Goal: Information Seeking & Learning: Learn about a topic

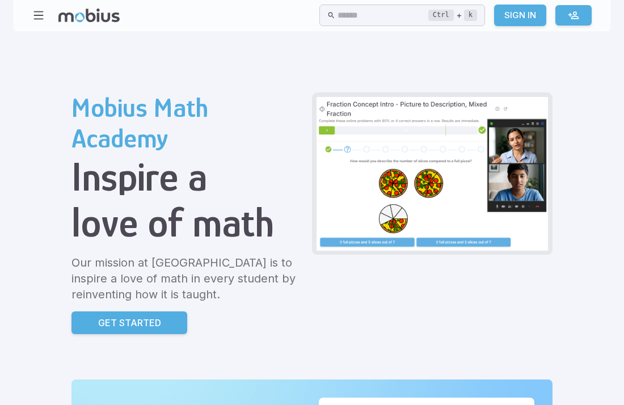
click at [580, 18] on link at bounding box center [574, 15] width 36 height 20
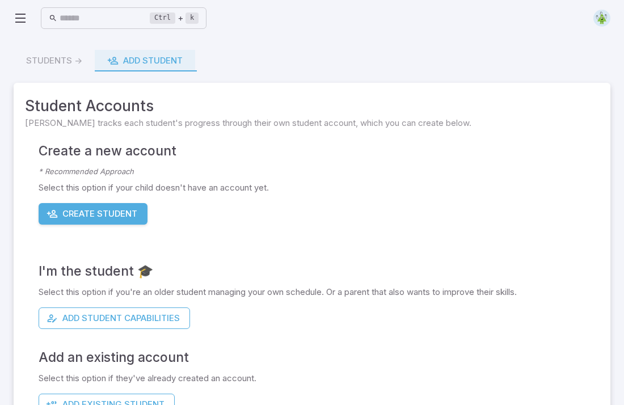
click at [599, 20] on img at bounding box center [602, 18] width 17 height 17
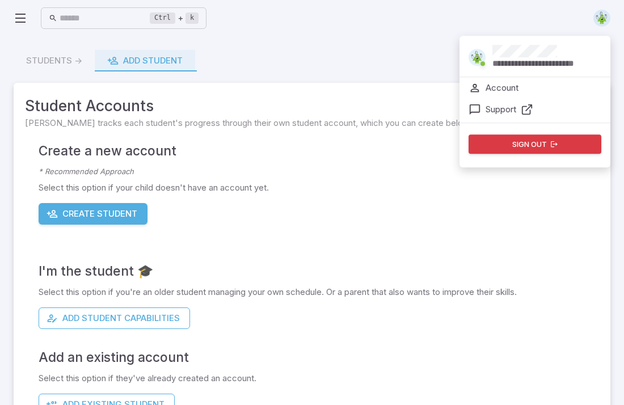
click at [513, 93] on p "Account" at bounding box center [502, 88] width 33 height 12
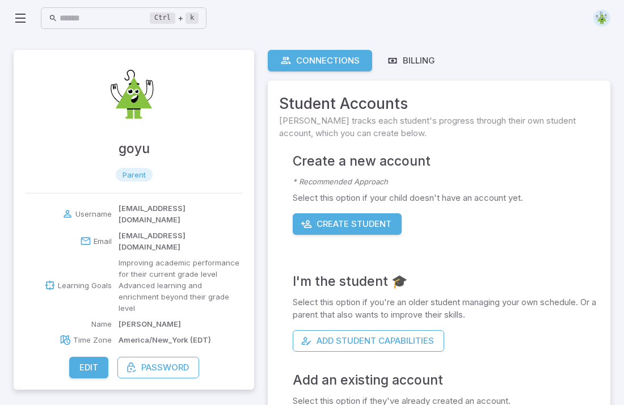
click at [92, 357] on button "Edit" at bounding box center [88, 368] width 39 height 22
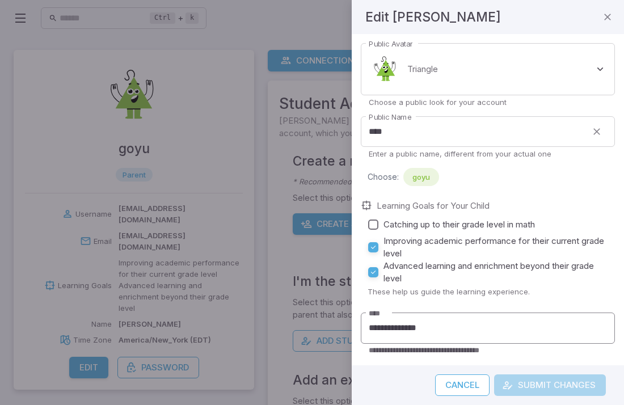
scroll to position [57, 0]
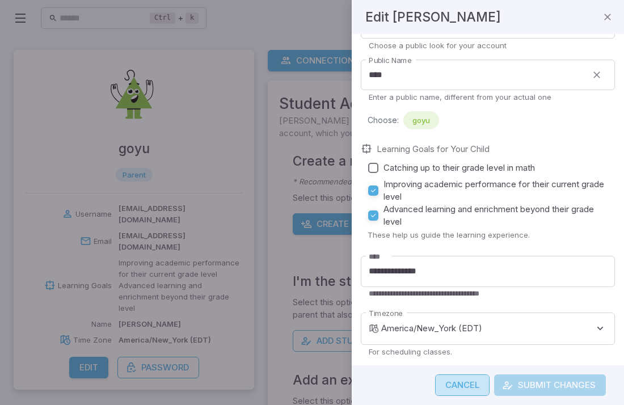
click at [477, 382] on button "Cancel" at bounding box center [462, 386] width 54 height 22
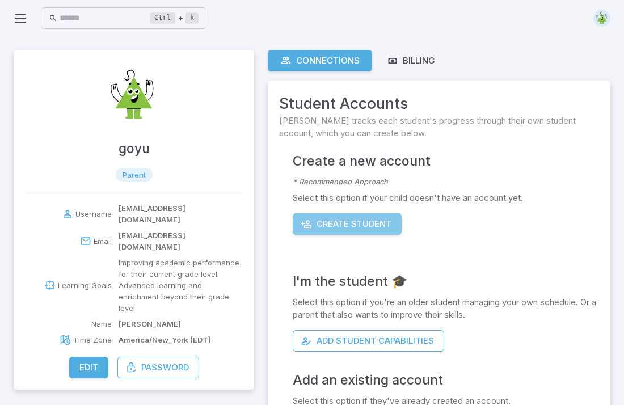
click at [324, 214] on button "Create Student" at bounding box center [347, 224] width 109 height 22
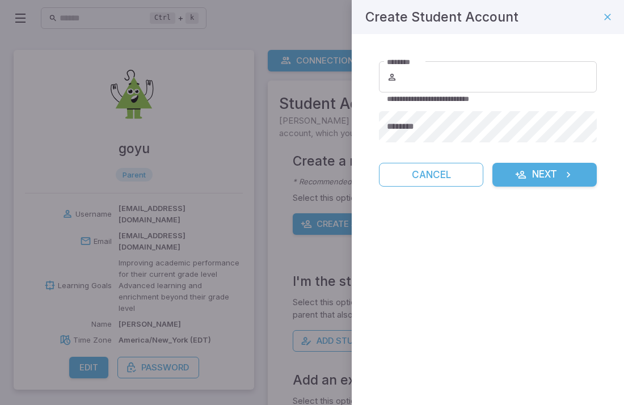
click at [123, 344] on div at bounding box center [312, 202] width 624 height 405
click at [456, 168] on button "Cancel" at bounding box center [431, 175] width 104 height 24
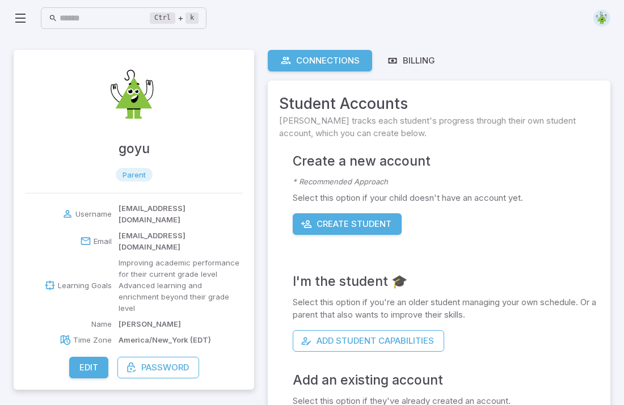
click at [87, 357] on button "Edit" at bounding box center [88, 368] width 39 height 22
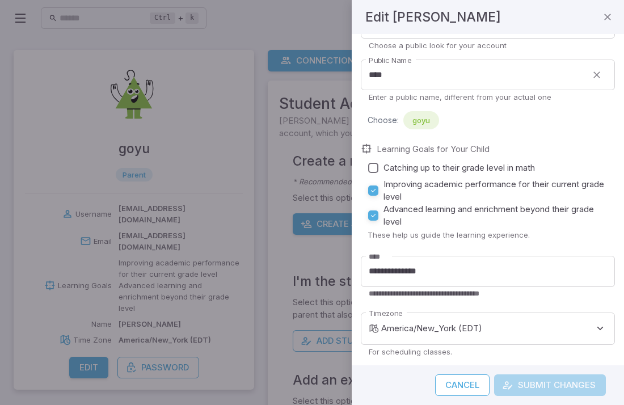
scroll to position [0, 0]
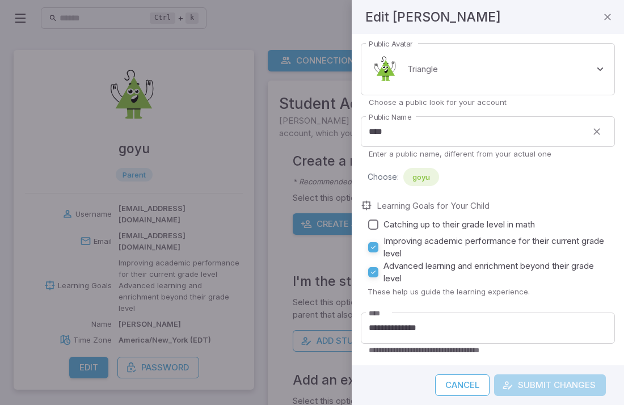
click at [185, 197] on div at bounding box center [312, 202] width 624 height 405
click at [603, 21] on icon "button" at bounding box center [607, 16] width 11 height 11
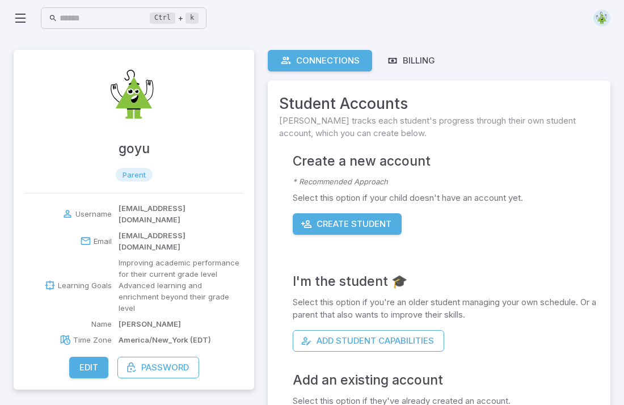
click at [86, 236] on icon at bounding box center [85, 241] width 11 height 11
click at [121, 211] on p "[EMAIL_ADDRESS][DOMAIN_NAME]" at bounding box center [181, 214] width 124 height 23
click at [602, 17] on img at bounding box center [602, 18] width 17 height 17
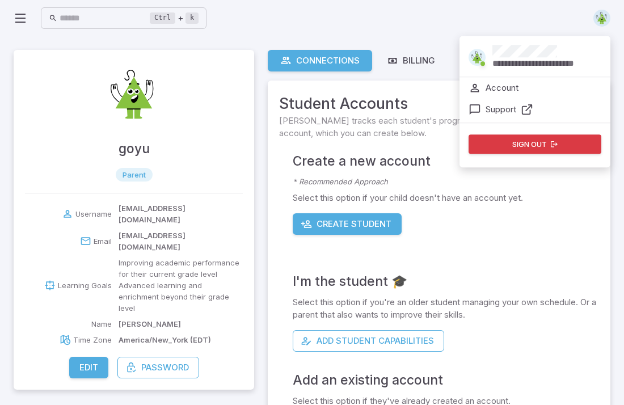
click at [513, 89] on p "Account" at bounding box center [502, 88] width 33 height 12
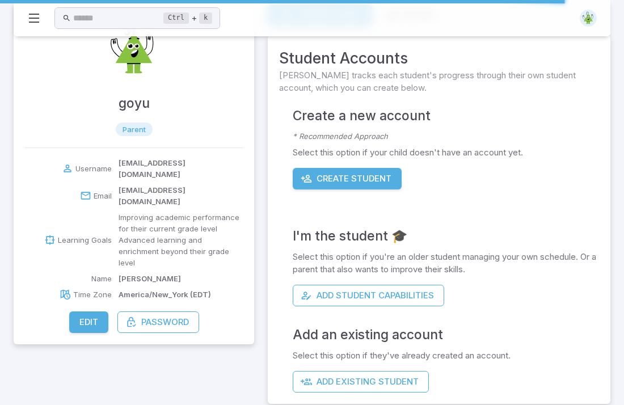
scroll to position [57, 0]
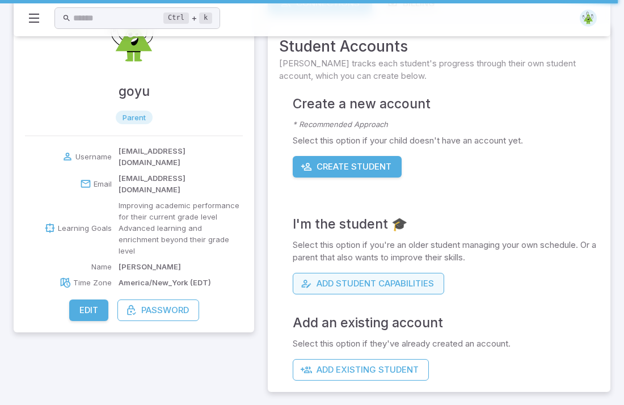
click at [333, 287] on button "Add Student Capabilities" at bounding box center [369, 284] width 152 height 22
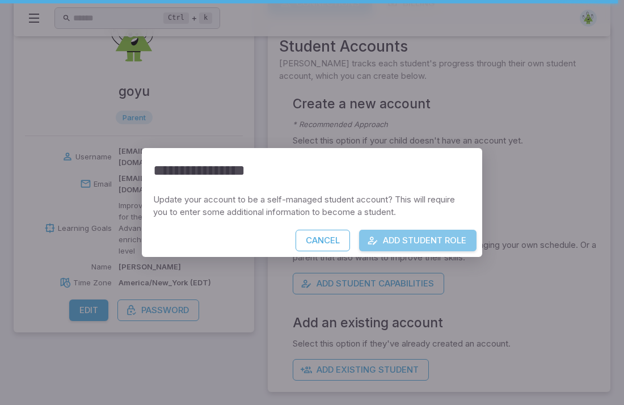
click at [412, 238] on button "Add Student Role" at bounding box center [418, 241] width 118 height 22
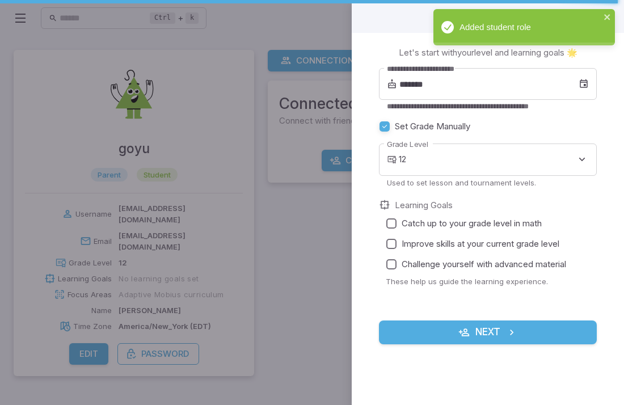
scroll to position [0, 0]
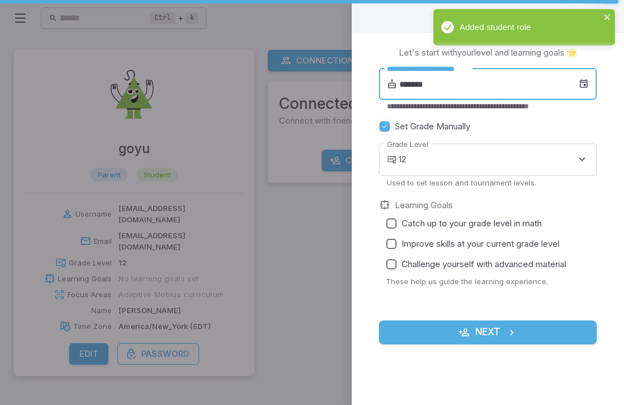
click at [415, 88] on input "*******" at bounding box center [489, 84] width 179 height 32
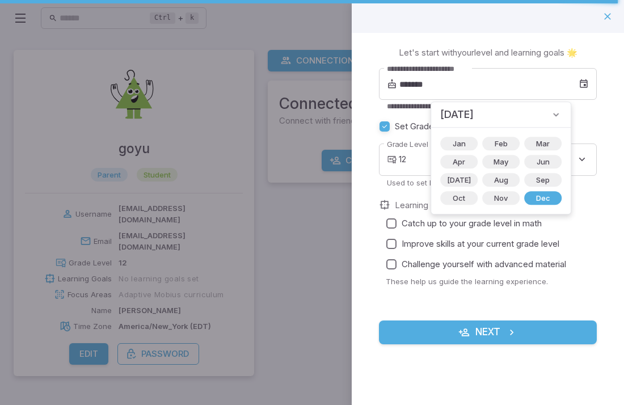
click at [474, 119] on span "[DATE]" at bounding box center [457, 115] width 33 height 16
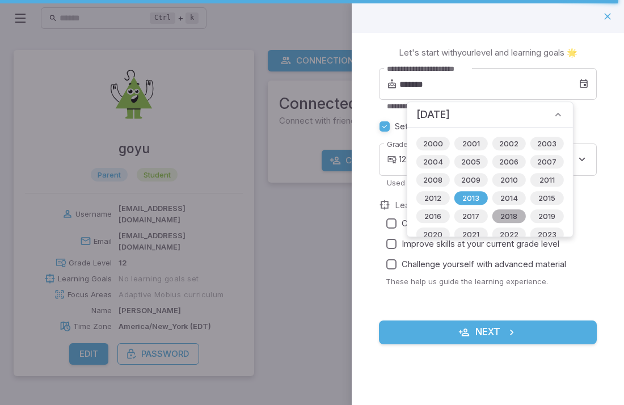
click at [502, 219] on span "2018" at bounding box center [509, 216] width 31 height 11
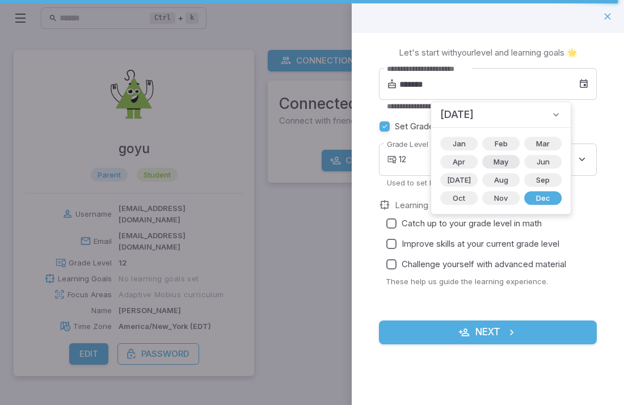
click at [493, 163] on span "May" at bounding box center [501, 161] width 28 height 11
type input "*******"
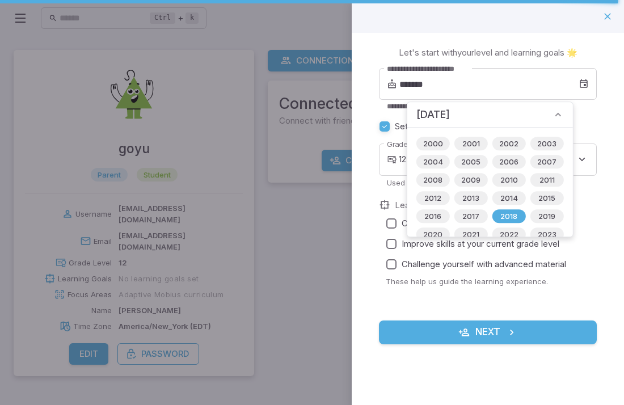
click at [602, 208] on div "**********" at bounding box center [488, 202] width 272 height 339
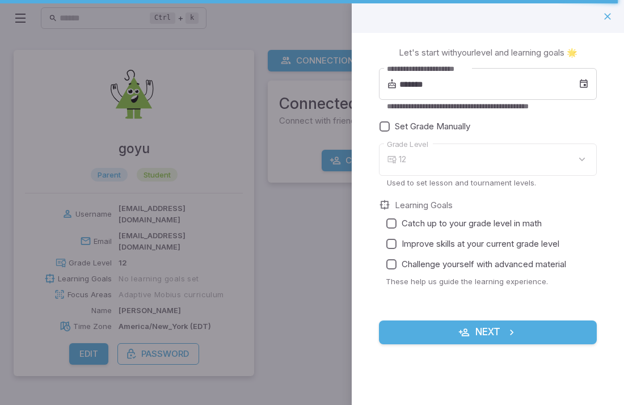
type input "*"
click at [454, 341] on button "Next" at bounding box center [488, 333] width 218 height 24
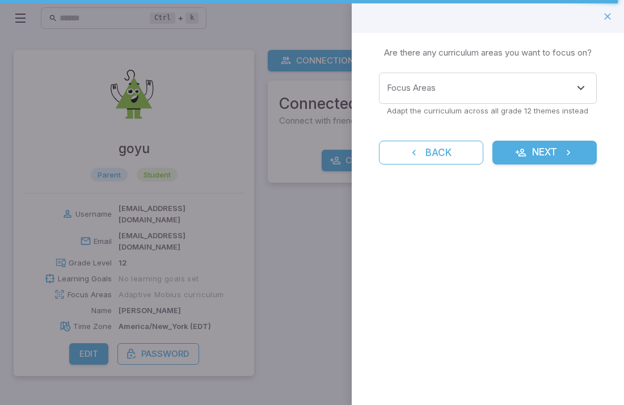
click at [532, 150] on button "Next" at bounding box center [545, 153] width 104 height 24
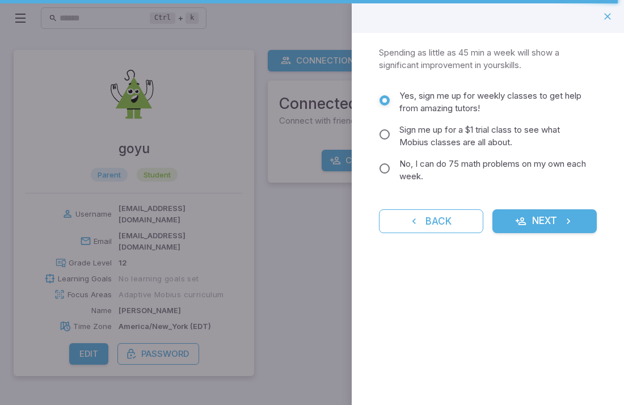
click at [450, 163] on span "No, I can do 75 math problems on my own each week." at bounding box center [494, 170] width 188 height 25
click at [522, 230] on button "Next" at bounding box center [545, 221] width 104 height 24
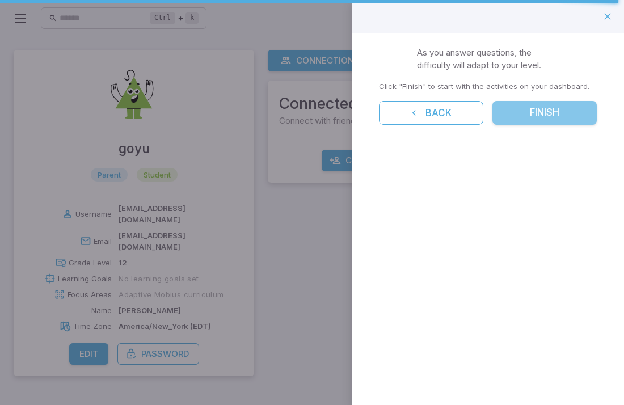
click at [502, 119] on button "Finish" at bounding box center [545, 113] width 104 height 24
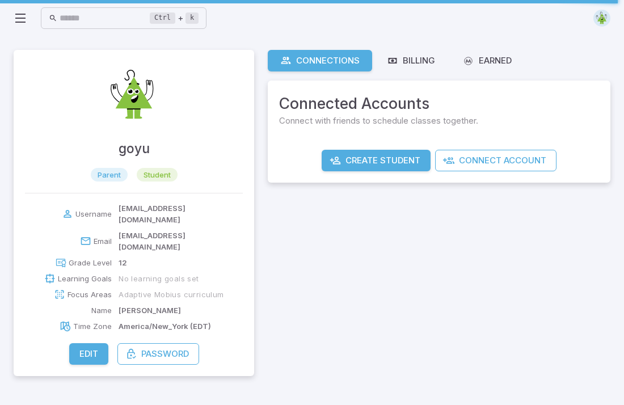
click at [602, 20] on img at bounding box center [602, 18] width 17 height 17
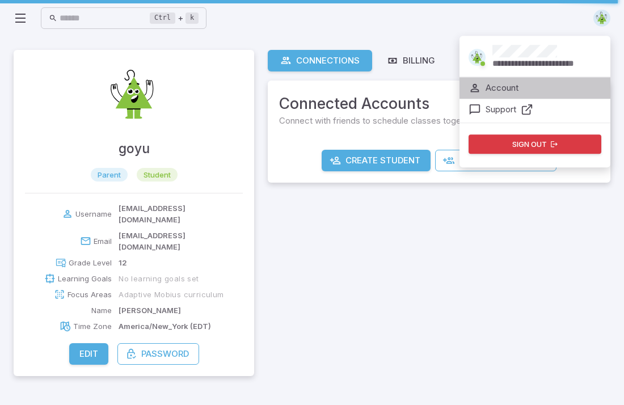
click at [511, 94] on li "Account" at bounding box center [535, 88] width 151 height 22
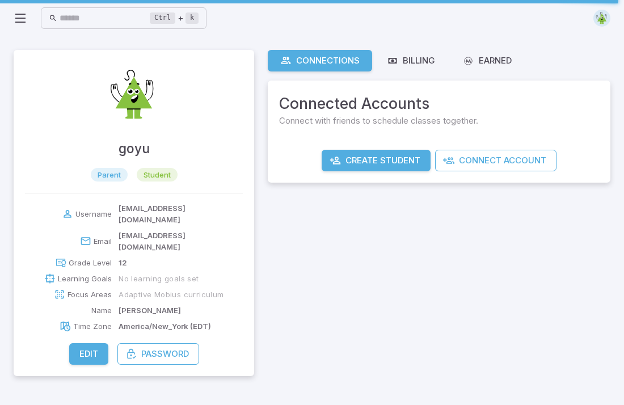
click at [19, 15] on icon at bounding box center [21, 18] width 14 height 14
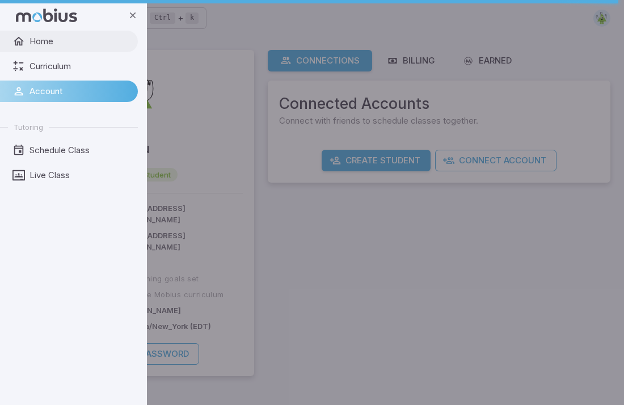
click at [40, 40] on span "Home" at bounding box center [80, 41] width 100 height 12
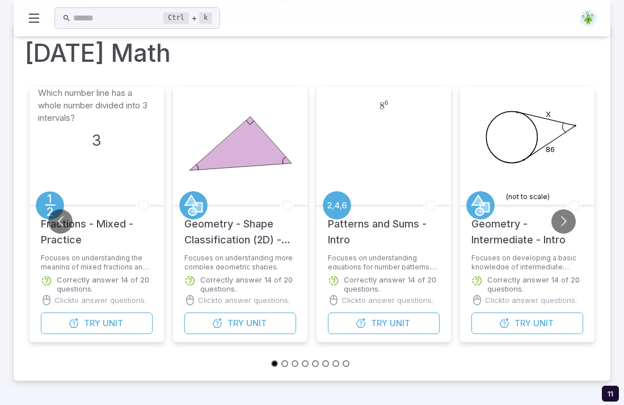
scroll to position [70, 0]
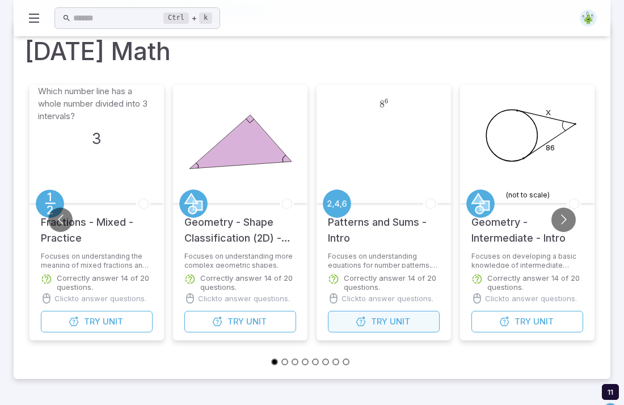
click at [370, 327] on button "Try Unit" at bounding box center [384, 322] width 112 height 22
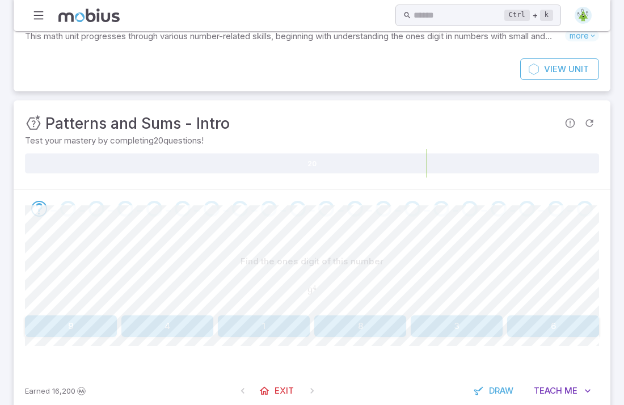
scroll to position [89, 0]
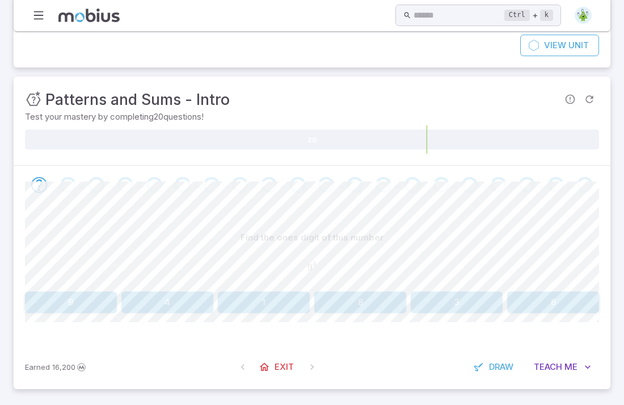
click at [80, 303] on button "9" at bounding box center [71, 303] width 92 height 22
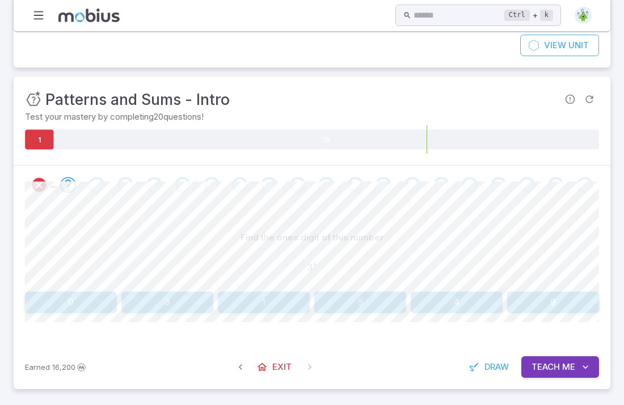
click at [276, 310] on button "1" at bounding box center [264, 303] width 92 height 22
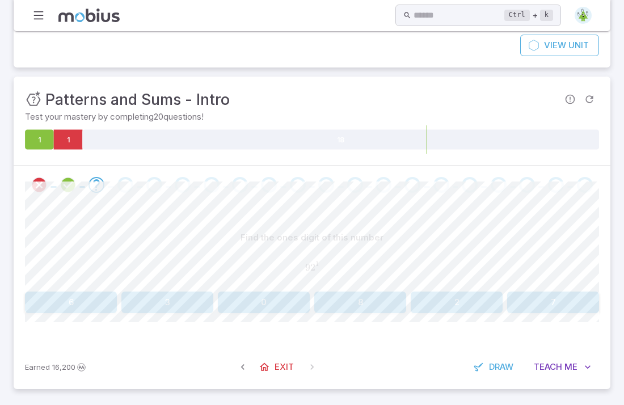
click at [447, 307] on button "2" at bounding box center [457, 303] width 92 height 22
click at [108, 297] on button "4" at bounding box center [71, 303] width 92 height 22
click at [289, 295] on button "1" at bounding box center [264, 303] width 92 height 22
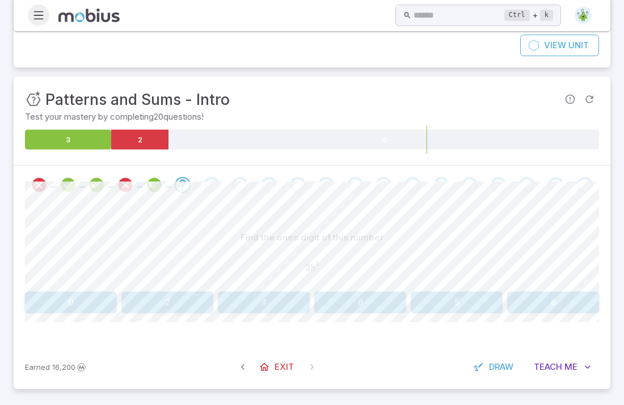
click at [34, 12] on icon "button" at bounding box center [38, 15] width 12 height 12
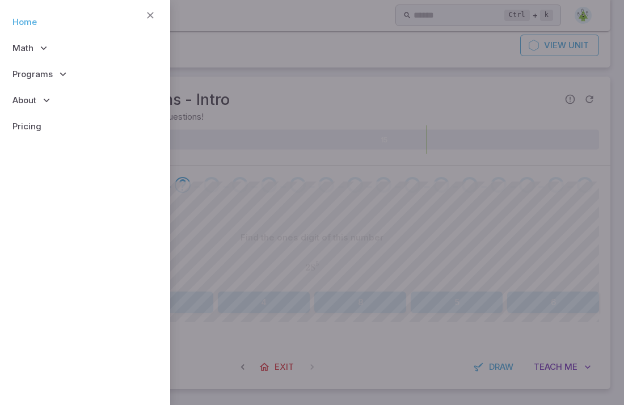
click at [36, 19] on link "Home" at bounding box center [85, 22] width 152 height 26
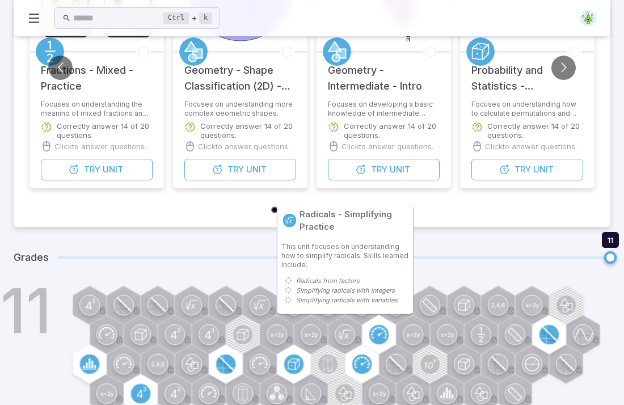
scroll to position [245, 0]
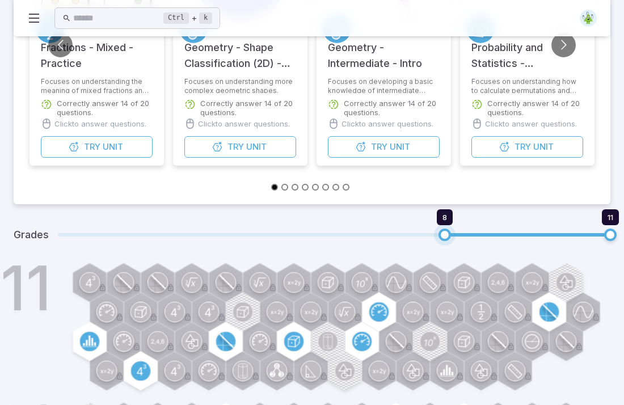
type input "*"
drag, startPoint x: 606, startPoint y: 234, endPoint x: 433, endPoint y: 242, distance: 173.3
click at [433, 242] on div "Grades 8 11" at bounding box center [312, 235] width 597 height 34
type input "*"
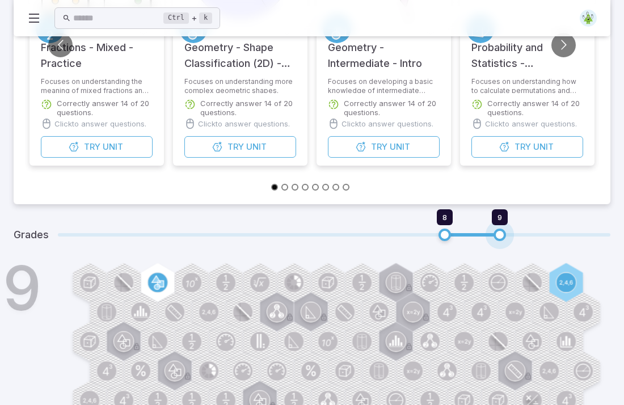
drag, startPoint x: 611, startPoint y: 232, endPoint x: 475, endPoint y: 233, distance: 136.2
click at [475, 233] on span "8 9" at bounding box center [334, 235] width 553 height 15
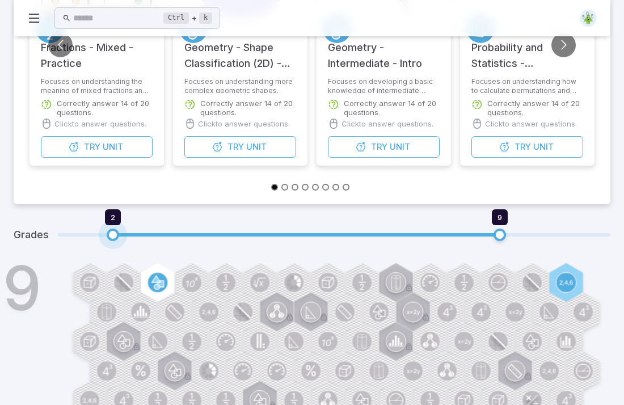
type input "*"
drag, startPoint x: 444, startPoint y: 234, endPoint x: 116, endPoint y: 229, distance: 328.7
click at [116, 229] on span "2" at bounding box center [113, 235] width 12 height 12
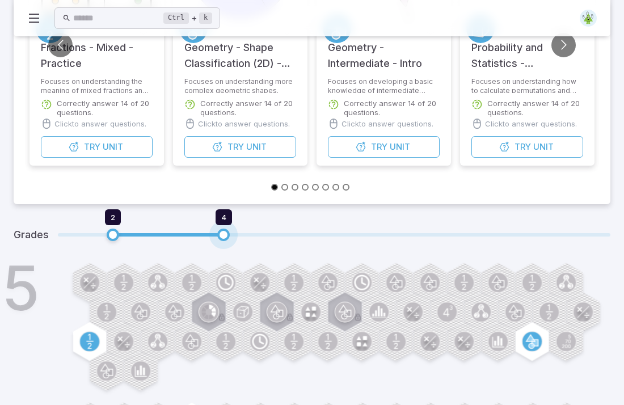
type input "*"
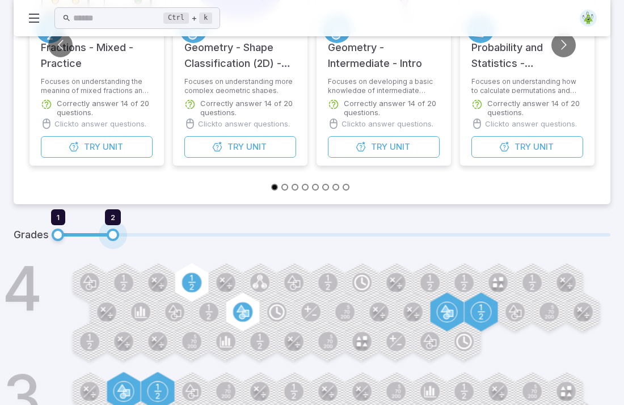
type input "*"
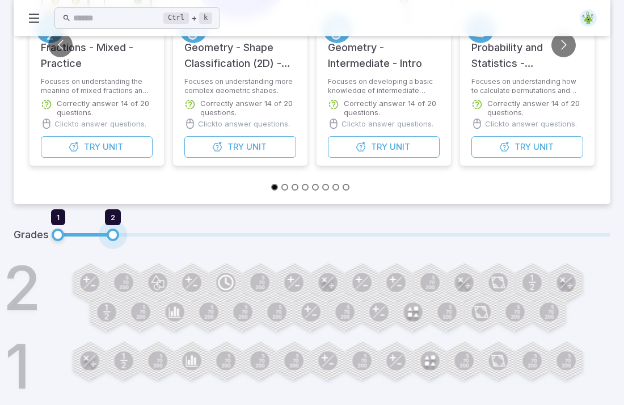
type input "*"
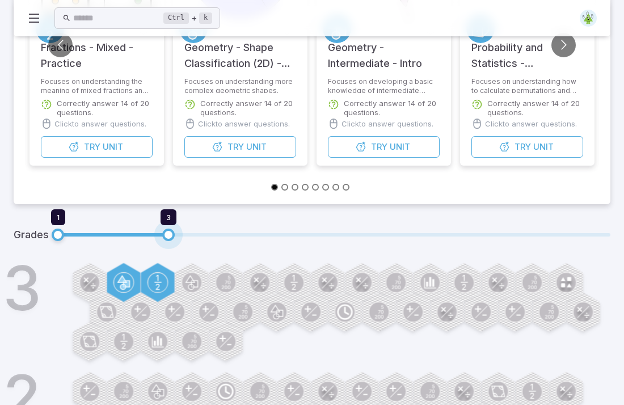
drag, startPoint x: 499, startPoint y: 228, endPoint x: 150, endPoint y: 241, distance: 348.8
click at [150, 241] on span "1 3" at bounding box center [334, 235] width 553 height 15
type input "*"
drag, startPoint x: 58, startPoint y: 236, endPoint x: 95, endPoint y: 233, distance: 37.0
click at [95, 233] on span "2 3" at bounding box center [334, 235] width 553 height 15
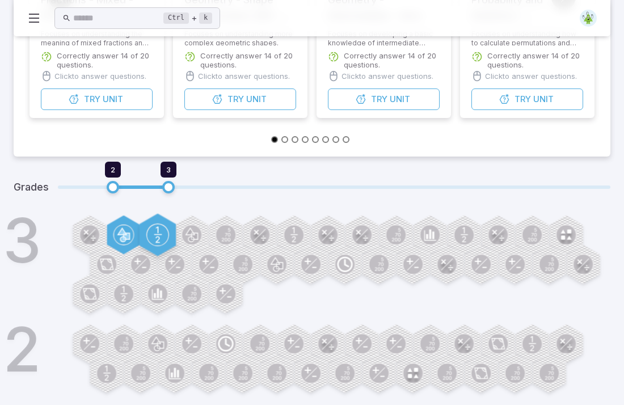
scroll to position [408, 0]
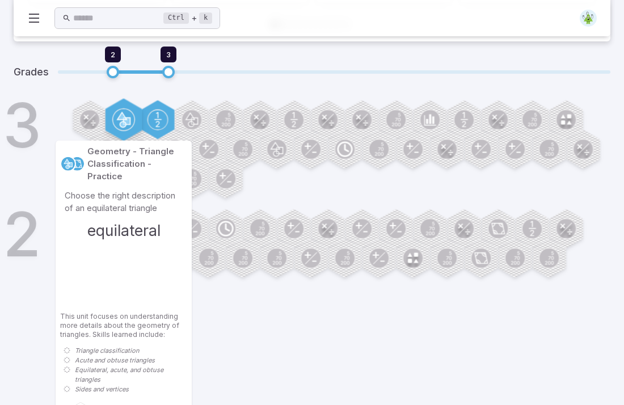
click at [124, 118] on icon at bounding box center [122, 119] width 9 height 15
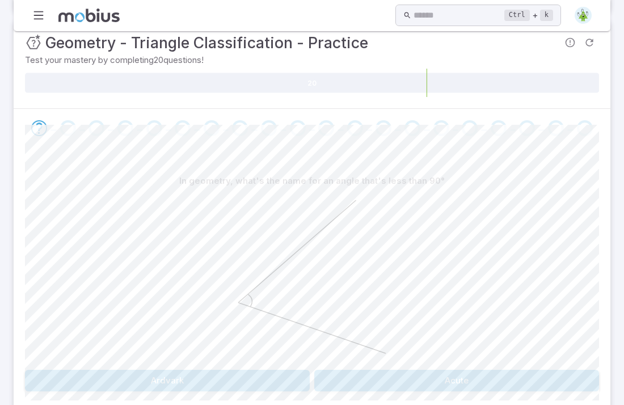
scroll to position [182, 0]
click at [438, 370] on button "Acute" at bounding box center [456, 381] width 285 height 22
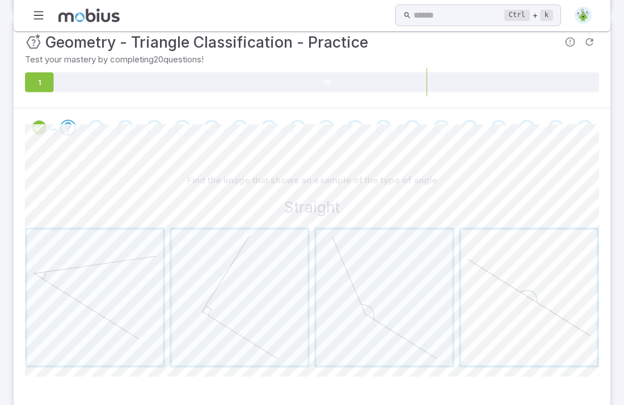
click at [532, 303] on span "button" at bounding box center [530, 298] width 136 height 136
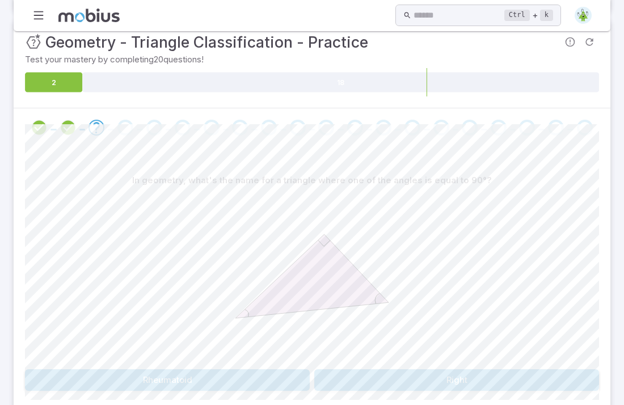
click at [435, 370] on button "Right" at bounding box center [456, 381] width 285 height 22
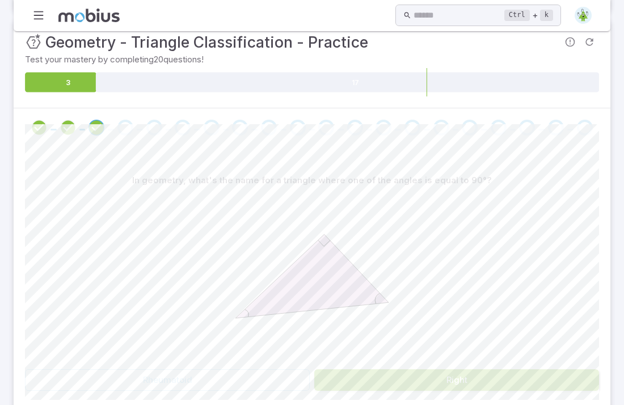
scroll to position [81, 0]
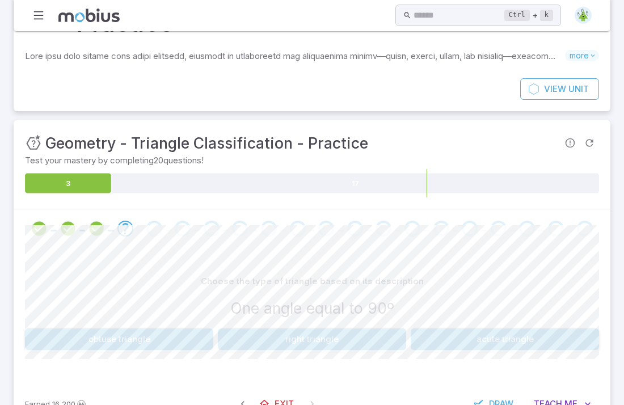
click at [335, 329] on button "right triangle" at bounding box center [312, 340] width 188 height 22
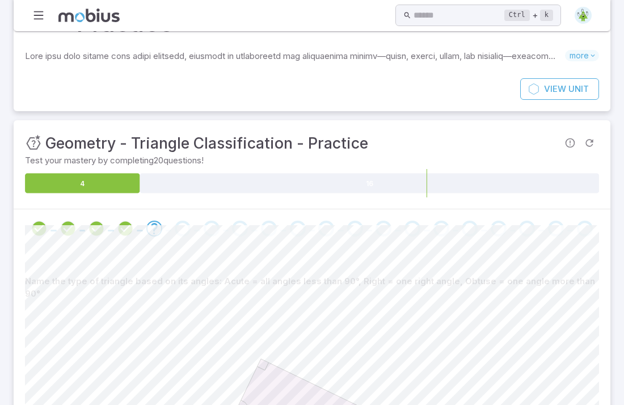
click at [335, 305] on icon at bounding box center [312, 390] width 170 height 170
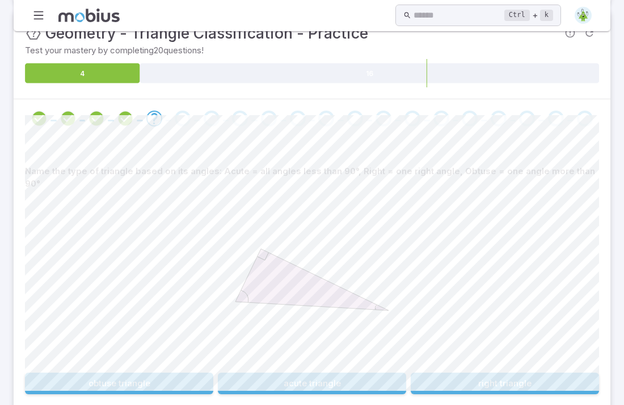
scroll to position [192, 0]
click at [456, 372] on button "right triangle" at bounding box center [505, 383] width 188 height 22
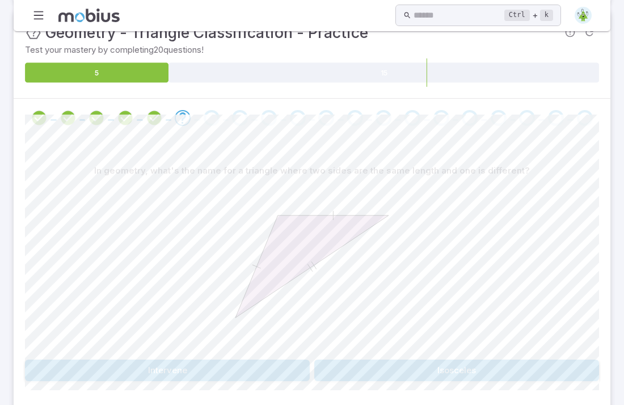
click at [215, 346] on div "In geometry, what's the name for a triangle where two sides are the same length…" at bounding box center [312, 275] width 574 height 276
click at [212, 360] on button "Intervene" at bounding box center [167, 371] width 285 height 22
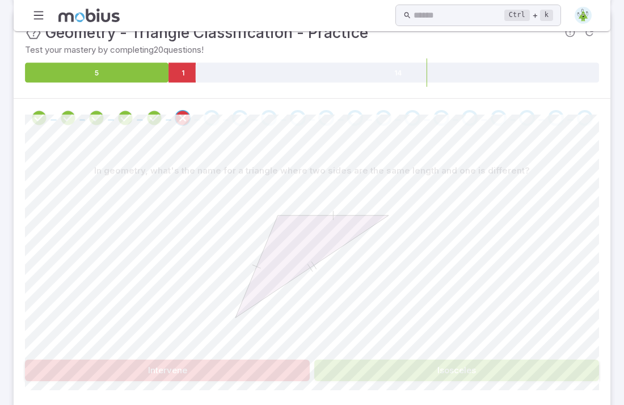
scroll to position [171, 0]
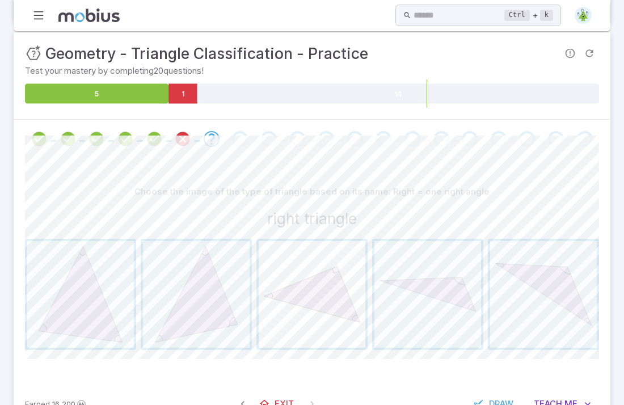
click at [287, 281] on span "button" at bounding box center [312, 294] width 107 height 107
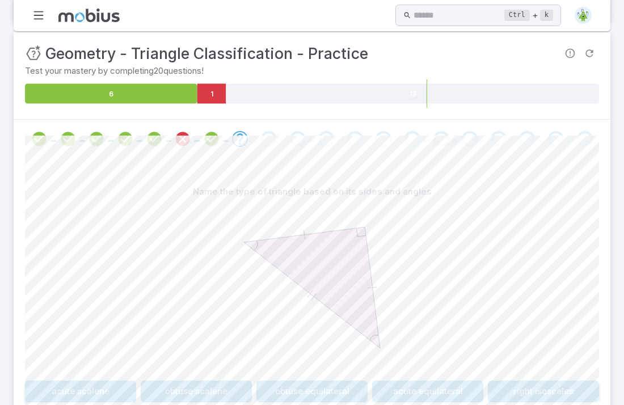
click at [387, 381] on button "acute equilateral" at bounding box center [427, 392] width 111 height 22
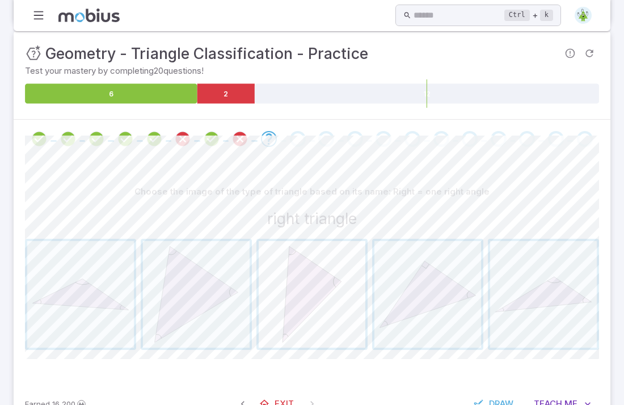
click at [323, 241] on span "button" at bounding box center [312, 294] width 107 height 107
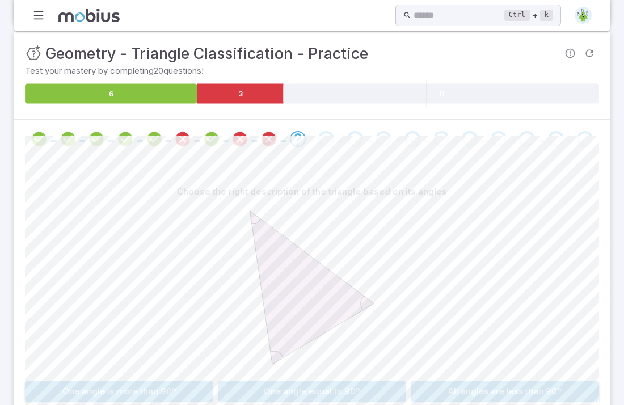
click at [255, 381] on button "One angle equal to 90º" at bounding box center [312, 392] width 188 height 22
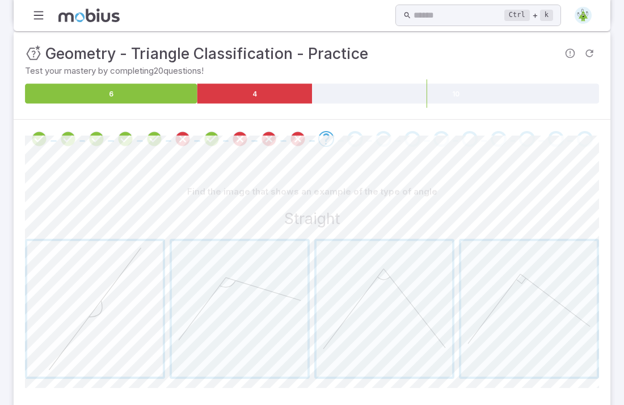
click at [125, 316] on span "button" at bounding box center [95, 309] width 136 height 136
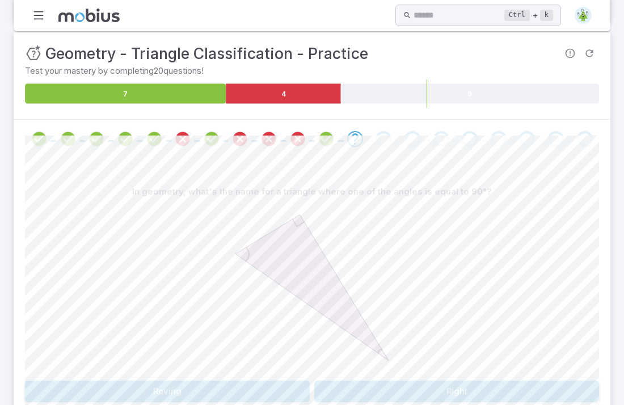
click at [392, 381] on button "Right" at bounding box center [456, 392] width 285 height 22
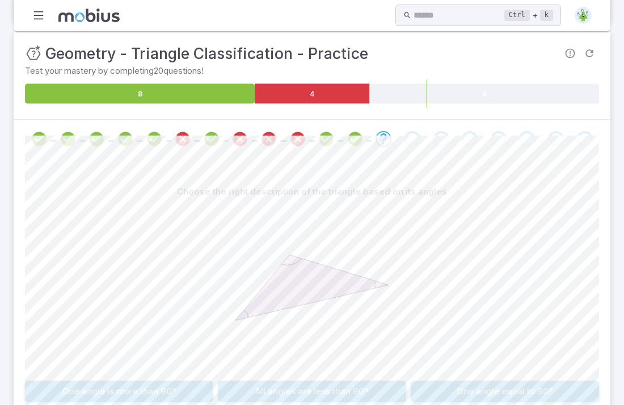
click at [477, 381] on button "One angle equal to 90º" at bounding box center [505, 392] width 188 height 22
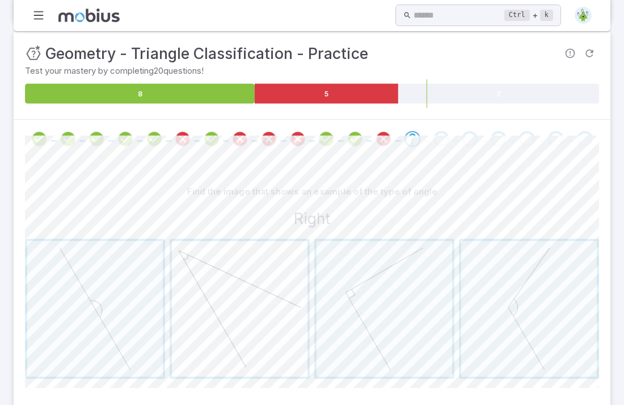
click at [288, 324] on span "button" at bounding box center [240, 309] width 136 height 136
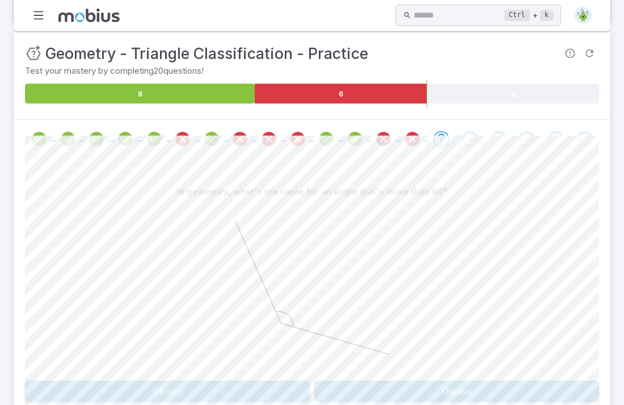
click at [401, 381] on button "Obtuse" at bounding box center [456, 392] width 285 height 22
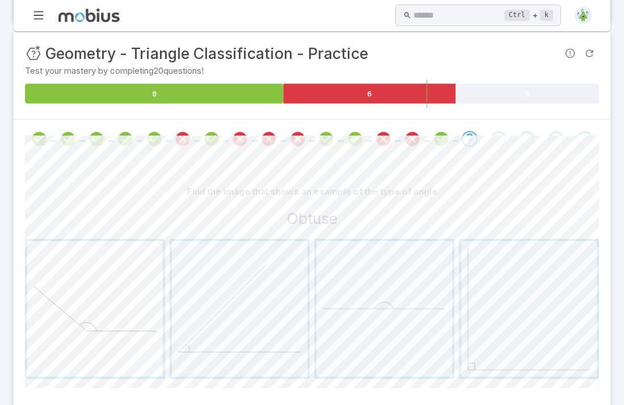
click at [100, 241] on span "button" at bounding box center [95, 309] width 136 height 136
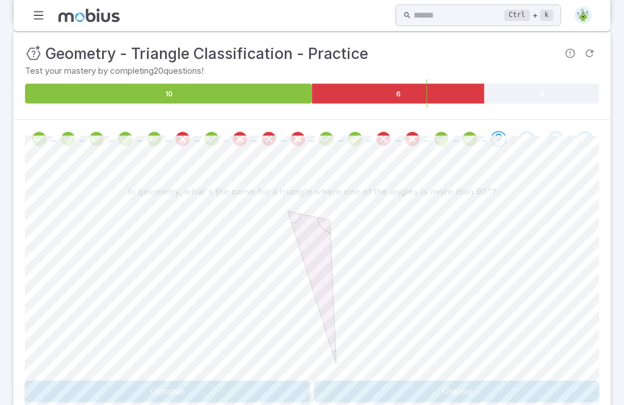
click at [372, 381] on button "Obtuse" at bounding box center [456, 392] width 285 height 22
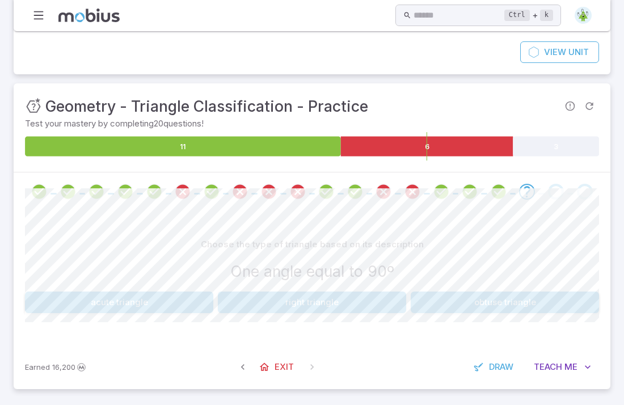
scroll to position [81, 0]
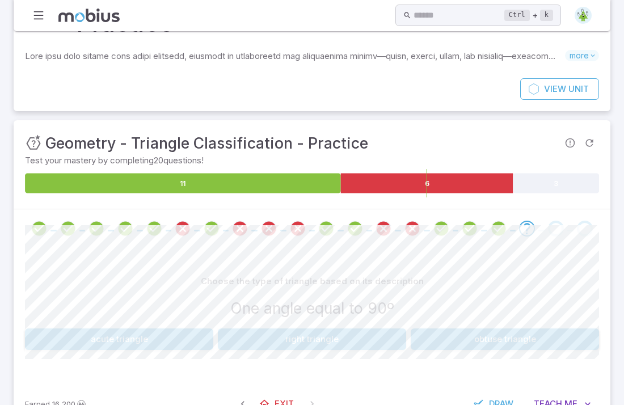
click at [321, 329] on button "right triangle" at bounding box center [312, 340] width 188 height 22
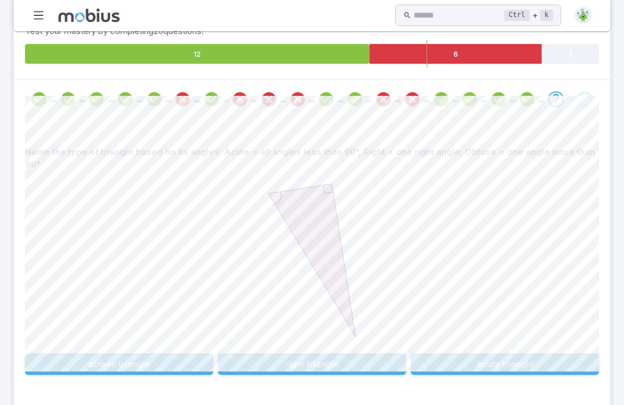
scroll to position [223, 0]
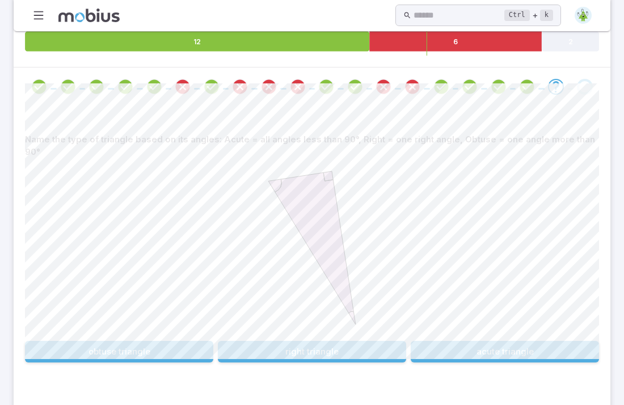
click at [441, 341] on button "acute triangle" at bounding box center [505, 352] width 188 height 22
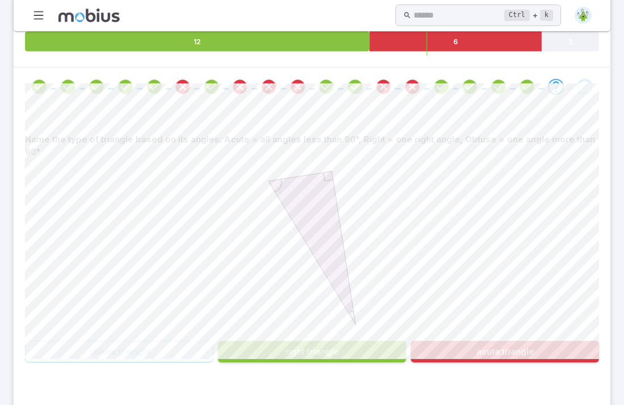
click at [356, 341] on button "right triangle" at bounding box center [312, 352] width 188 height 22
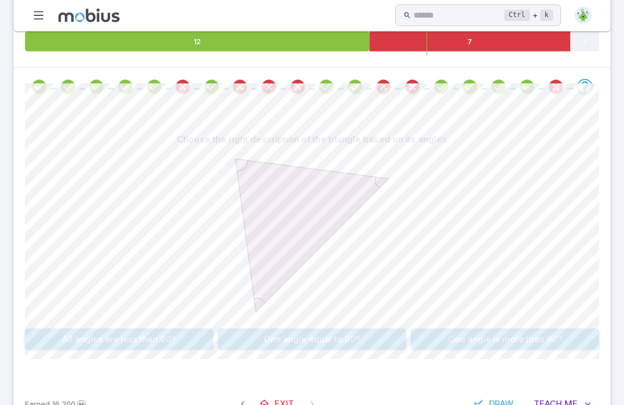
click at [318, 329] on button "One angle equal to 90º" at bounding box center [312, 340] width 188 height 22
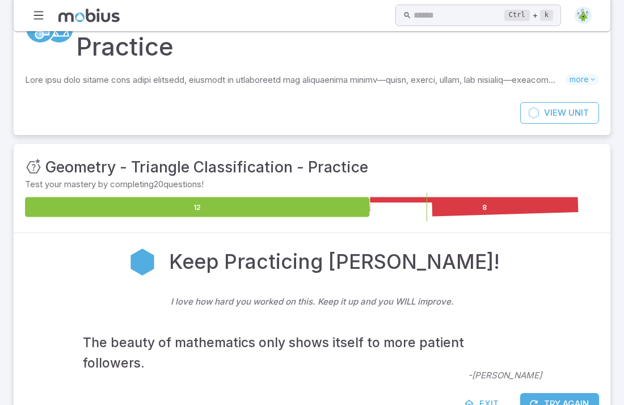
scroll to position [70, 0]
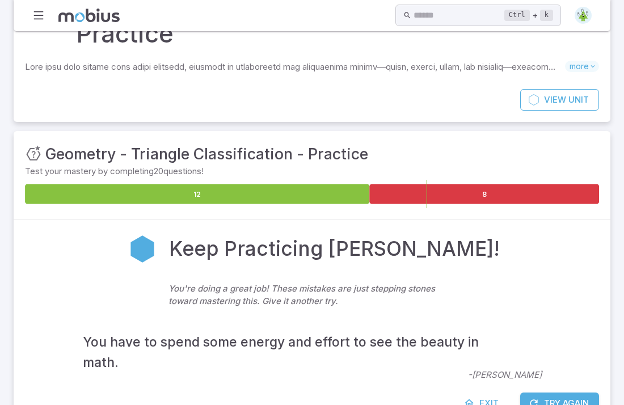
click at [538, 398] on icon "button" at bounding box center [533, 403] width 11 height 11
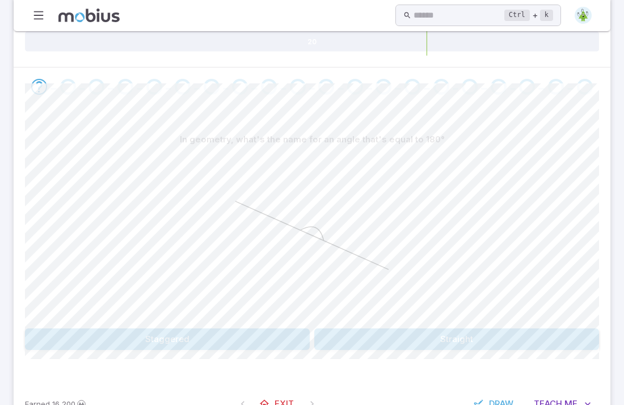
scroll to position [221, 0]
click at [386, 330] on button "Straight" at bounding box center [456, 341] width 285 height 22
click at [140, 330] on button "straight" at bounding box center [95, 341] width 140 height 22
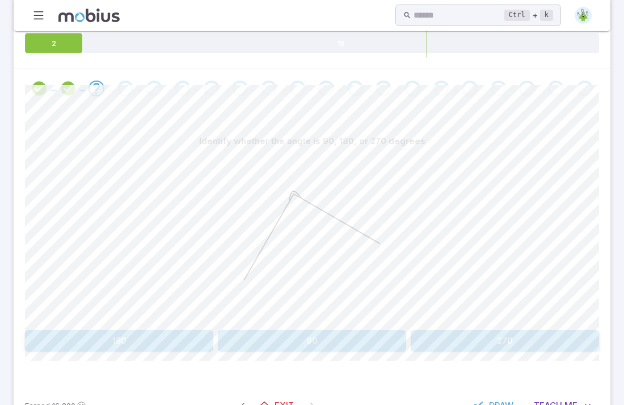
click at [429, 330] on button "270" at bounding box center [505, 341] width 188 height 22
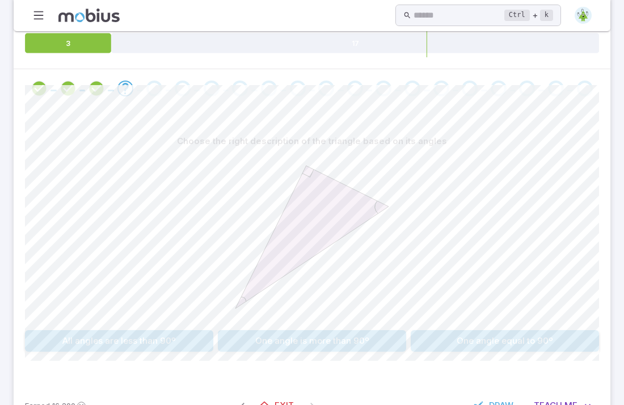
click at [179, 330] on button "All angles are less than 90º" at bounding box center [119, 341] width 188 height 22
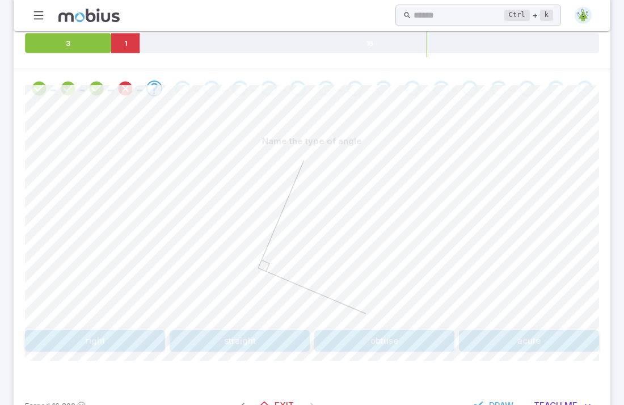
click at [116, 330] on button "right" at bounding box center [95, 341] width 140 height 22
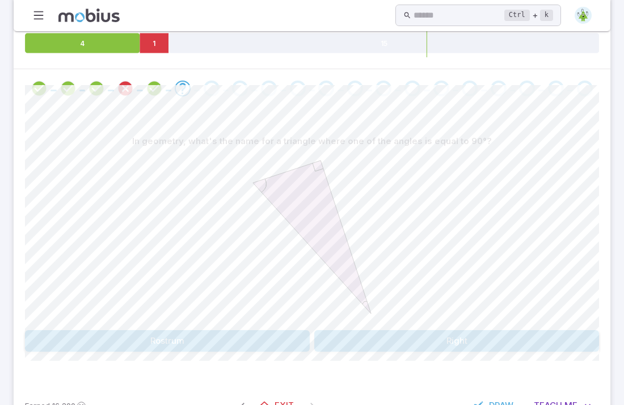
click at [369, 330] on button "Right" at bounding box center [456, 341] width 285 height 22
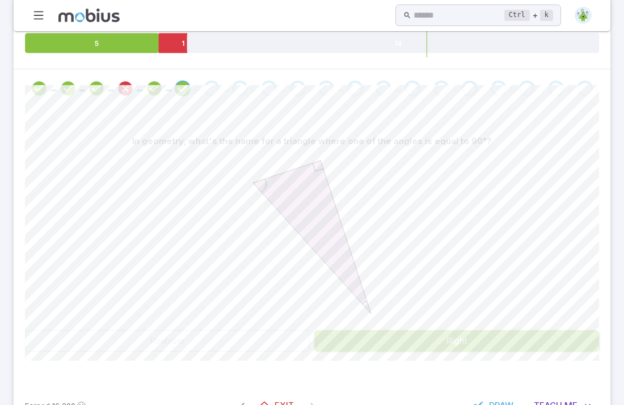
scroll to position [81, 0]
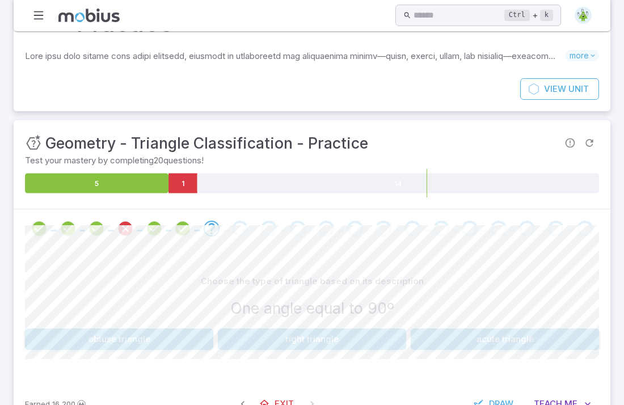
click at [369, 313] on div "Choose the type of triangle based on its description One angle equal to 90º obt…" at bounding box center [312, 315] width 574 height 134
click at [357, 329] on button "right triangle" at bounding box center [312, 340] width 188 height 22
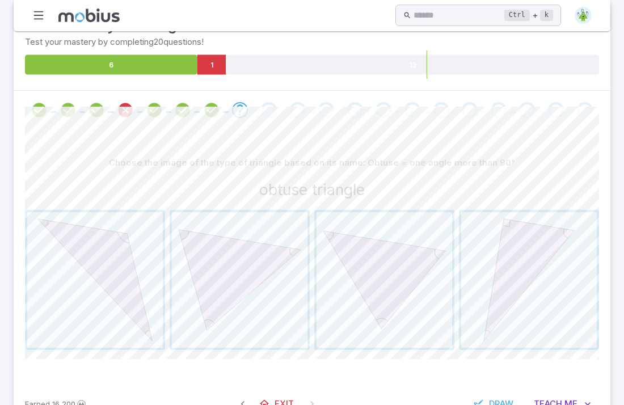
scroll to position [199, 0]
click at [485, 275] on span "button" at bounding box center [530, 281] width 136 height 136
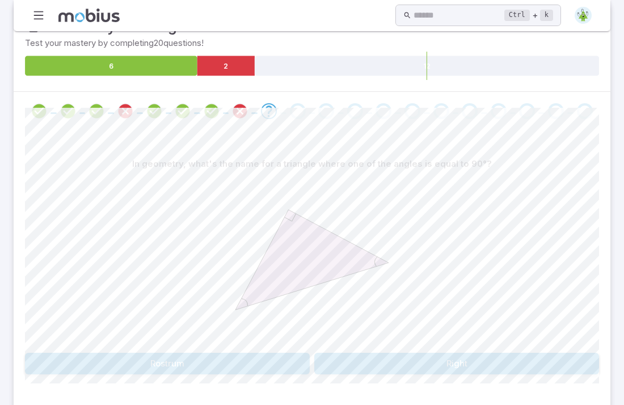
click at [354, 353] on button "Right" at bounding box center [456, 364] width 285 height 22
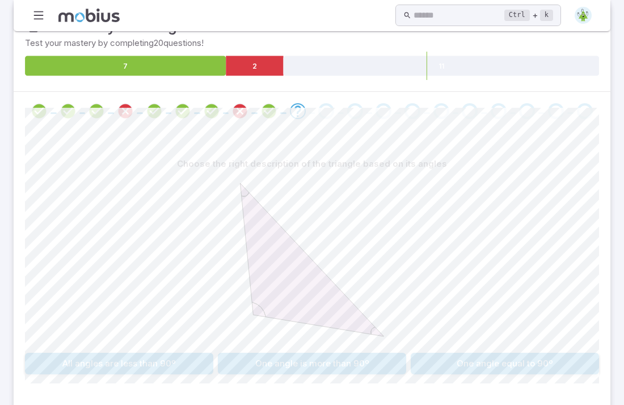
click at [556, 353] on button "One angle equal to 90º" at bounding box center [505, 364] width 188 height 22
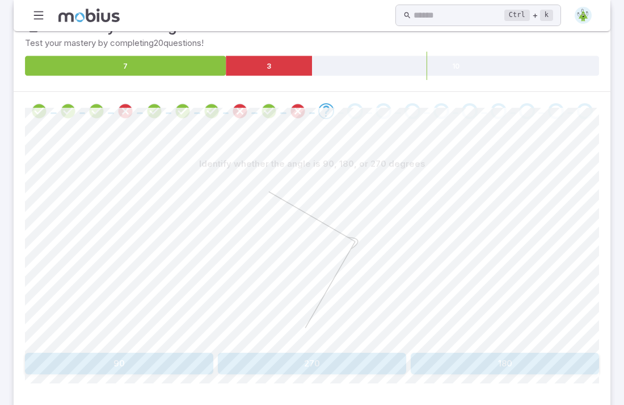
click at [322, 353] on button "270" at bounding box center [312, 364] width 188 height 22
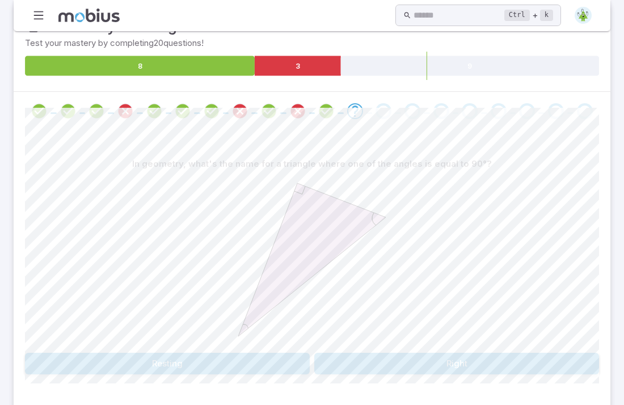
click at [335, 353] on button "Right" at bounding box center [456, 364] width 285 height 22
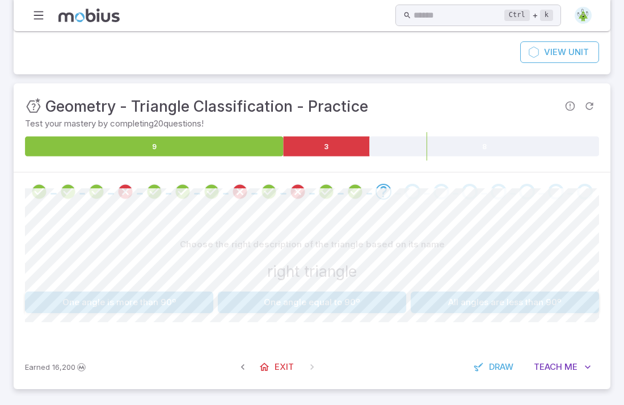
scroll to position [81, 0]
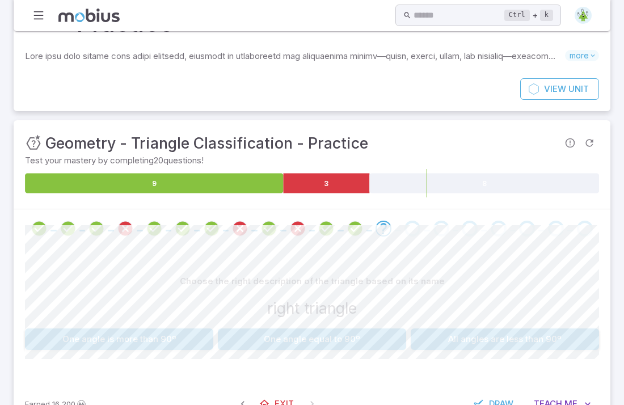
click at [309, 329] on button "One angle equal to 90º" at bounding box center [312, 340] width 188 height 22
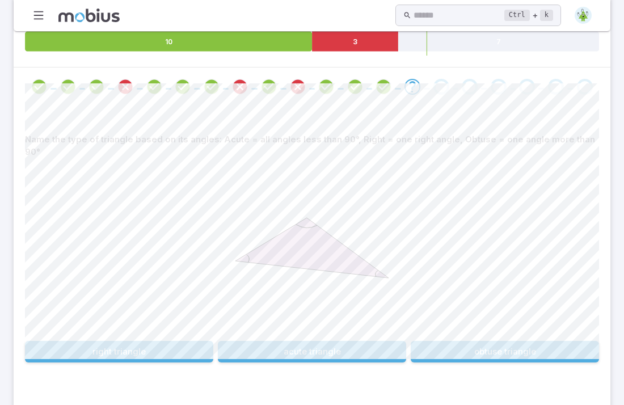
scroll to position [222, 0]
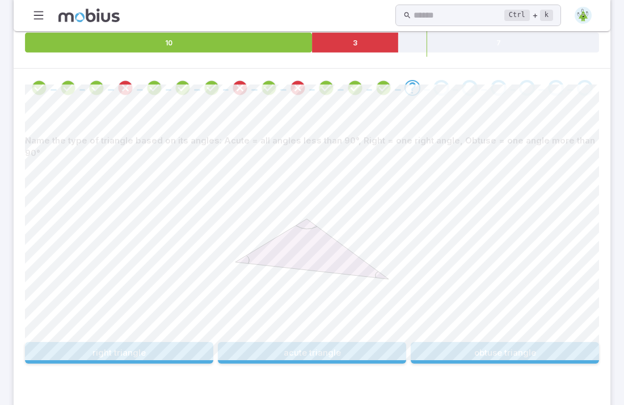
click at [166, 342] on button "right triangle" at bounding box center [119, 353] width 188 height 22
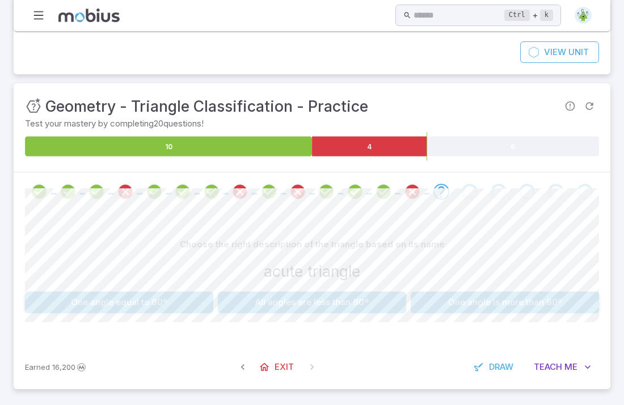
scroll to position [81, 0]
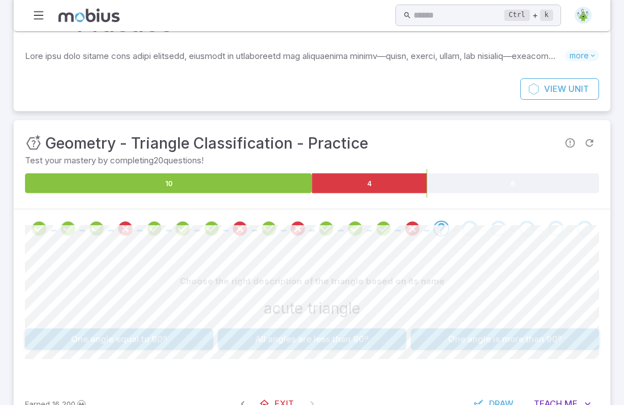
click at [233, 329] on button "All angles are less than 90º" at bounding box center [312, 340] width 188 height 22
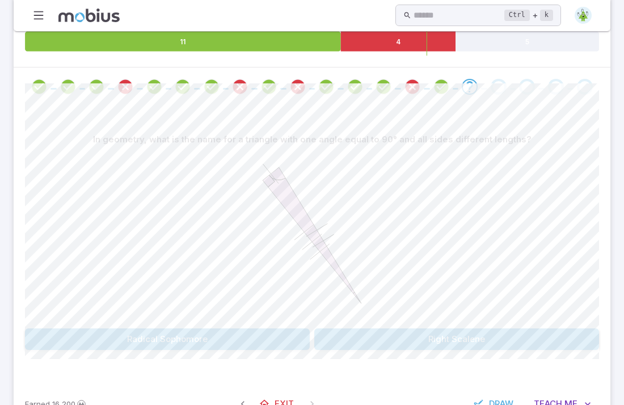
scroll to position [222, 0]
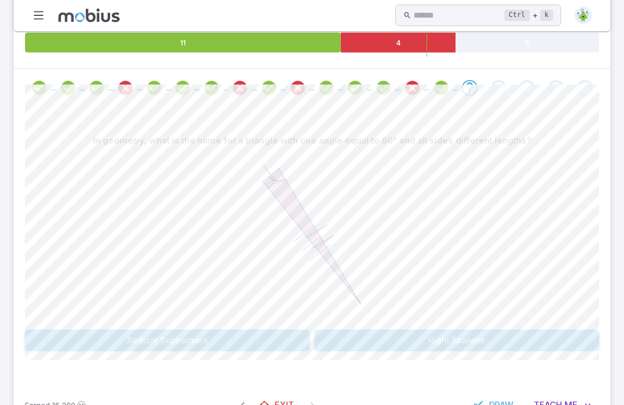
click at [382, 330] on button "Right Scalene" at bounding box center [456, 341] width 285 height 22
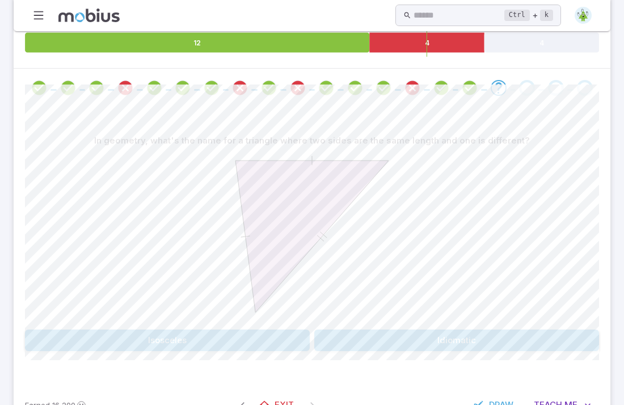
click at [379, 330] on button "Idiomatic" at bounding box center [456, 341] width 285 height 22
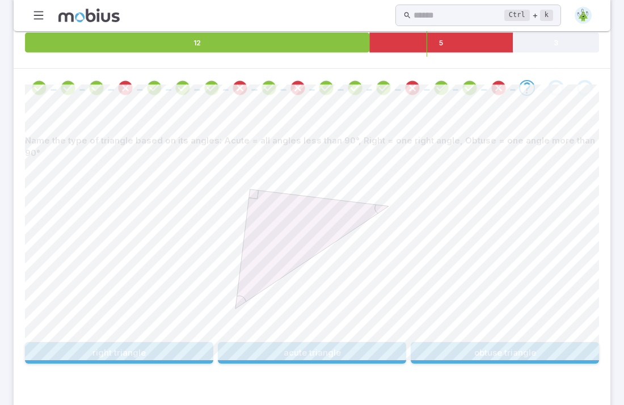
click at [111, 342] on button "right triangle" at bounding box center [119, 353] width 188 height 22
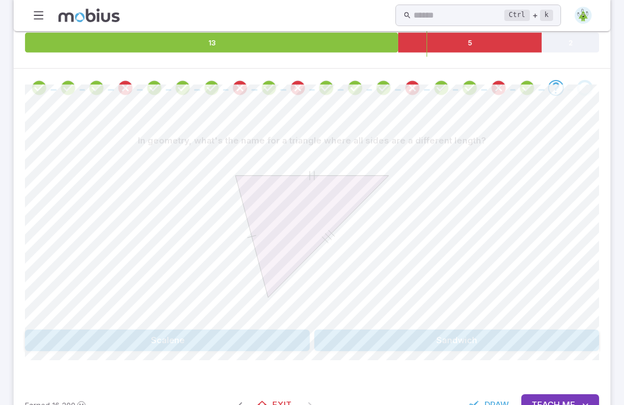
click at [116, 330] on button "Scalene" at bounding box center [167, 341] width 285 height 22
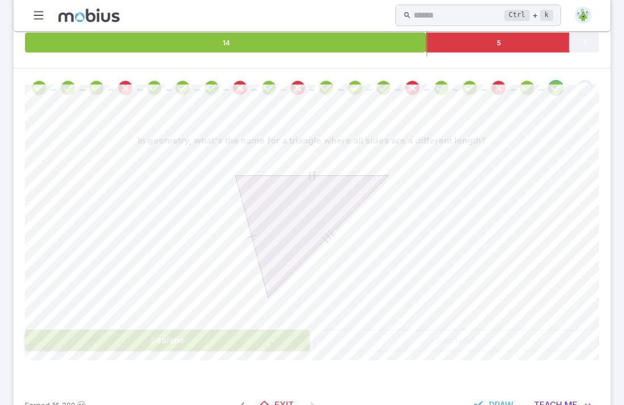
scroll to position [81, 0]
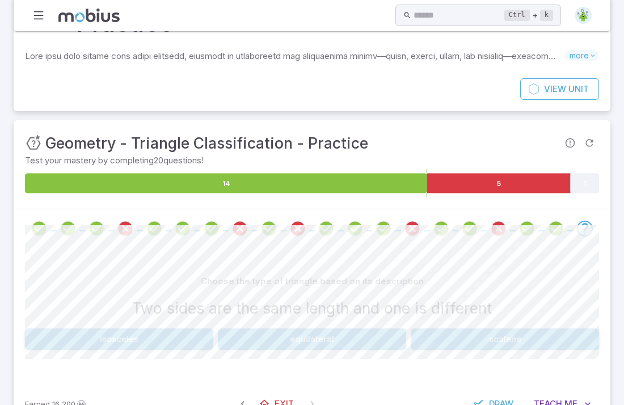
click at [503, 329] on button "scalene" at bounding box center [505, 340] width 188 height 22
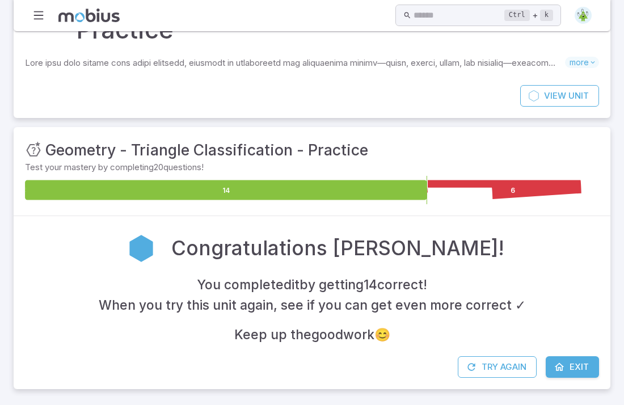
scroll to position [37, 0]
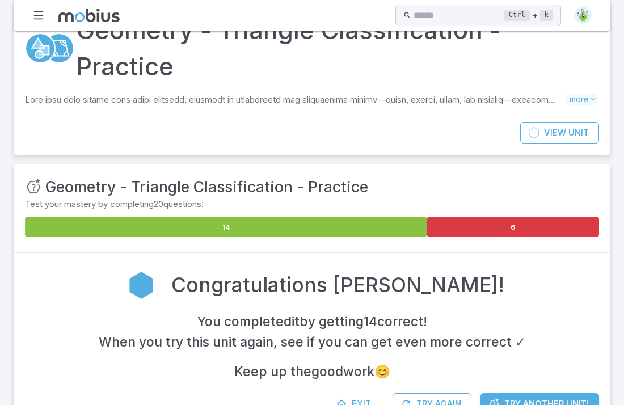
click at [519, 398] on span "Try Another Unit!" at bounding box center [547, 404] width 85 height 12
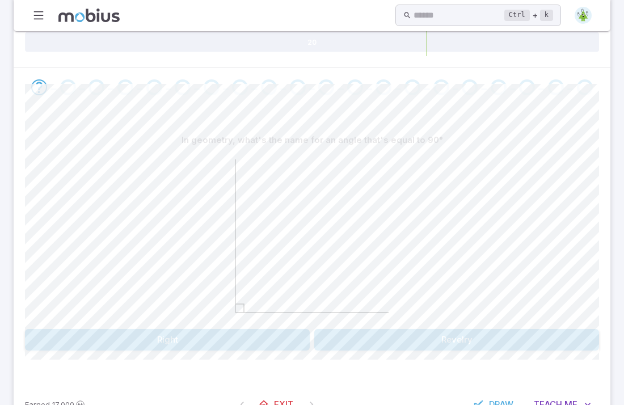
scroll to position [188, 0]
click at [98, 151] on div at bounding box center [312, 236] width 574 height 174
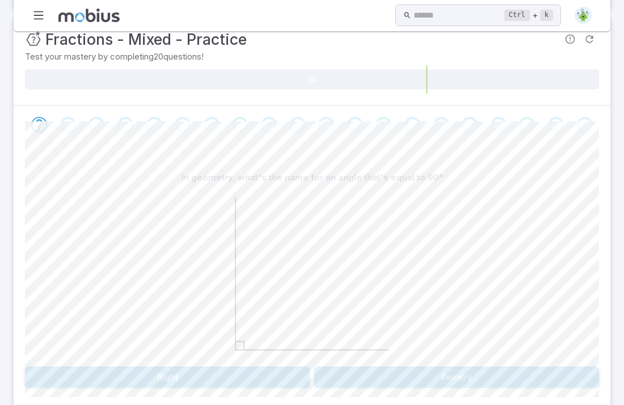
scroll to position [140, 0]
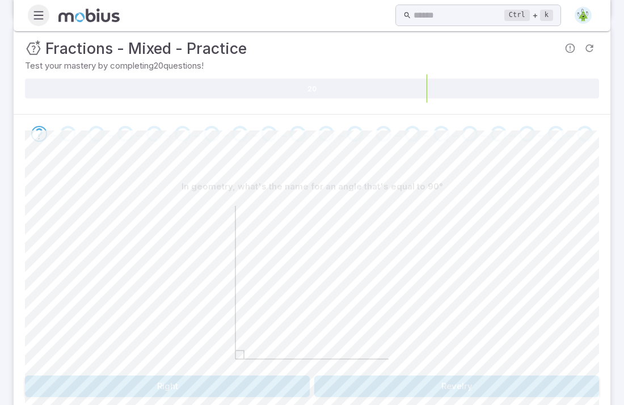
click at [41, 10] on icon "button" at bounding box center [38, 15] width 12 height 12
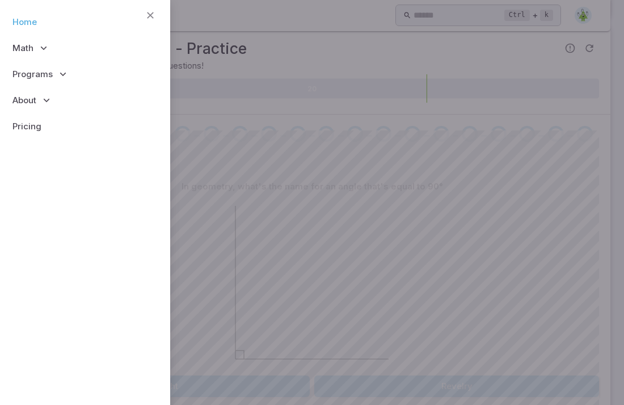
click at [30, 22] on link "Home" at bounding box center [85, 22] width 152 height 26
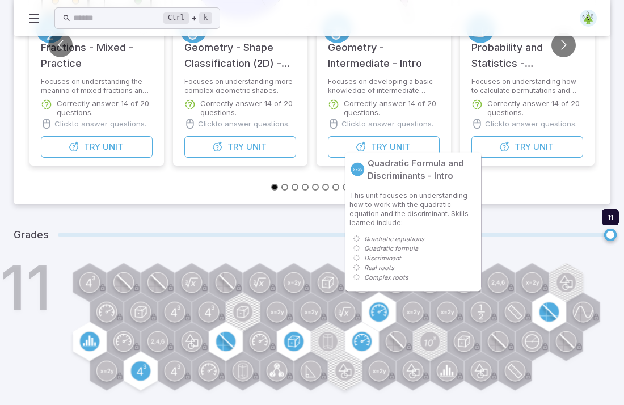
scroll to position [243, 0]
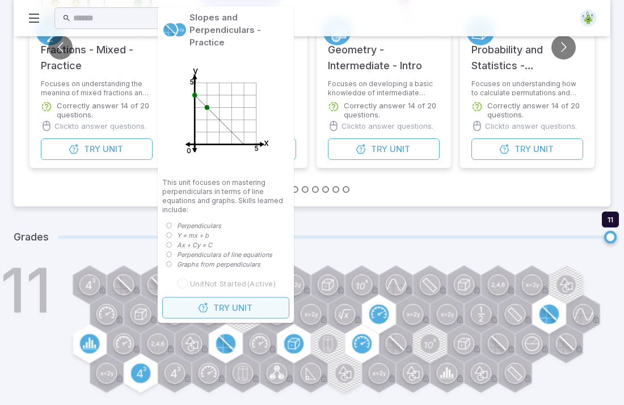
click at [223, 311] on span "Try" at bounding box center [221, 308] width 16 height 12
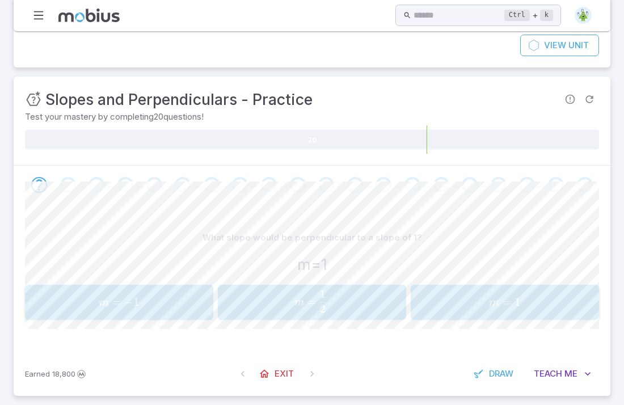
scroll to position [81, 0]
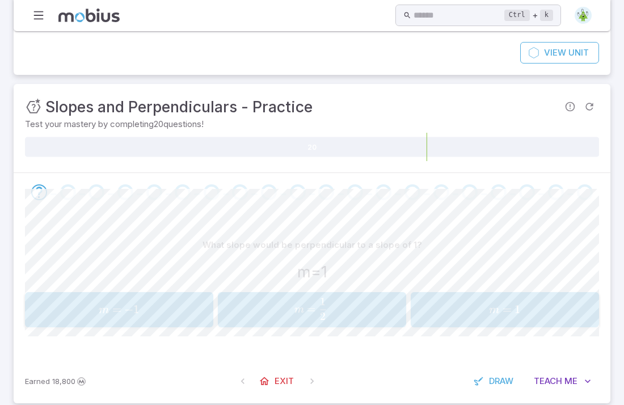
click at [279, 314] on span "m = 2 1 ​" at bounding box center [311, 309] width 162 height 23
click at [148, 303] on span "m = − 2" at bounding box center [94, 310] width 133 height 15
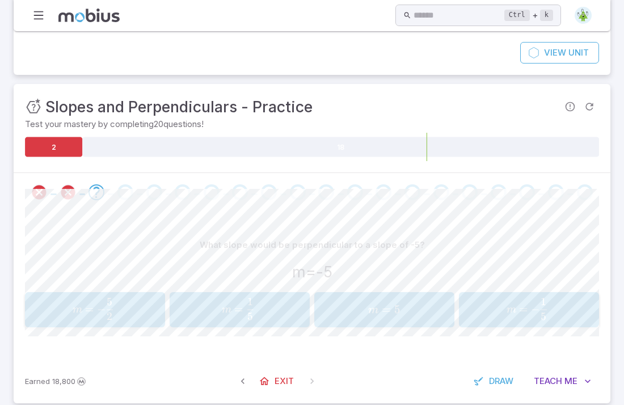
click at [276, 307] on span "m = 5 1 ​" at bounding box center [238, 309] width 121 height 23
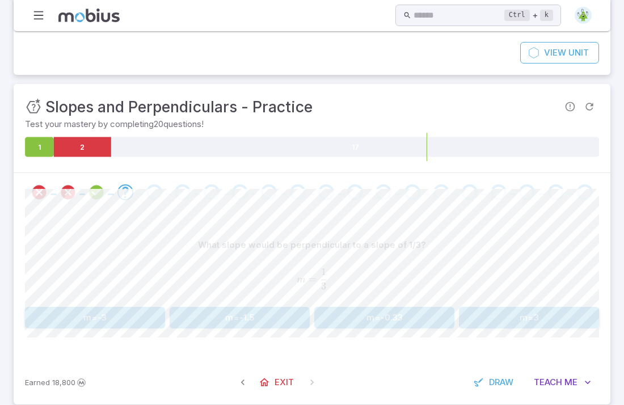
click at [353, 324] on button "m=-0.33" at bounding box center [384, 318] width 140 height 22
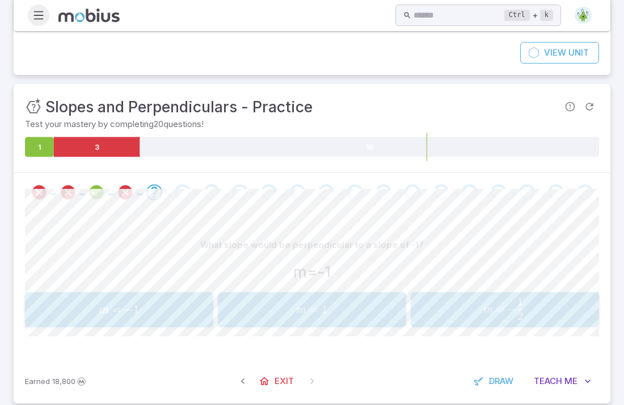
click at [41, 19] on icon "button" at bounding box center [38, 15] width 12 height 12
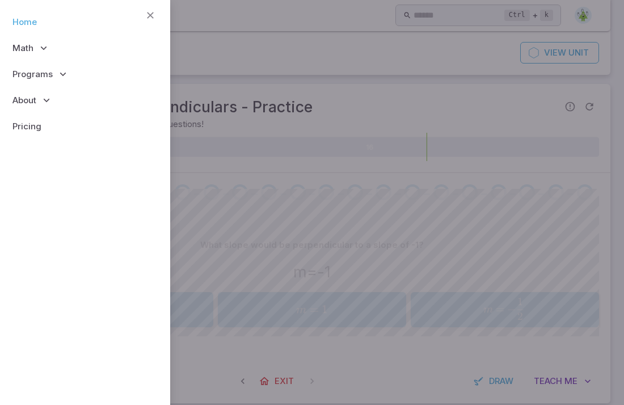
click at [28, 16] on link "Home" at bounding box center [85, 22] width 152 height 26
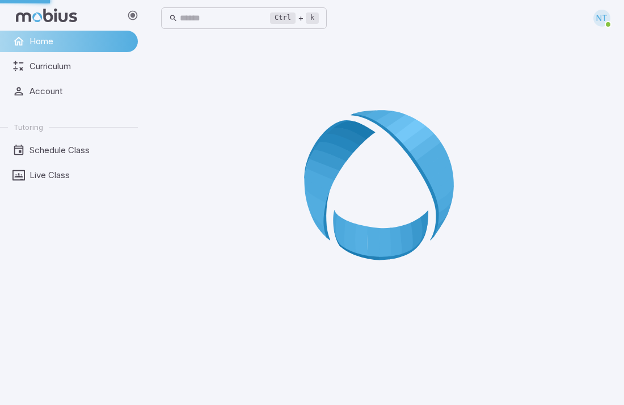
scroll to position [0, 0]
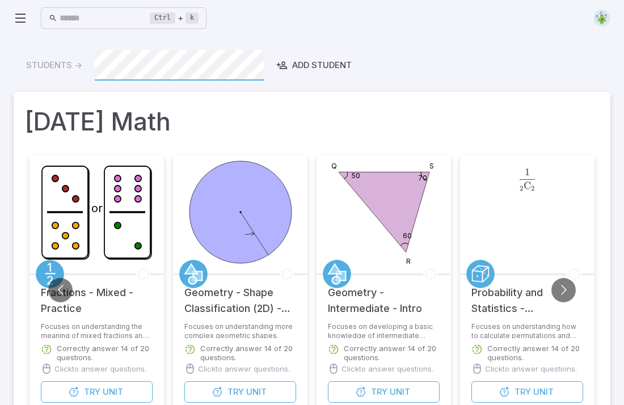
click at [223, 291] on h5 "Geometry - Shape Classification (2D) - Practice" at bounding box center [240, 295] width 112 height 43
click at [251, 212] on circle at bounding box center [241, 212] width 102 height 102
click at [274, 388] on button "Try Unit" at bounding box center [240, 392] width 112 height 22
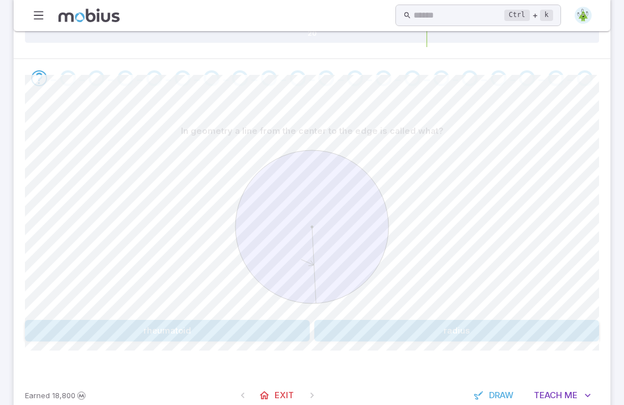
scroll to position [234, 0]
click at [273, 322] on button "rheumatoid" at bounding box center [167, 329] width 285 height 22
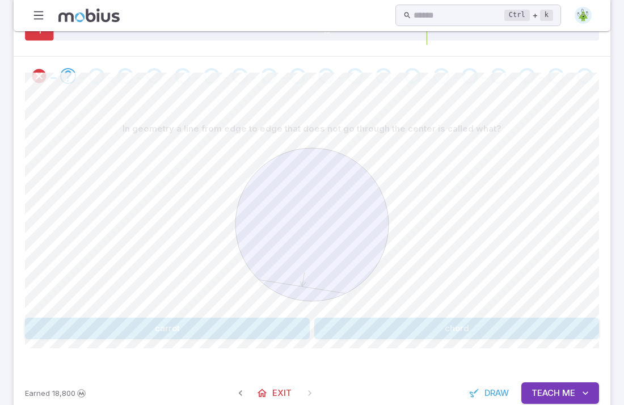
click at [401, 335] on button "chord" at bounding box center [456, 329] width 285 height 22
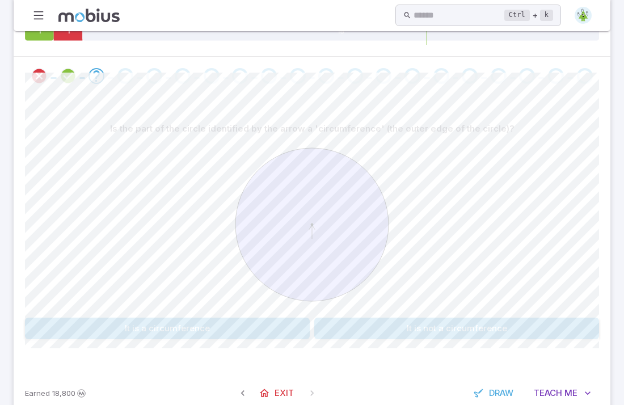
click at [389, 330] on button "It is not a circumference" at bounding box center [456, 329] width 285 height 22
click at [255, 333] on button "circumference" at bounding box center [264, 329] width 92 height 22
click at [255, 333] on button "chord" at bounding box center [167, 329] width 285 height 22
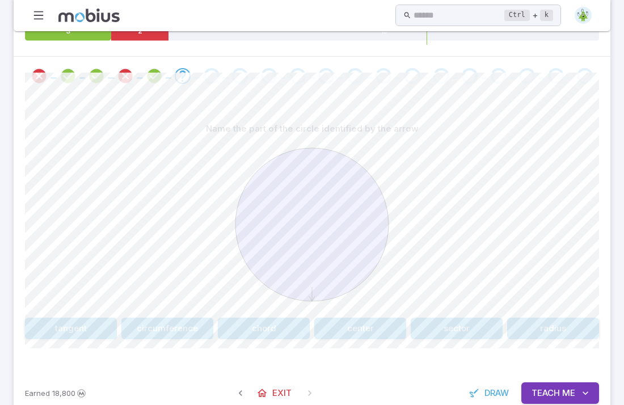
click at [359, 320] on button "center" at bounding box center [360, 329] width 92 height 22
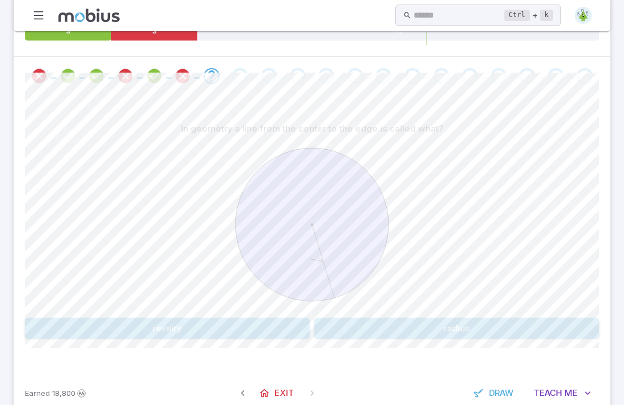
click at [343, 334] on button "radius" at bounding box center [456, 329] width 285 height 22
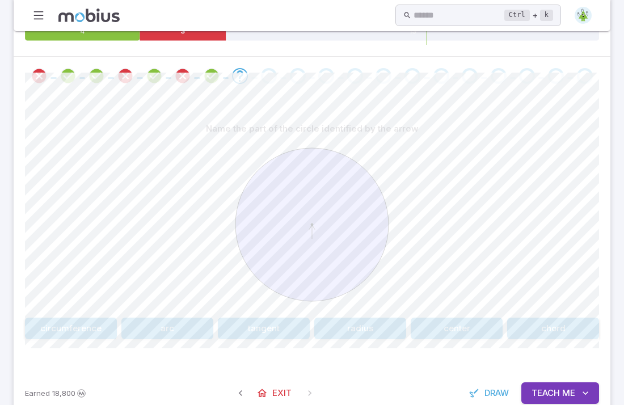
click at [473, 334] on button "center" at bounding box center [457, 329] width 92 height 22
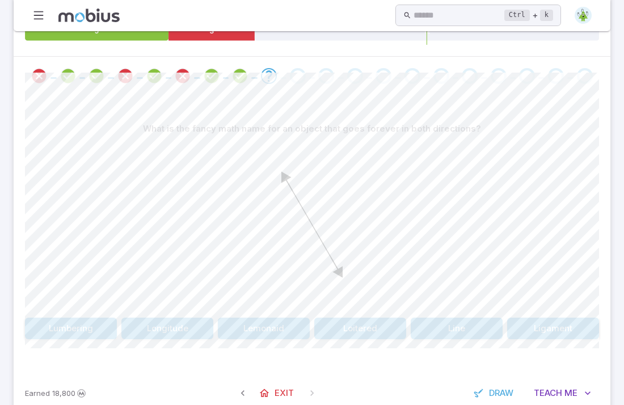
click at [473, 334] on button "Line" at bounding box center [457, 329] width 92 height 22
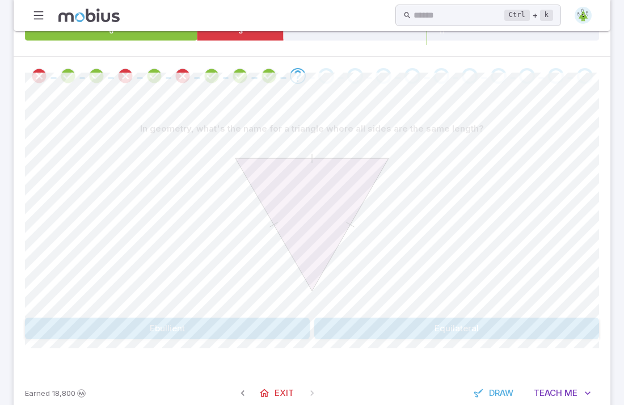
click at [469, 326] on button "Equilateral" at bounding box center [456, 329] width 285 height 22
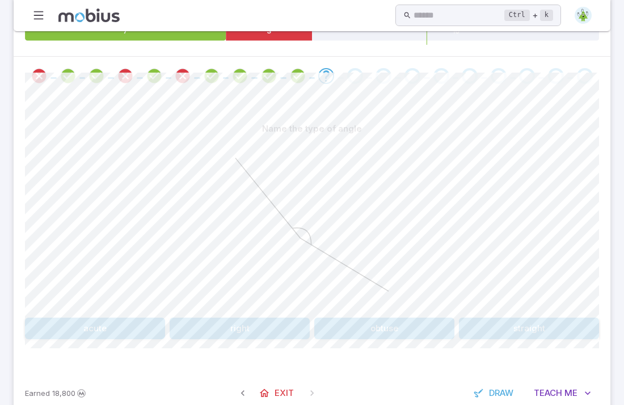
click at [387, 332] on button "obtuse" at bounding box center [384, 329] width 140 height 22
click at [275, 333] on button "180" at bounding box center [312, 329] width 188 height 22
click at [257, 334] on button "Acute" at bounding box center [167, 329] width 285 height 22
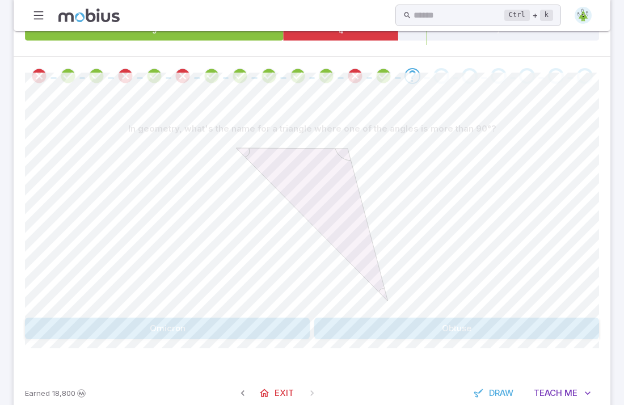
click at [379, 333] on button "Obtuse" at bounding box center [456, 329] width 285 height 22
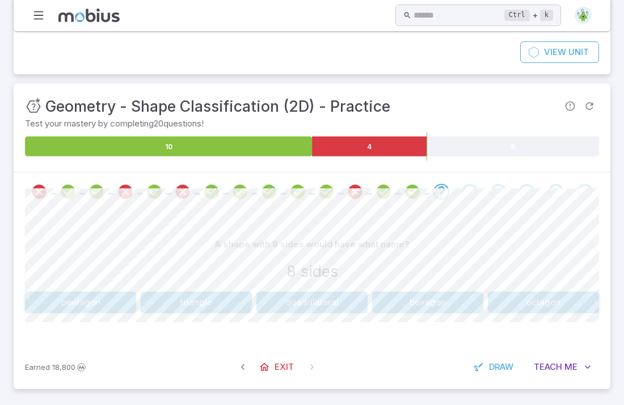
scroll to position [118, 0]
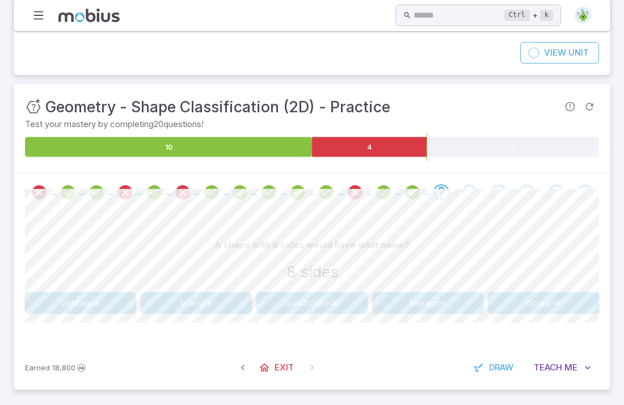
click at [398, 307] on button "hexagon" at bounding box center [427, 303] width 111 height 22
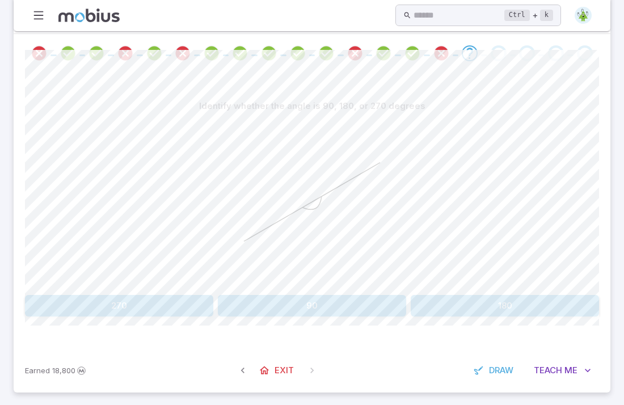
scroll to position [256, 0]
click at [283, 313] on button "90" at bounding box center [312, 307] width 188 height 22
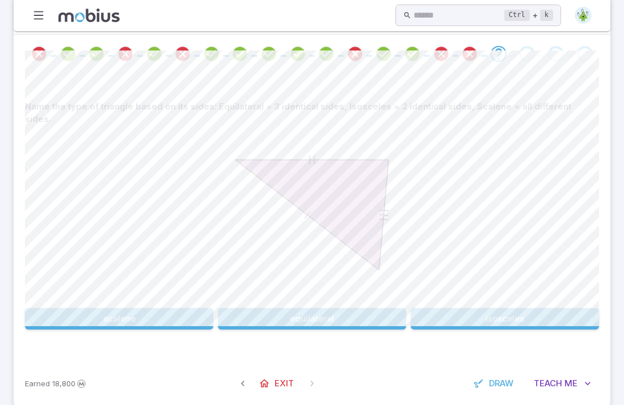
click at [158, 308] on button "scalene" at bounding box center [119, 319] width 188 height 22
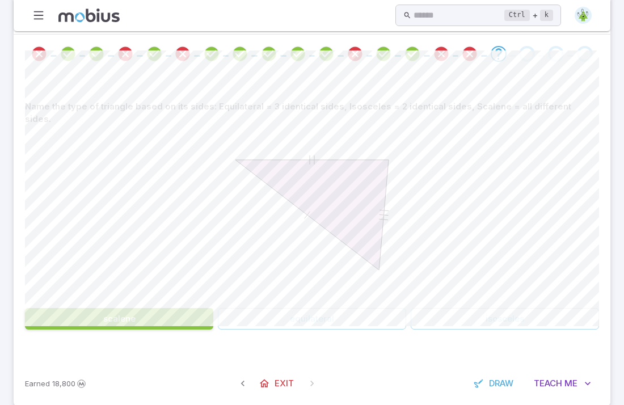
click at [158, 308] on button "scalene" at bounding box center [119, 319] width 188 height 22
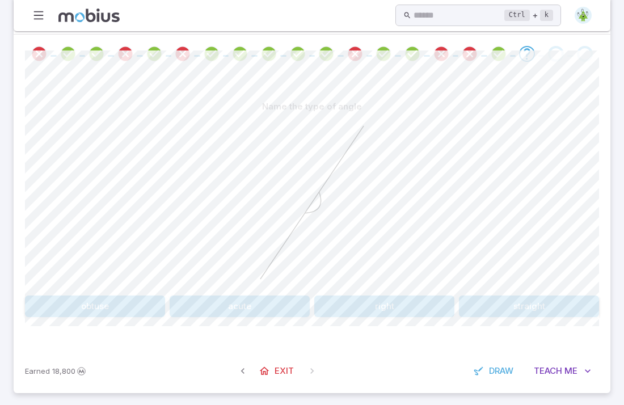
click at [561, 309] on button "straight" at bounding box center [529, 307] width 140 height 22
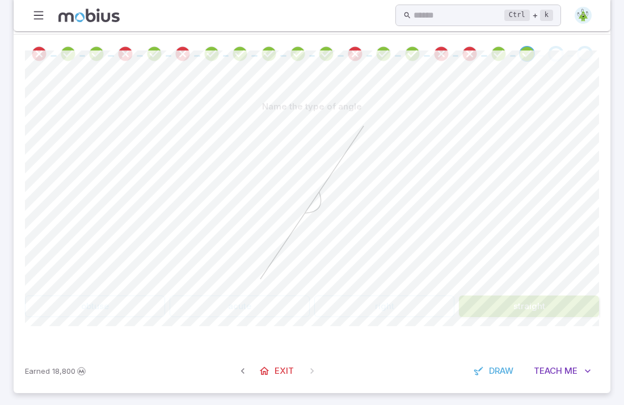
scroll to position [236, 0]
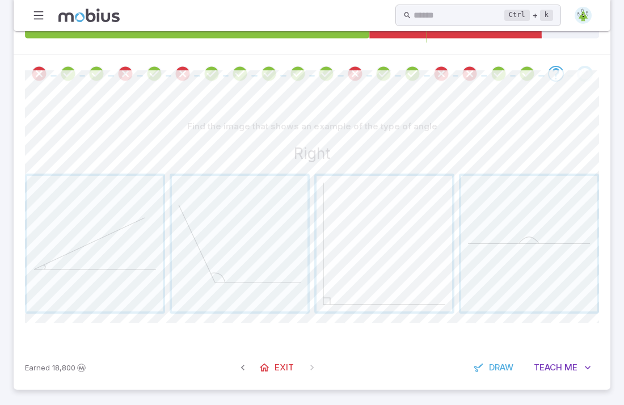
click at [412, 302] on span "button" at bounding box center [385, 244] width 136 height 136
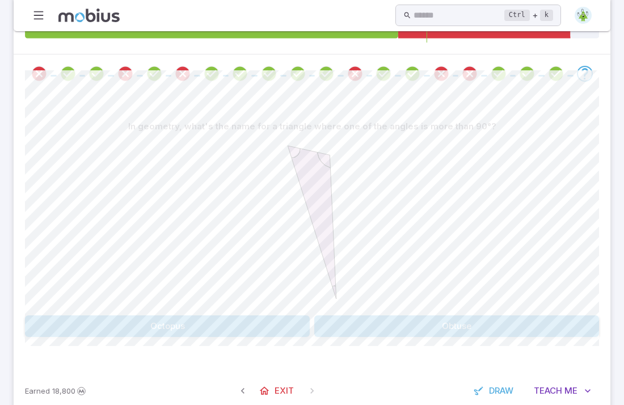
click at [421, 334] on button "Obtuse" at bounding box center [456, 327] width 285 height 22
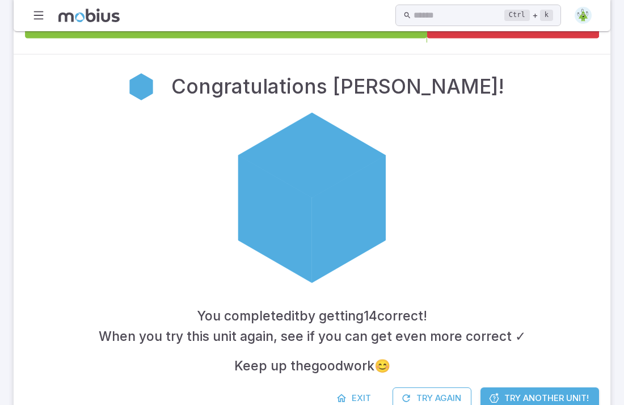
click at [421, 334] on h4 "When you try this unit again, see if you can get even more correct ✓" at bounding box center [312, 336] width 427 height 20
click at [502, 393] on link "Try Another Unit!" at bounding box center [540, 399] width 119 height 22
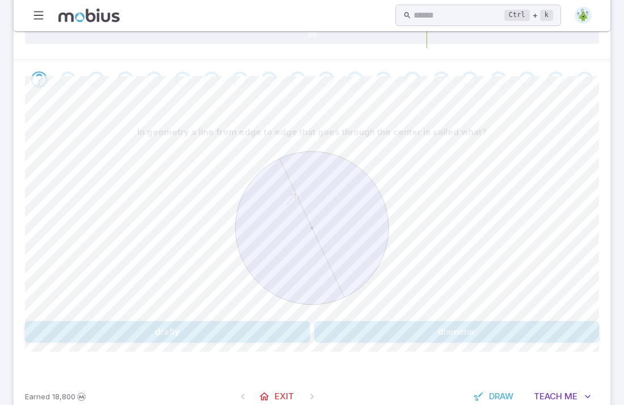
scroll to position [199, 0]
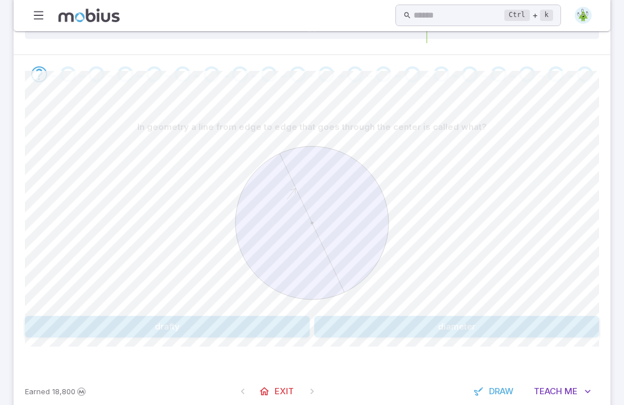
click at [363, 321] on button "diameter" at bounding box center [456, 327] width 285 height 22
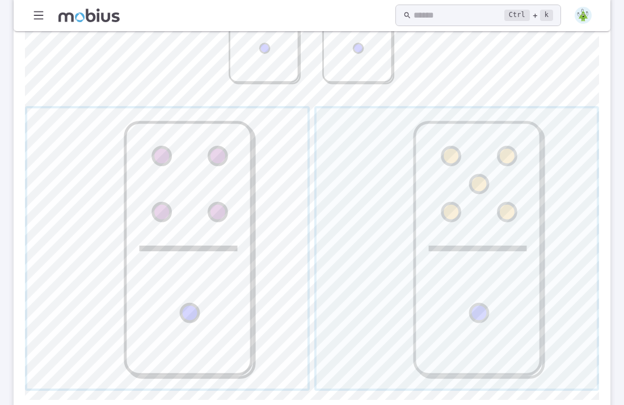
scroll to position [406, 0]
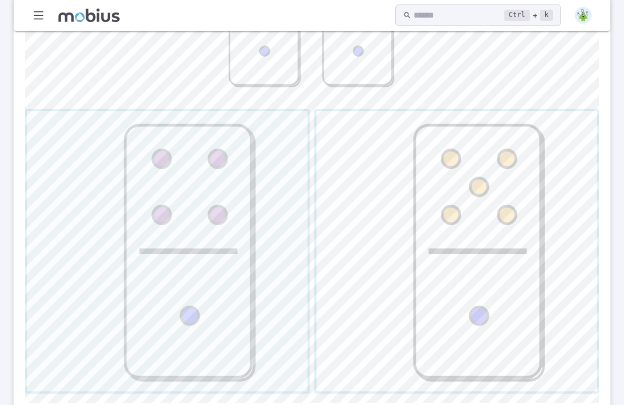
click at [426, 228] on span "button" at bounding box center [457, 251] width 280 height 280
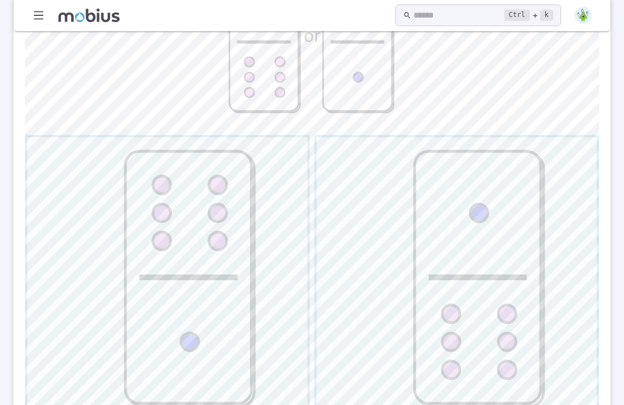
scroll to position [381, 0]
click at [351, 222] on span "button" at bounding box center [457, 277] width 280 height 280
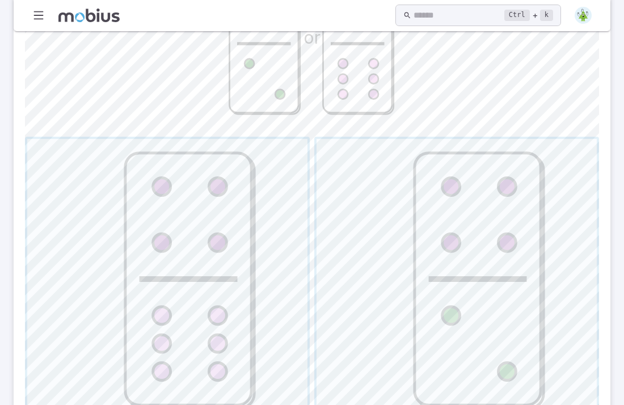
scroll to position [380, 0]
click at [159, 190] on span "button" at bounding box center [167, 278] width 280 height 280
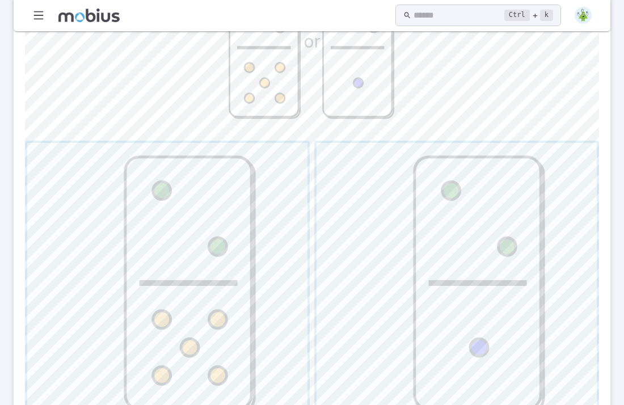
scroll to position [389, 0]
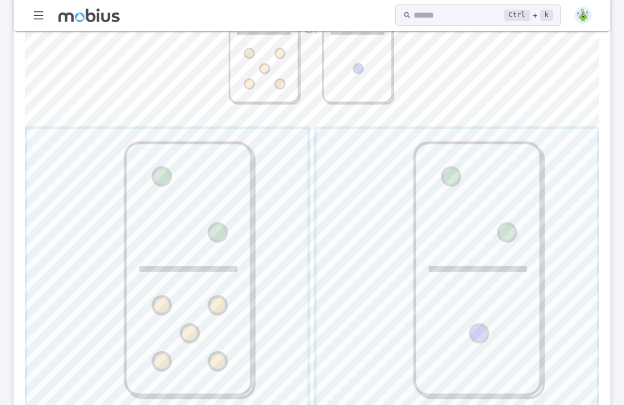
click at [418, 232] on span "button" at bounding box center [457, 269] width 280 height 280
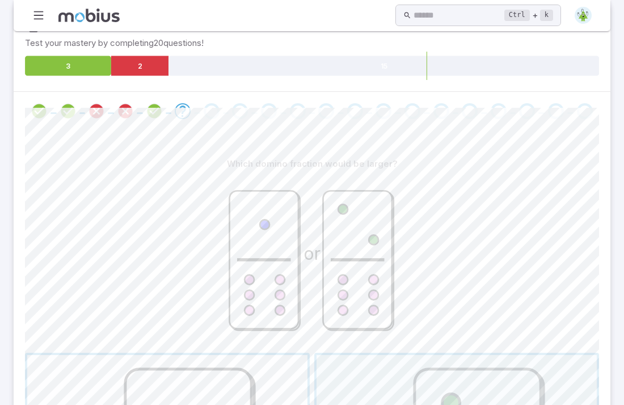
scroll to position [161, 0]
click at [274, 184] on icon "or" at bounding box center [312, 261] width 170 height 170
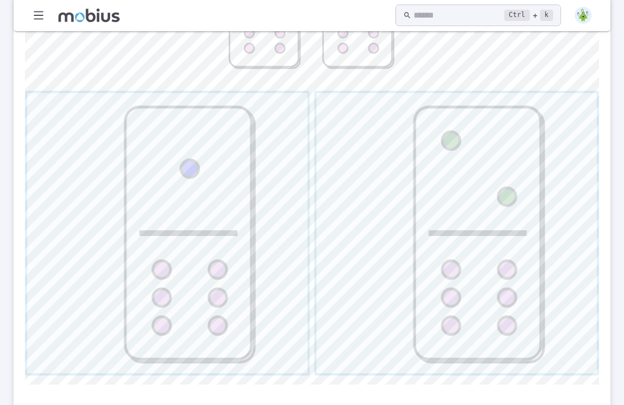
scroll to position [427, 0]
click at [267, 232] on span "button" at bounding box center [167, 231] width 280 height 280
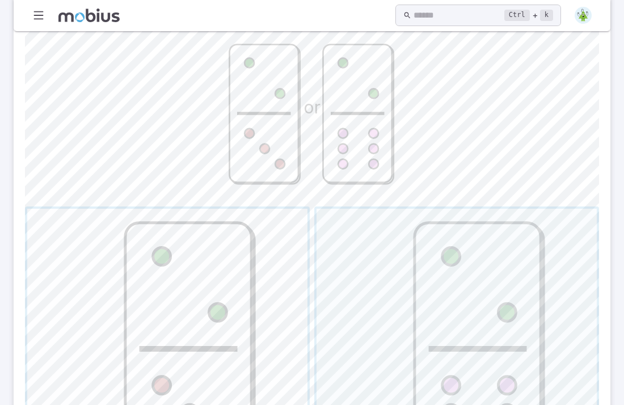
click at [295, 144] on icon at bounding box center [264, 113] width 69 height 138
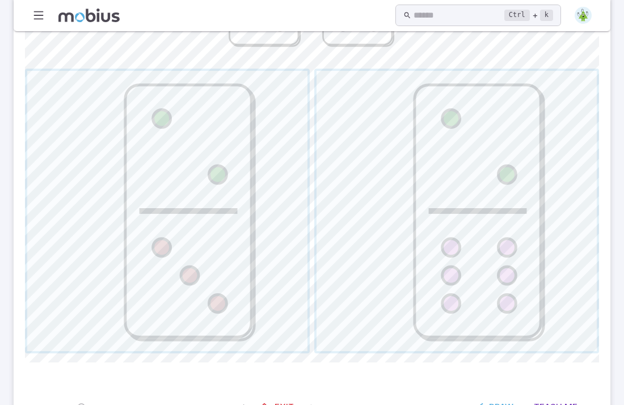
scroll to position [446, 0]
click at [400, 208] on span "button" at bounding box center [457, 212] width 280 height 280
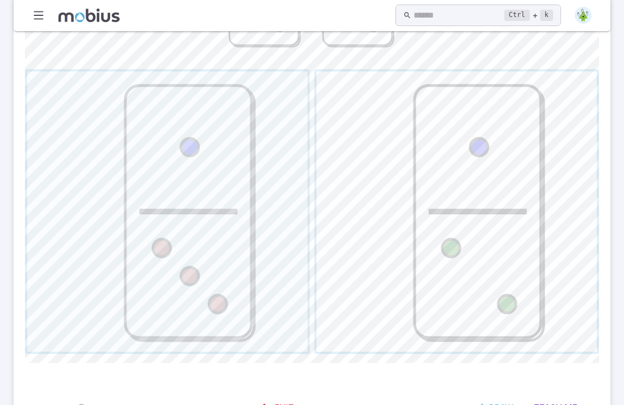
click at [413, 184] on span "button" at bounding box center [457, 212] width 280 height 280
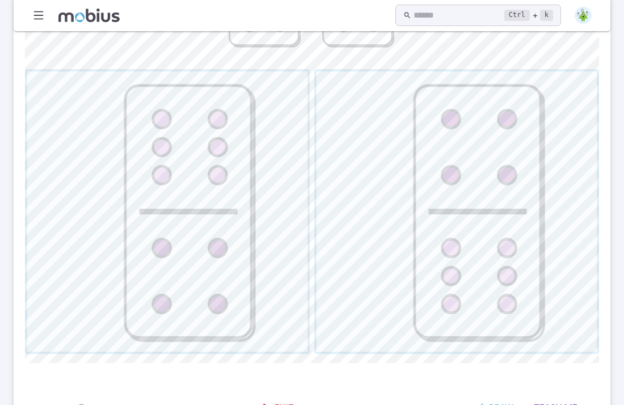
click at [413, 184] on span "button" at bounding box center [457, 212] width 280 height 280
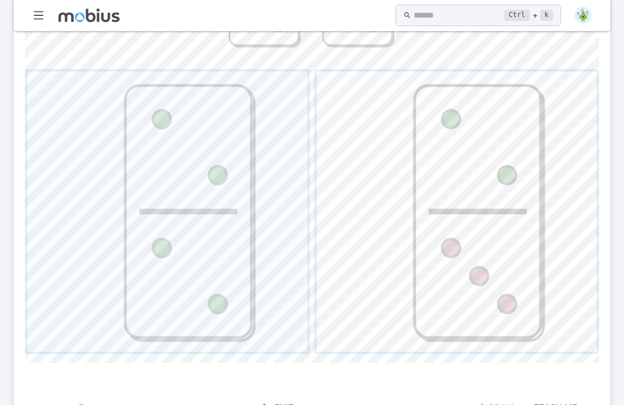
click at [491, 223] on span "button" at bounding box center [457, 212] width 280 height 280
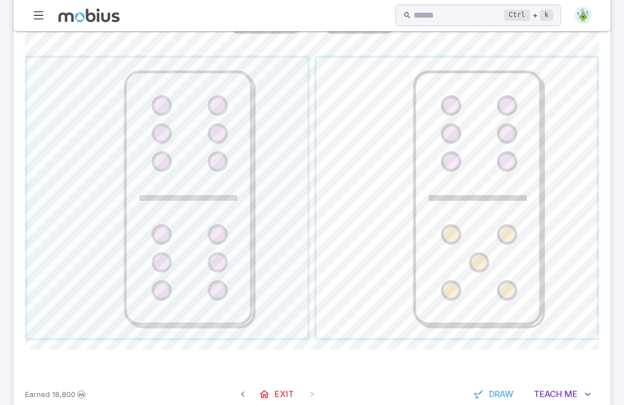
scroll to position [465, 0]
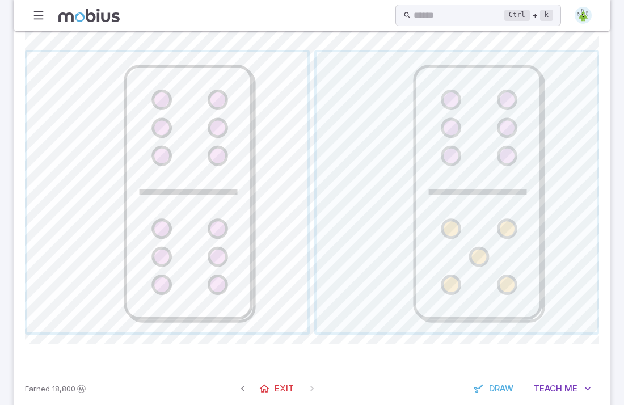
click at [168, 145] on span "button" at bounding box center [167, 192] width 280 height 280
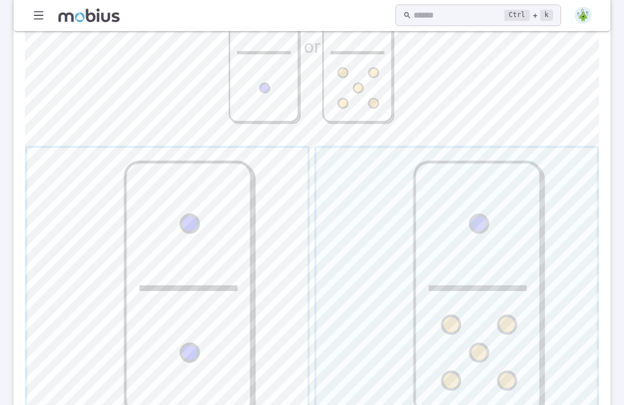
scroll to position [361, 0]
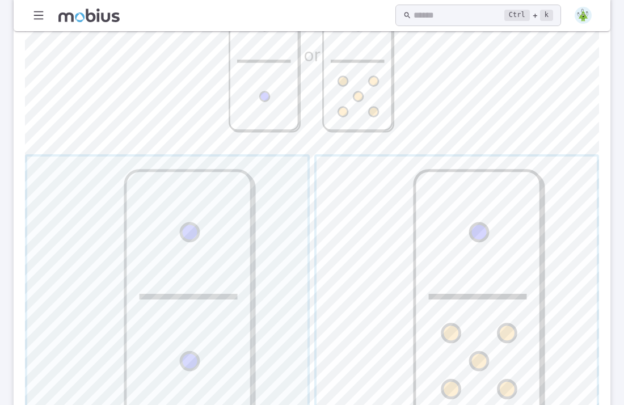
click at [424, 195] on span "button" at bounding box center [457, 297] width 280 height 280
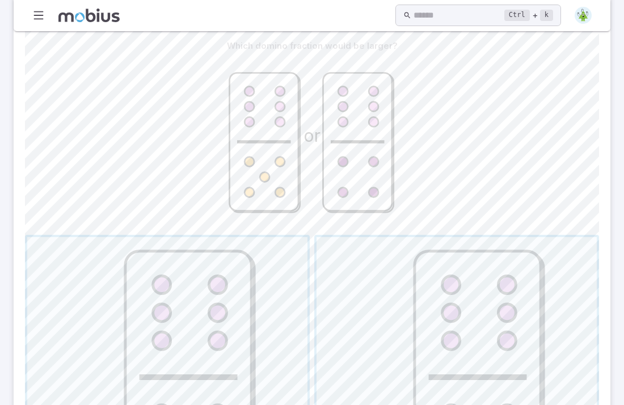
scroll to position [270, 0]
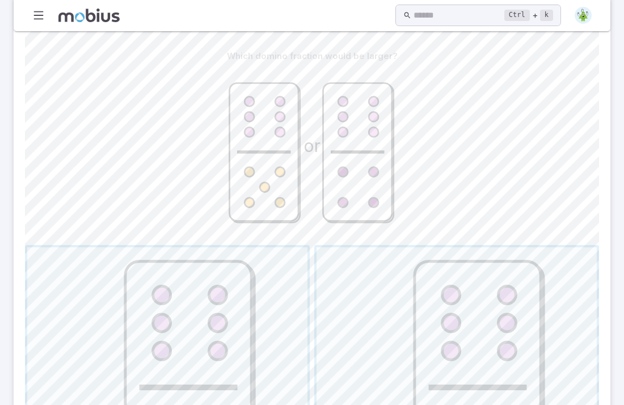
click at [354, 132] on icon at bounding box center [358, 152] width 69 height 138
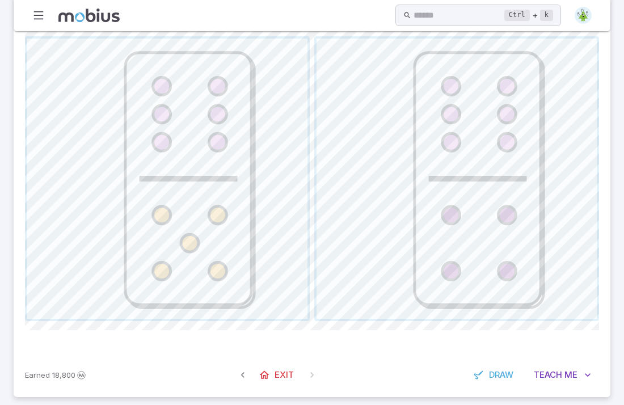
scroll to position [486, 0]
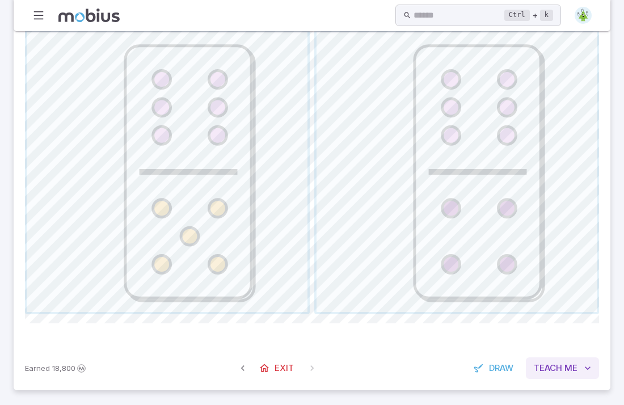
click at [563, 373] on span "Teach" at bounding box center [548, 368] width 28 height 12
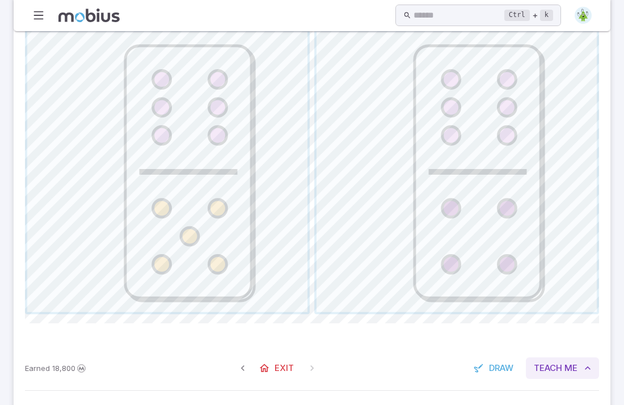
click at [563, 373] on span "Teach" at bounding box center [548, 368] width 28 height 12
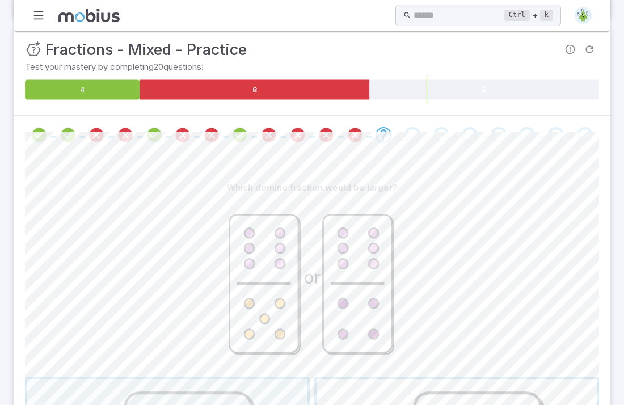
scroll to position [141, 0]
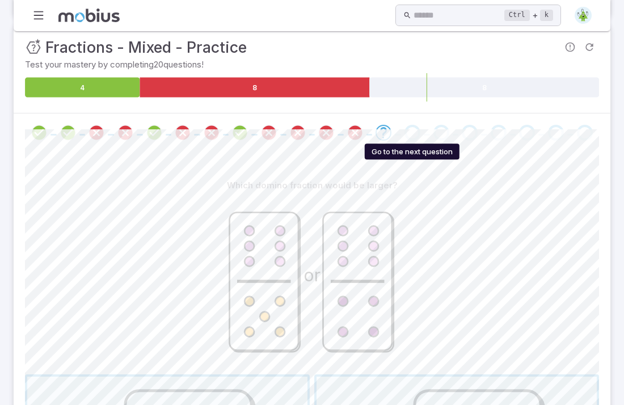
click at [415, 135] on div "Go to the next question" at bounding box center [413, 133] width 16 height 16
click at [388, 130] on icon "Go to the next question" at bounding box center [384, 133] width 14 height 14
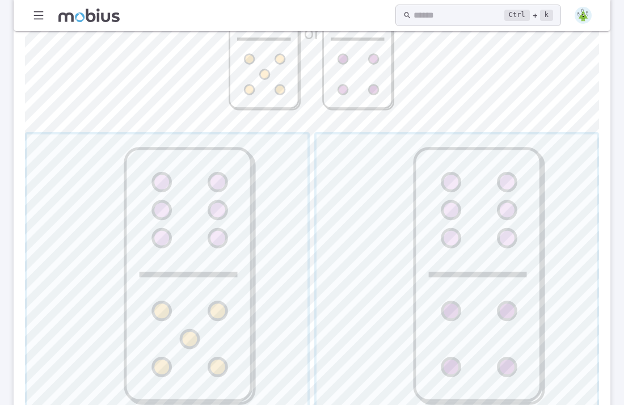
scroll to position [386, 0]
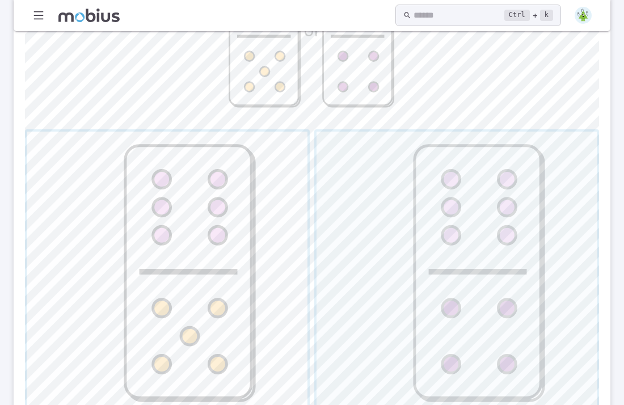
click at [285, 303] on span "button" at bounding box center [167, 272] width 280 height 280
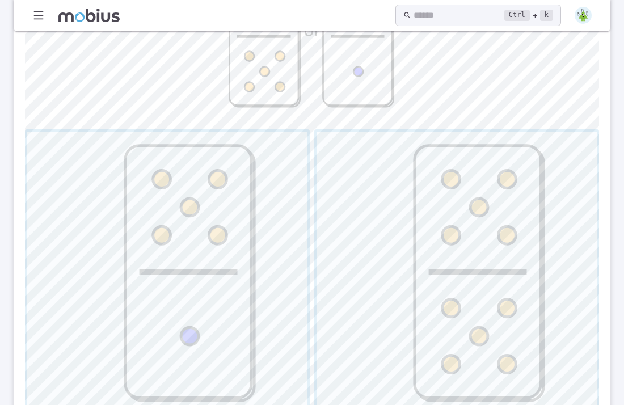
click at [412, 276] on span "button" at bounding box center [457, 272] width 280 height 280
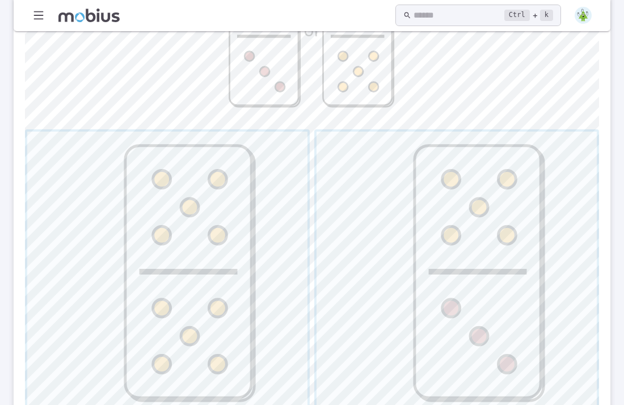
click at [412, 276] on span "button" at bounding box center [457, 272] width 280 height 280
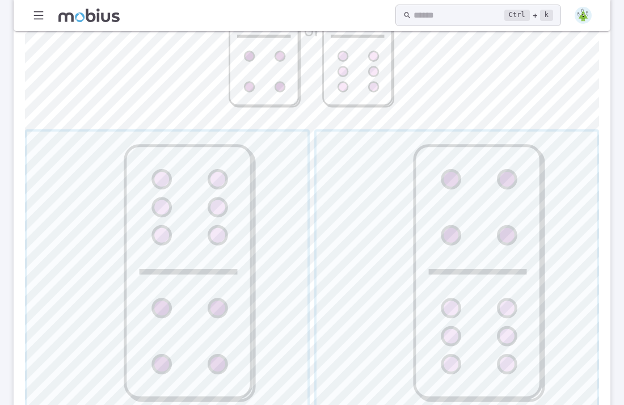
click at [412, 276] on span "button" at bounding box center [457, 272] width 280 height 280
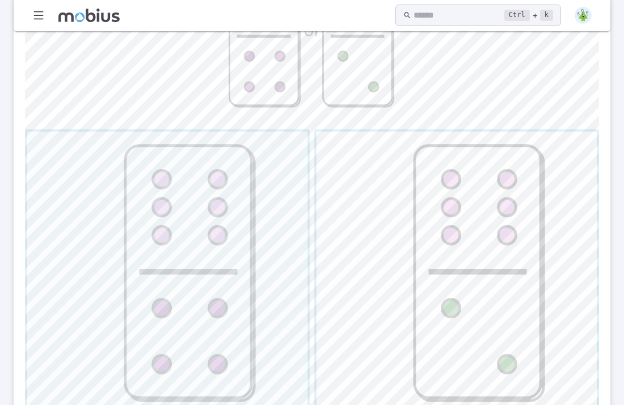
click at [333, 310] on span "button" at bounding box center [457, 272] width 280 height 280
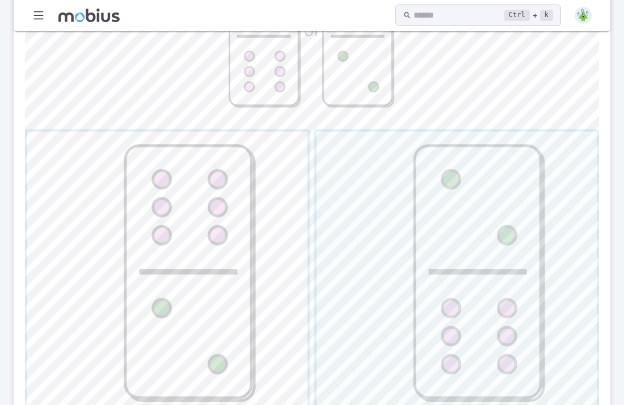
click at [249, 301] on span "button" at bounding box center [167, 272] width 280 height 280
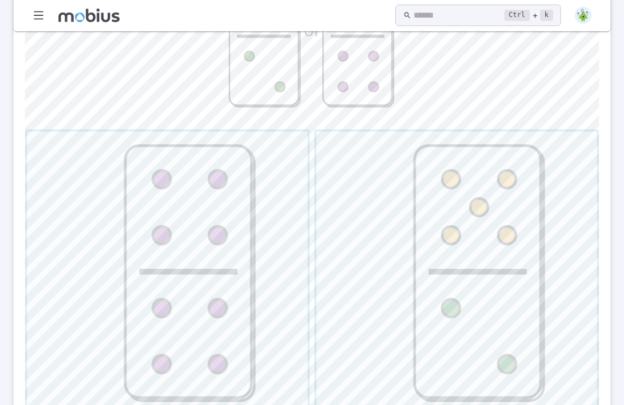
click at [387, 305] on span "button" at bounding box center [457, 272] width 280 height 280
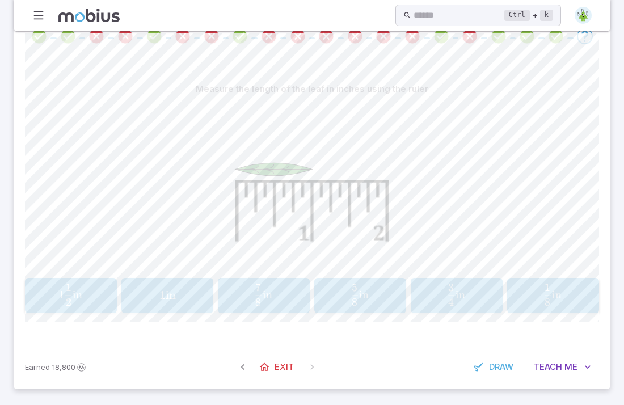
scroll to position [237, 0]
click at [195, 296] on span "1 in" at bounding box center [167, 296] width 85 height 14
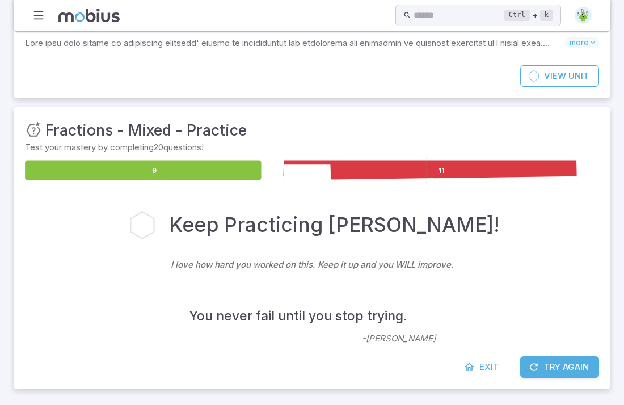
scroll to position [57, 0]
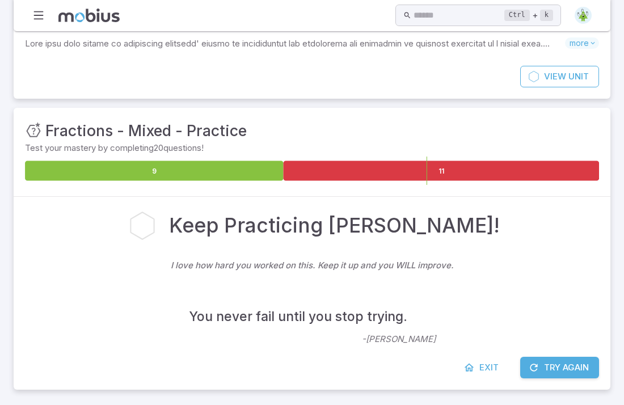
click at [564, 362] on button "Try Again" at bounding box center [560, 368] width 79 height 22
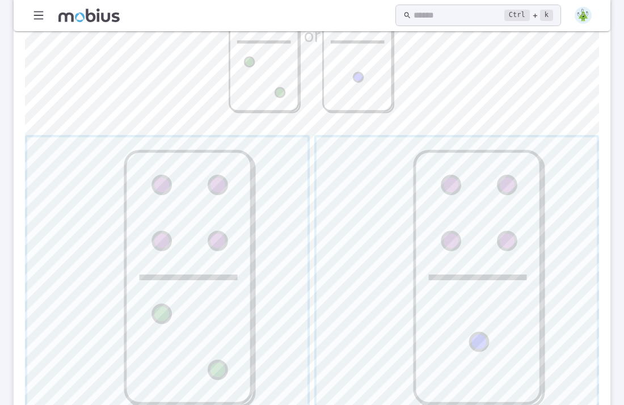
scroll to position [393, 0]
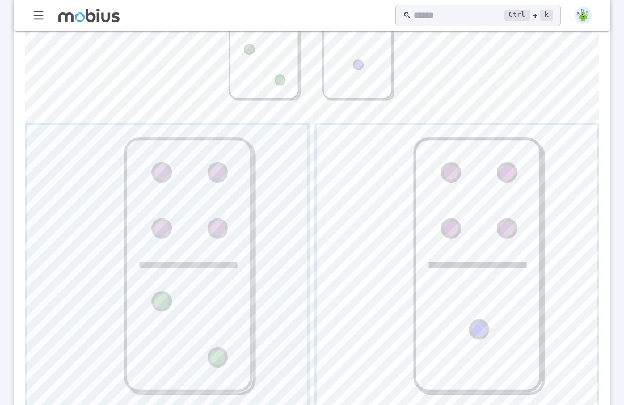
click at [430, 317] on span "button" at bounding box center [457, 265] width 280 height 280
click at [209, 293] on span "button" at bounding box center [167, 265] width 280 height 280
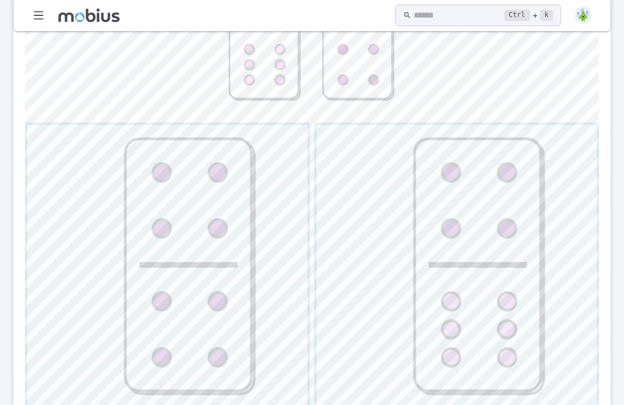
click at [394, 305] on span "button" at bounding box center [457, 265] width 280 height 280
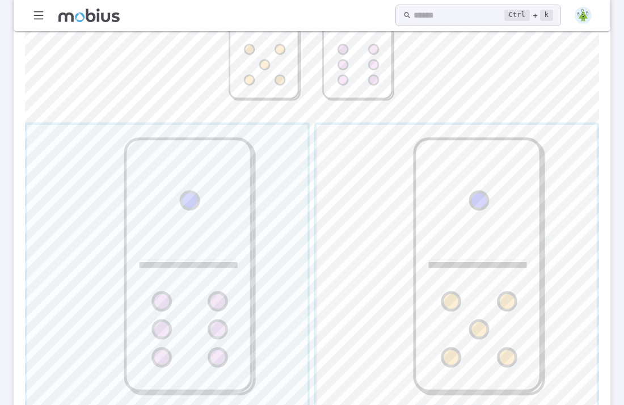
click at [333, 275] on span "button" at bounding box center [457, 265] width 280 height 280
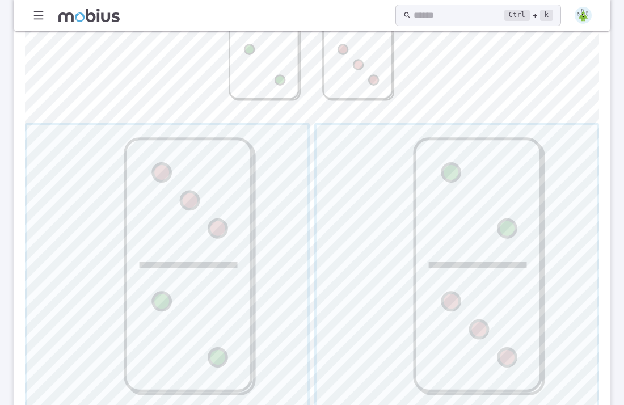
click at [143, 283] on span "button" at bounding box center [167, 265] width 280 height 280
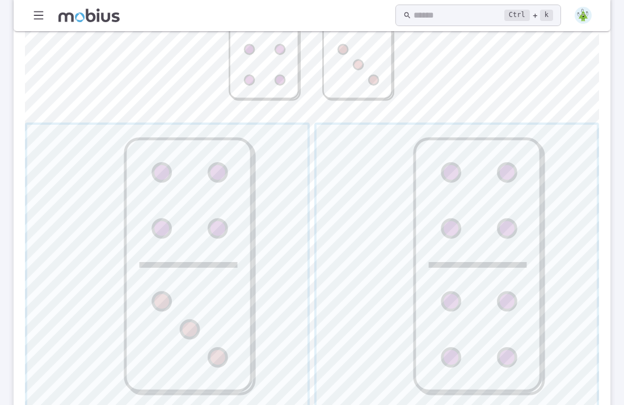
click at [143, 283] on span "button" at bounding box center [167, 265] width 280 height 280
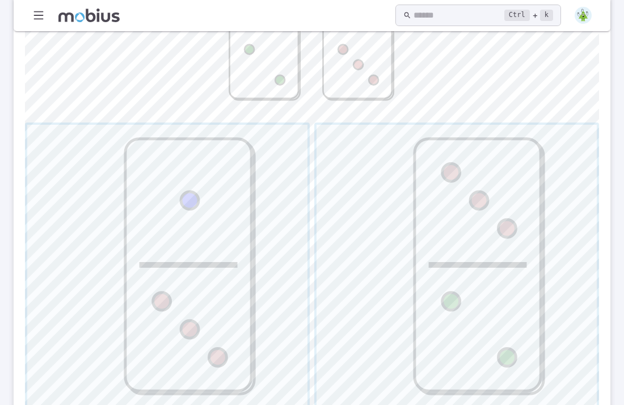
click at [430, 325] on span "button" at bounding box center [457, 265] width 280 height 280
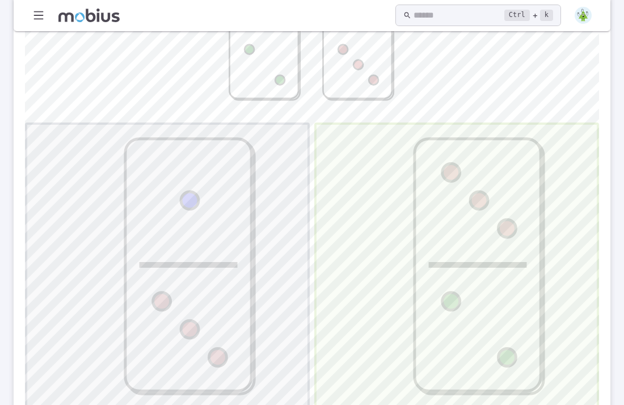
scroll to position [237, 0]
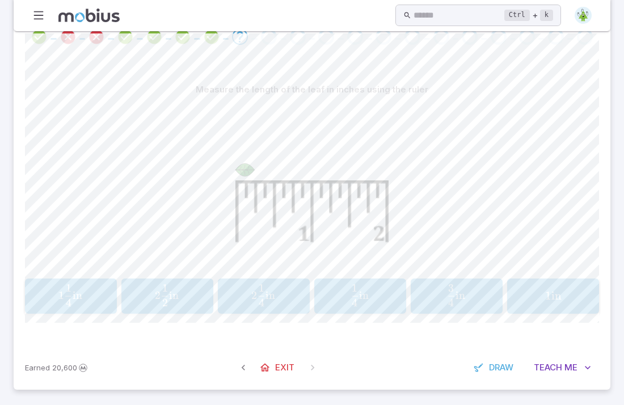
click at [430, 325] on div "Measure the length of the leaf in inches using the ruler 1 1 4 in 1\frac{1}{4}\…" at bounding box center [312, 201] width 574 height 290
click at [520, 304] on div "1 in 1\text{ in} 1 in" at bounding box center [553, 296] width 85 height 26
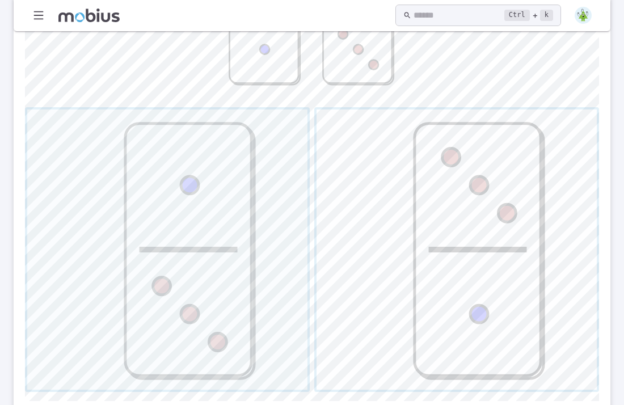
scroll to position [410, 0]
click at [439, 276] on span "button" at bounding box center [457, 248] width 280 height 280
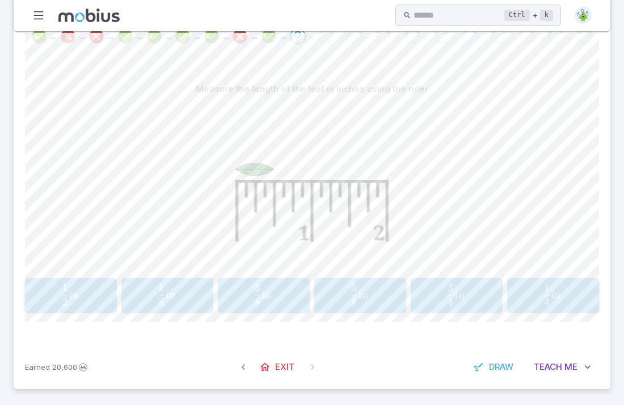
scroll to position [237, 0]
click at [44, 295] on span "2 1 ​ in" at bounding box center [70, 295] width 76 height 23
click at [522, 305] on span "1 4 3 ​ in" at bounding box center [552, 295] width 77 height 23
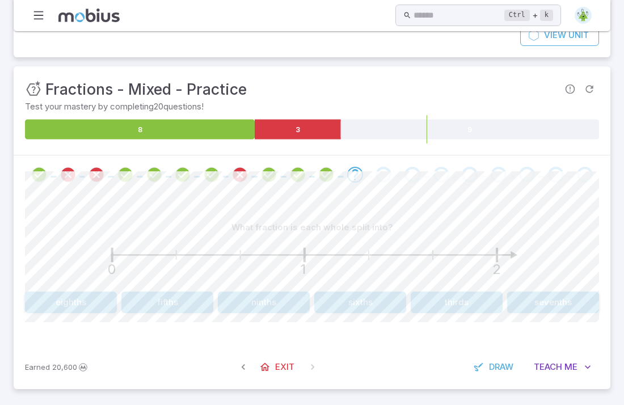
scroll to position [98, 0]
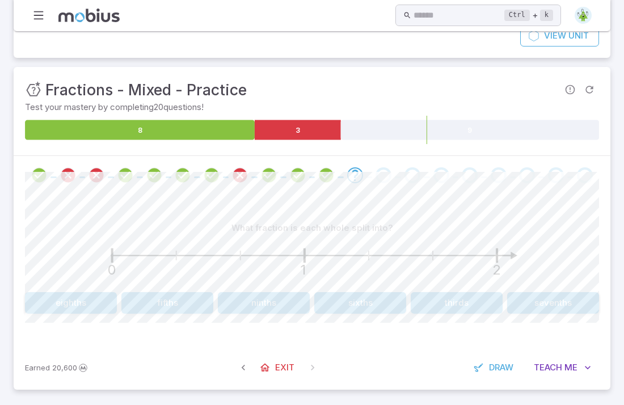
click at [460, 309] on button "thirds" at bounding box center [457, 303] width 92 height 22
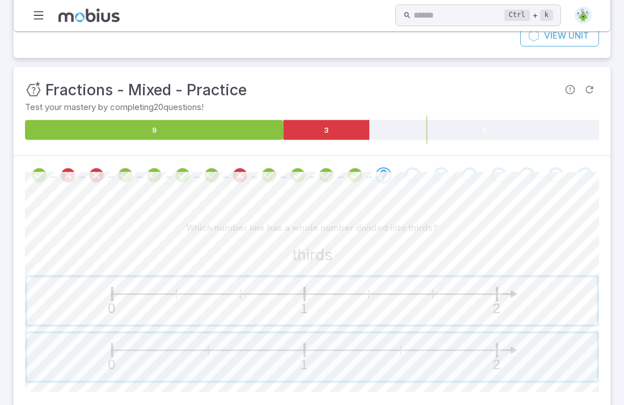
click at [343, 284] on span "button" at bounding box center [312, 301] width 570 height 47
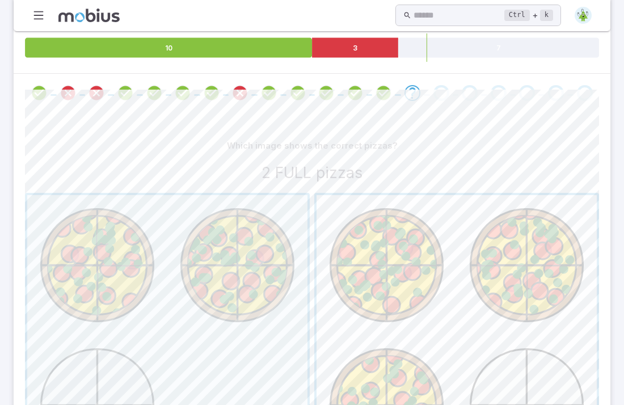
scroll to position [175, 0]
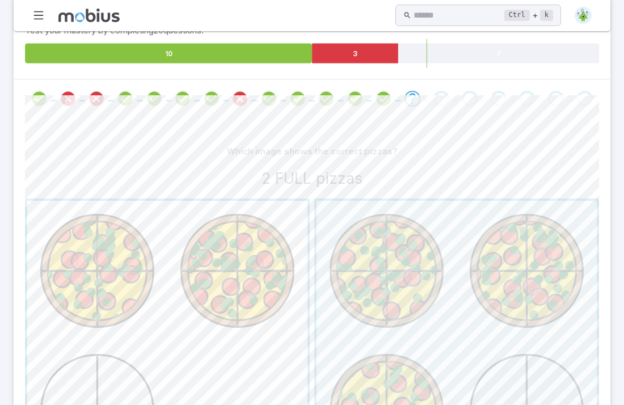
click at [201, 317] on span "button" at bounding box center [167, 341] width 280 height 280
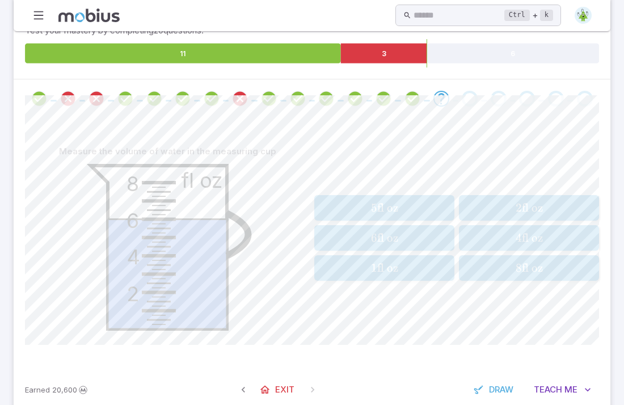
click at [439, 238] on span "6 fl oz" at bounding box center [384, 238] width 133 height 14
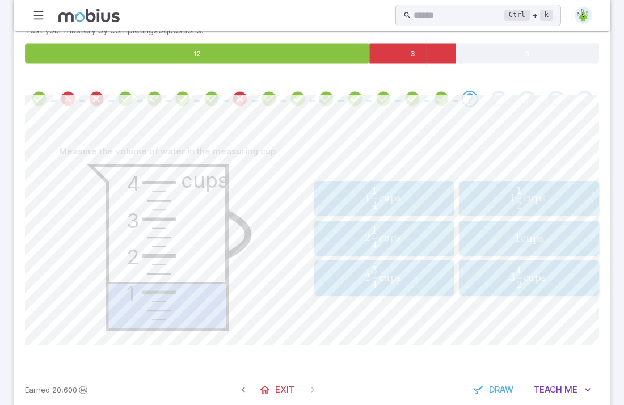
click at [516, 242] on span "1" at bounding box center [518, 238] width 6 height 14
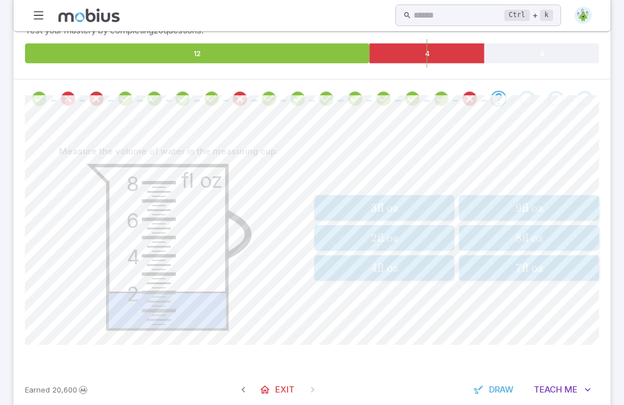
click at [377, 238] on span "fl oz" at bounding box center [387, 238] width 21 height 14
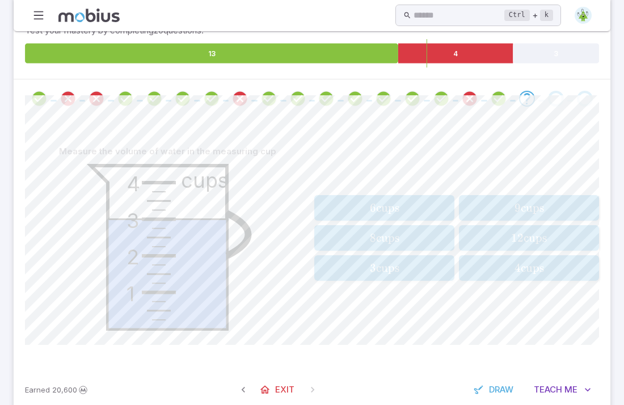
click at [406, 266] on span "3 cups" at bounding box center [384, 268] width 133 height 14
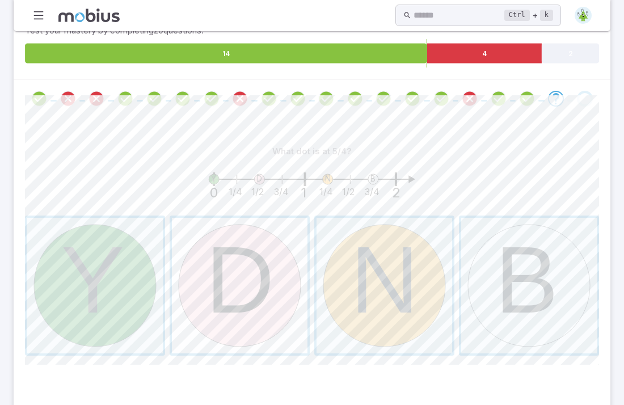
click at [232, 271] on span "button" at bounding box center [240, 286] width 136 height 136
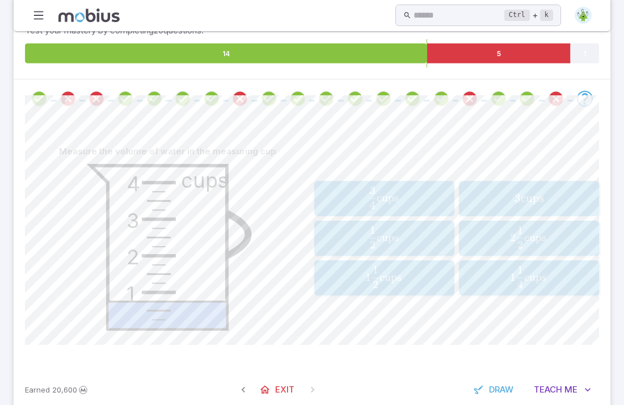
click at [384, 242] on span "cups" at bounding box center [388, 237] width 22 height 13
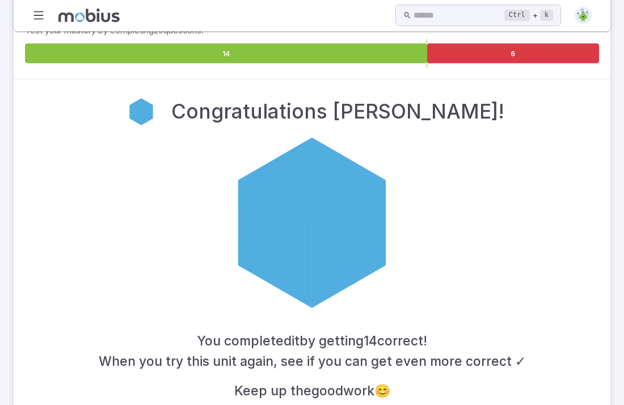
scroll to position [230, 0]
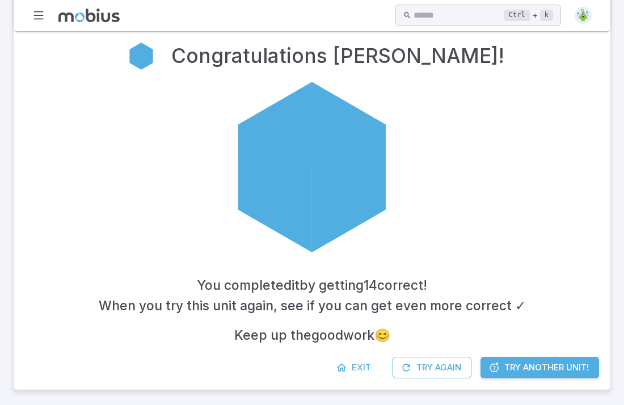
click at [492, 357] on link "Try Another Unit!" at bounding box center [540, 368] width 119 height 22
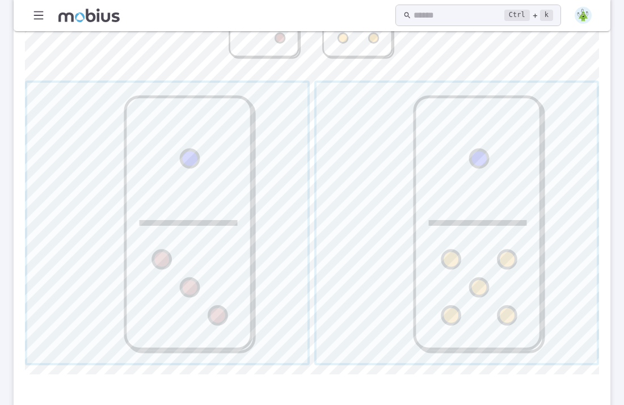
scroll to position [437, 0]
click at [146, 278] on span "button" at bounding box center [167, 221] width 280 height 280
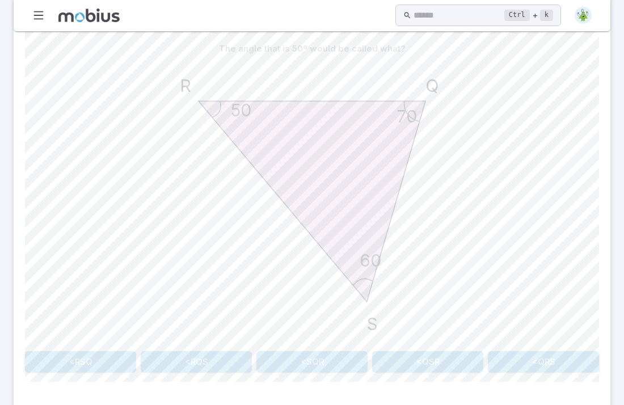
scroll to position [282, 0]
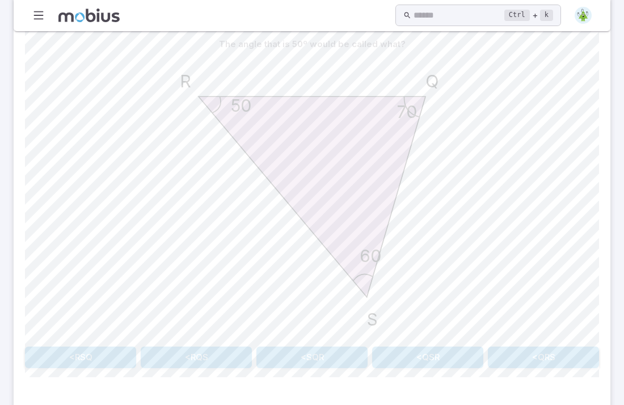
click at [98, 349] on button "<RSQ" at bounding box center [80, 358] width 111 height 22
click at [496, 361] on button "60º" at bounding box center [505, 358] width 188 height 22
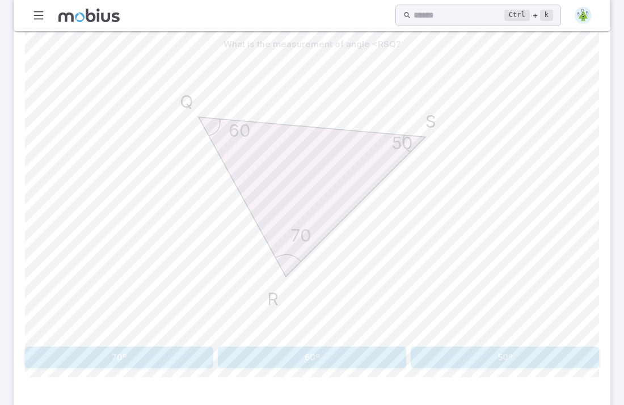
click at [434, 350] on button "50º" at bounding box center [505, 358] width 188 height 22
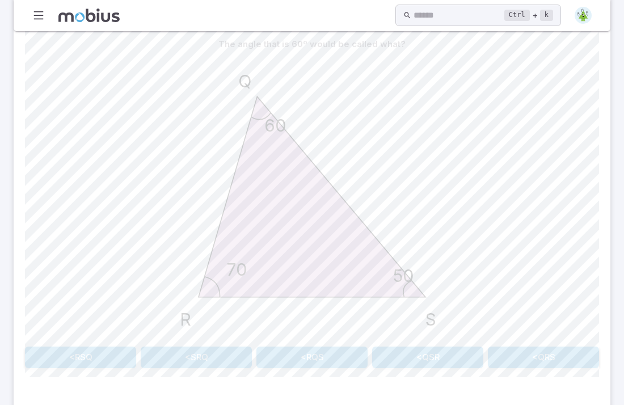
click at [213, 353] on button "<SRQ" at bounding box center [196, 358] width 111 height 22
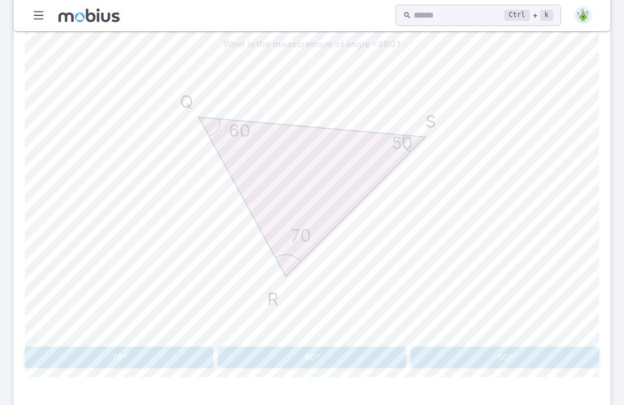
click at [303, 359] on button "60º" at bounding box center [312, 358] width 188 height 22
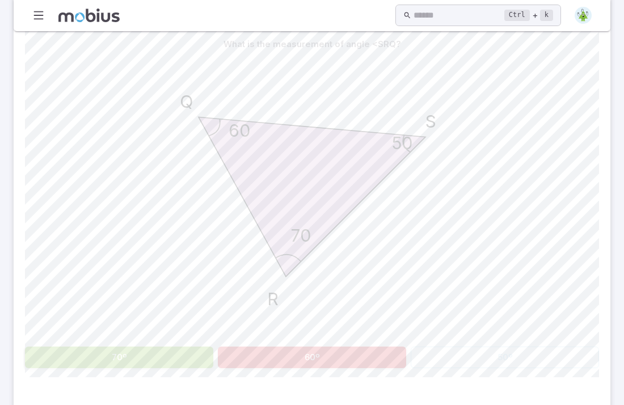
click at [139, 344] on div "What is the measurement of angle <SRQ? 50 60 70 S Q R 70º 60º 50º" at bounding box center [312, 200] width 574 height 335
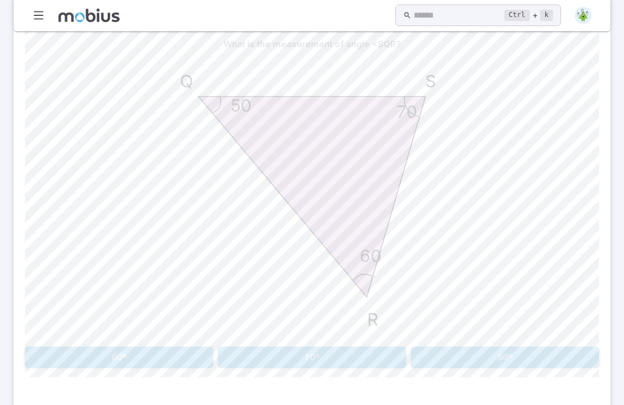
click at [346, 360] on button "70º" at bounding box center [312, 358] width 188 height 22
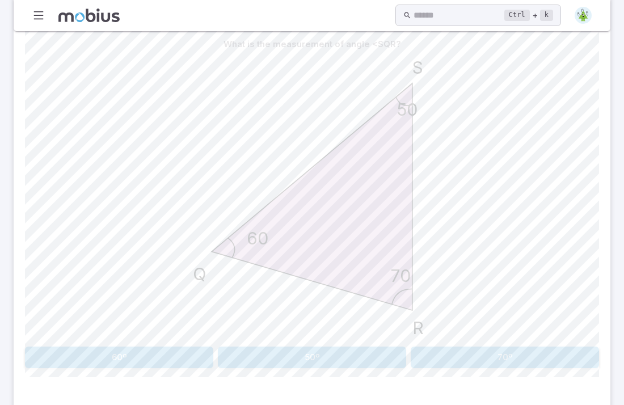
click at [346, 360] on button "50º" at bounding box center [312, 358] width 188 height 22
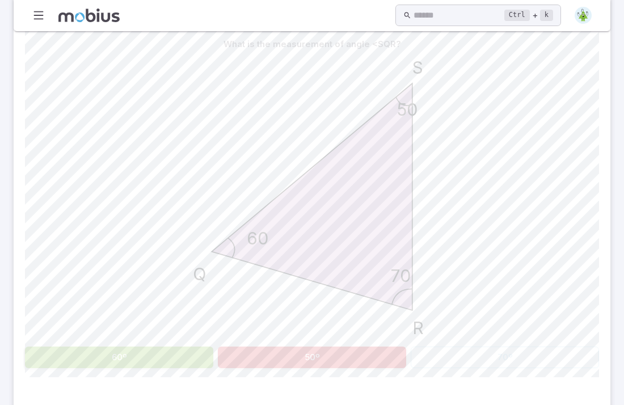
click at [346, 360] on button "50º" at bounding box center [312, 358] width 188 height 22
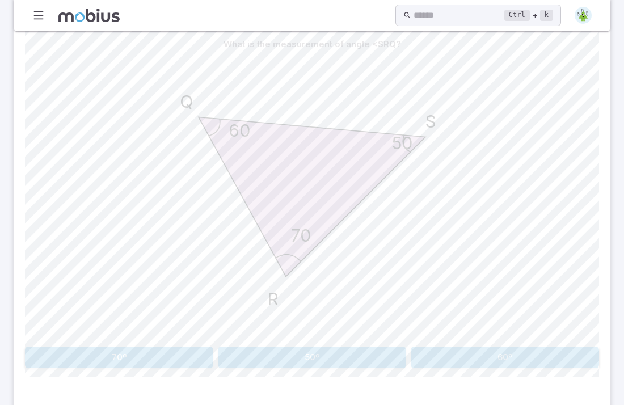
click at [346, 360] on button "50º" at bounding box center [312, 358] width 188 height 22
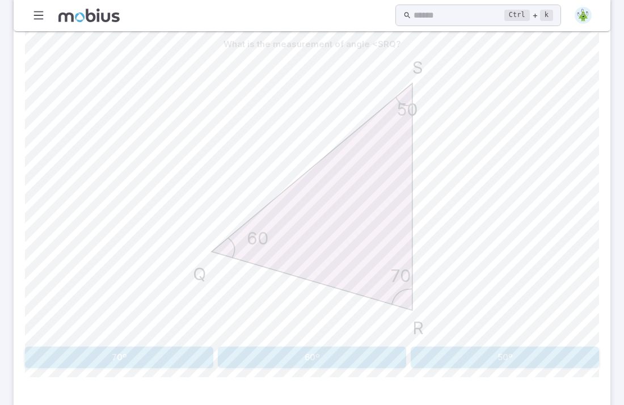
click at [346, 360] on button "60º" at bounding box center [312, 358] width 188 height 22
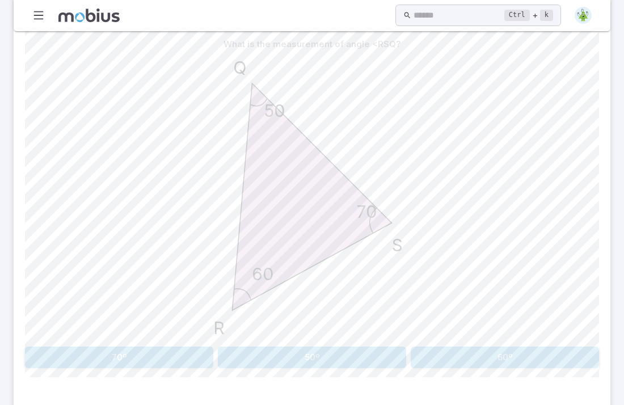
click at [346, 360] on button "50º" at bounding box center [312, 358] width 188 height 22
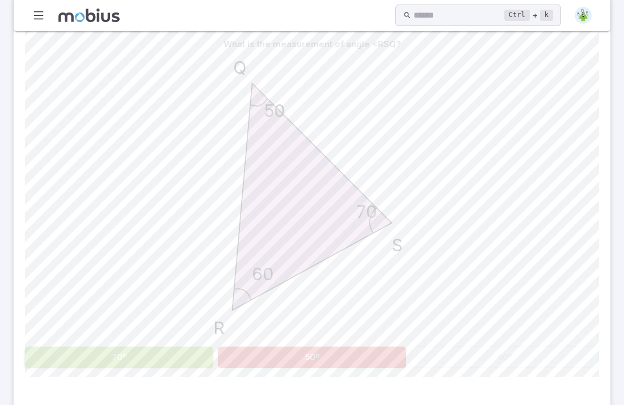
click at [346, 360] on button "50º" at bounding box center [312, 358] width 188 height 22
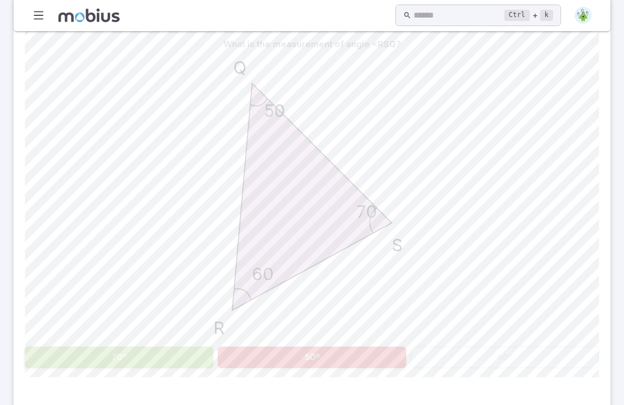
click at [346, 360] on button "50º" at bounding box center [312, 358] width 188 height 22
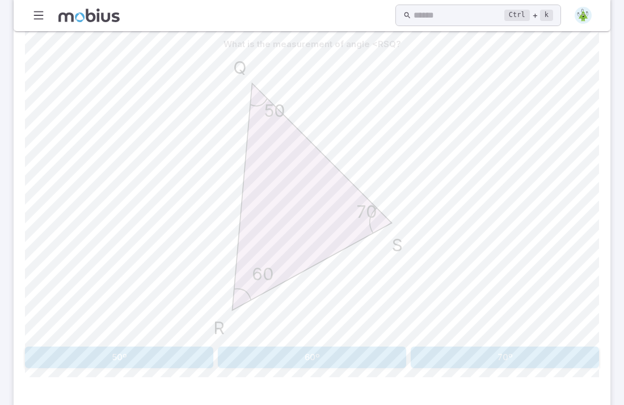
click at [346, 360] on button "60º" at bounding box center [312, 358] width 188 height 22
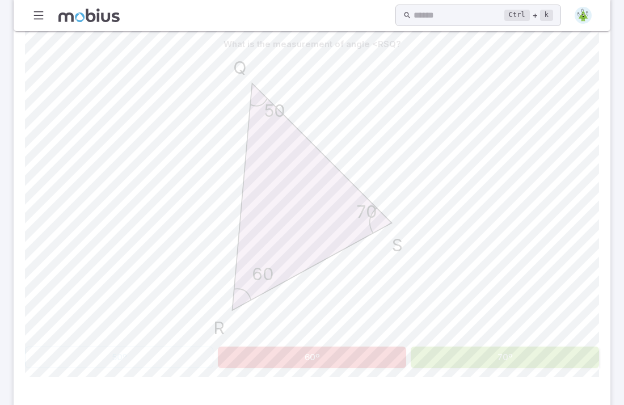
click at [346, 360] on button "60º" at bounding box center [312, 358] width 188 height 22
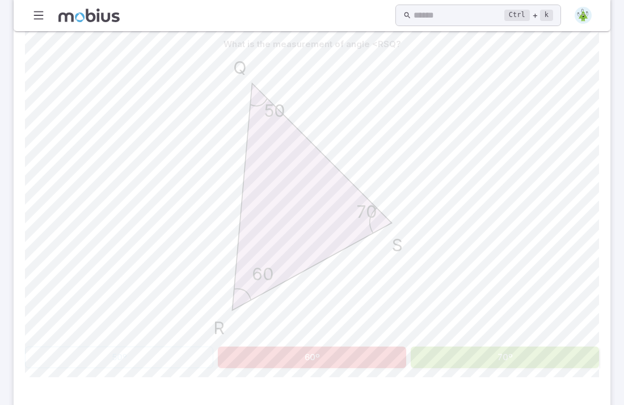
click at [346, 360] on button "60º" at bounding box center [312, 358] width 188 height 22
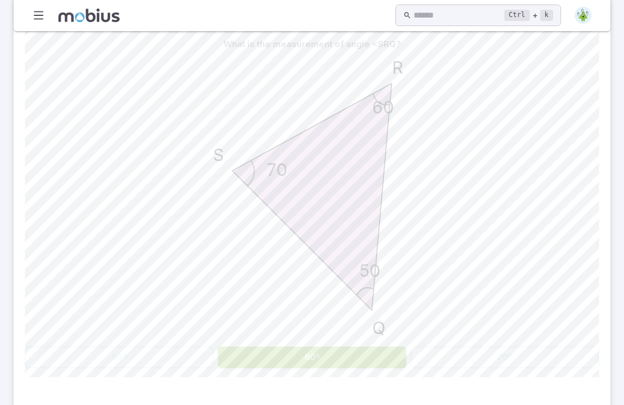
click at [346, 360] on button "60º" at bounding box center [312, 358] width 188 height 22
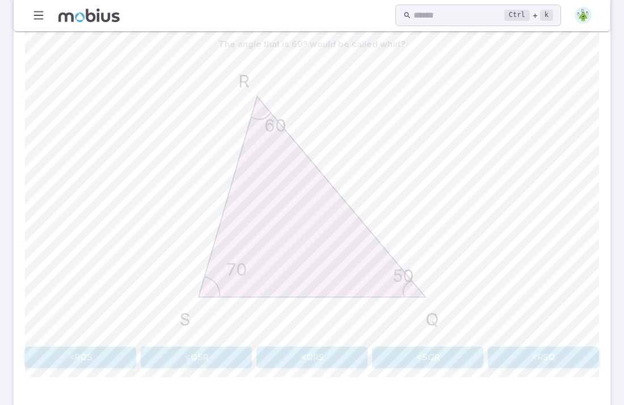
click at [346, 360] on button "<QRS" at bounding box center [312, 358] width 111 height 22
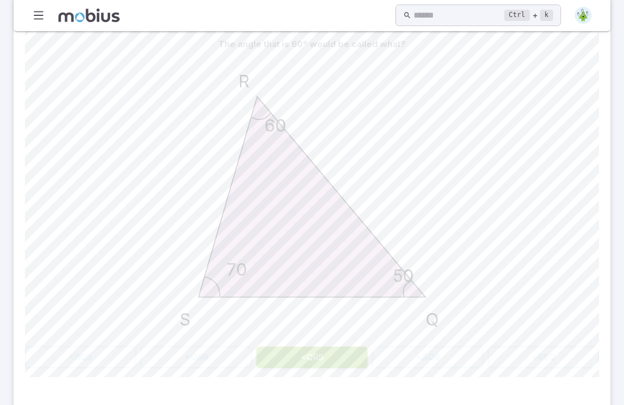
click at [346, 360] on button "<QRS" at bounding box center [312, 358] width 111 height 22
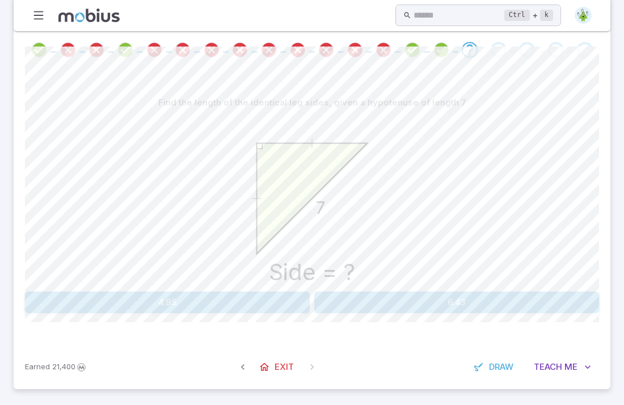
click at [346, 360] on div "Earned 21,400 Exit Draw Teach Me" at bounding box center [312, 367] width 597 height 44
click at [346, 360] on div "Earned 21,400 Exit Draw Teach Me" at bounding box center [312, 368] width 597 height 44
click at [212, 294] on button "4.95" at bounding box center [167, 303] width 285 height 22
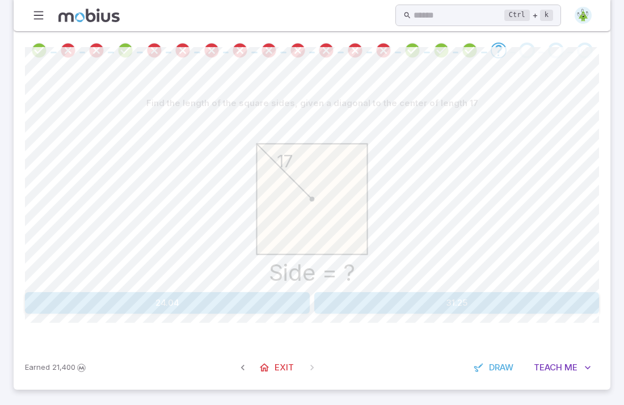
click at [363, 299] on button "31.25" at bounding box center [456, 303] width 285 height 22
click at [274, 295] on button "7.78" at bounding box center [167, 303] width 285 height 22
click at [274, 295] on button "11.31" at bounding box center [167, 303] width 285 height 22
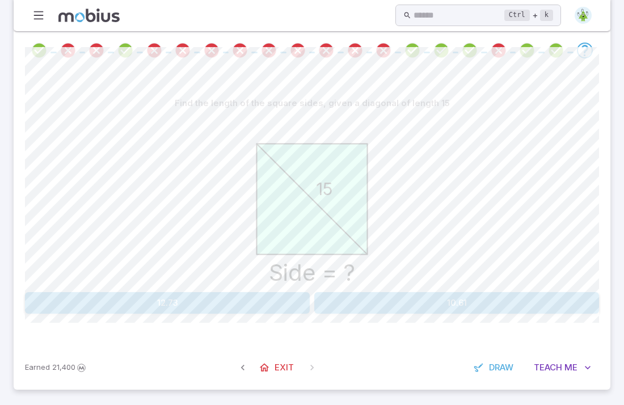
click at [274, 295] on button "12.73" at bounding box center [167, 303] width 285 height 22
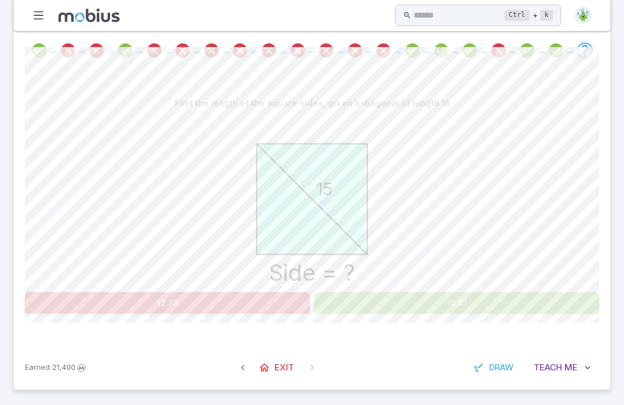
scroll to position [70, 0]
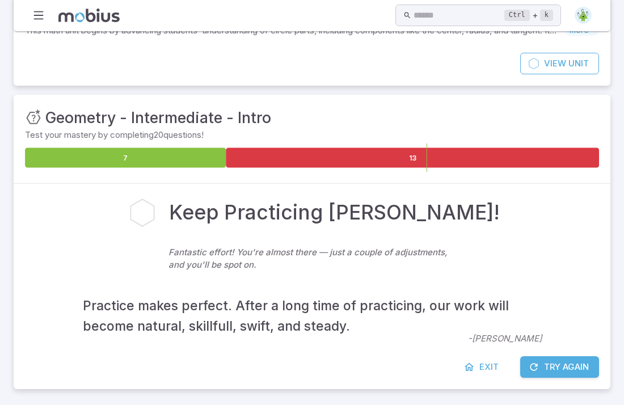
click at [542, 362] on button "Try Again" at bounding box center [560, 367] width 79 height 22
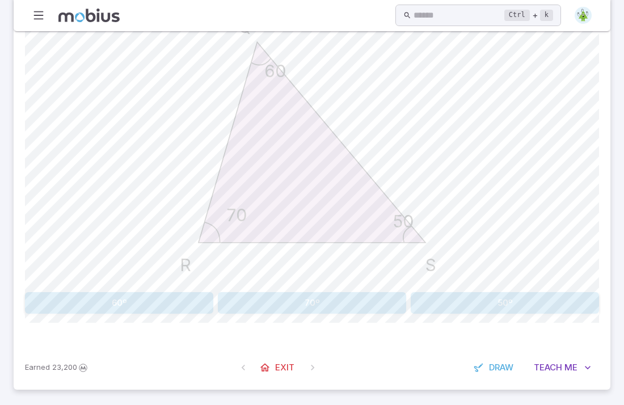
scroll to position [336, 0]
click at [439, 295] on button "50º" at bounding box center [505, 304] width 188 height 22
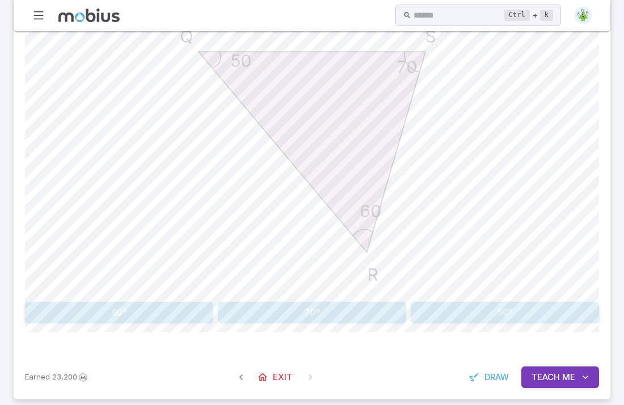
scroll to position [327, 0]
click at [308, 316] on button "70º" at bounding box center [312, 313] width 188 height 22
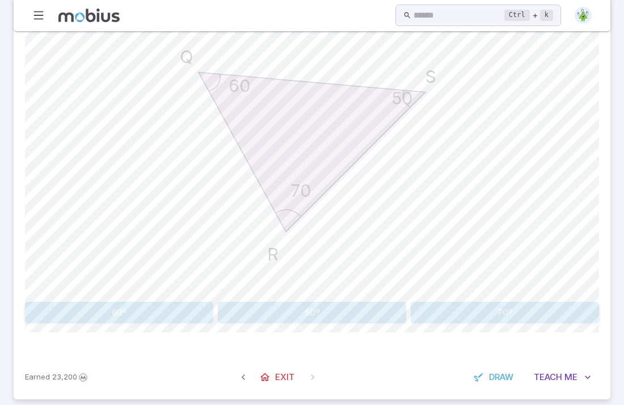
click at [175, 312] on button "60º" at bounding box center [119, 313] width 188 height 22
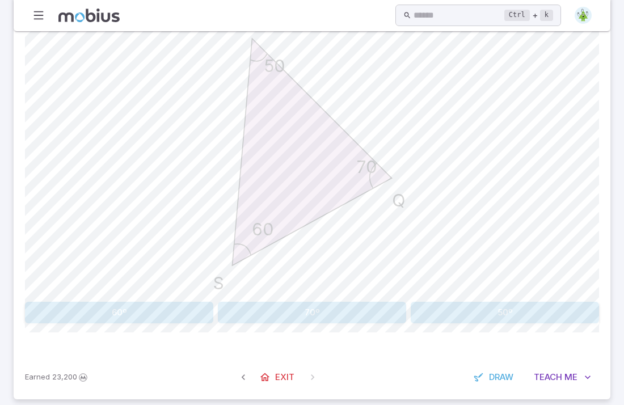
click at [299, 304] on button "70º" at bounding box center [312, 313] width 188 height 22
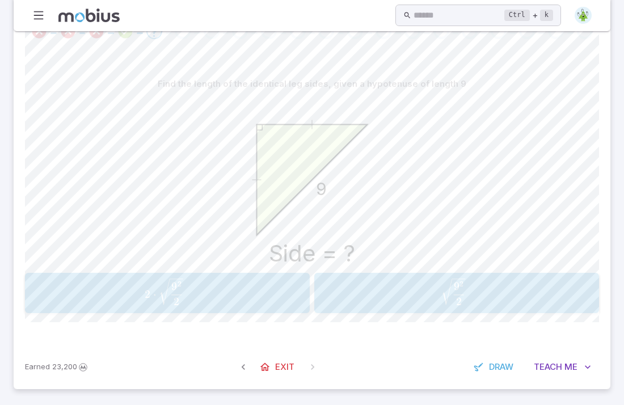
scroll to position [242, 0]
click at [425, 306] on div "9 2 2 \sqrt{\frac{{9}^2}{2}} 2 9 2 ​ ​" at bounding box center [457, 293] width 278 height 31
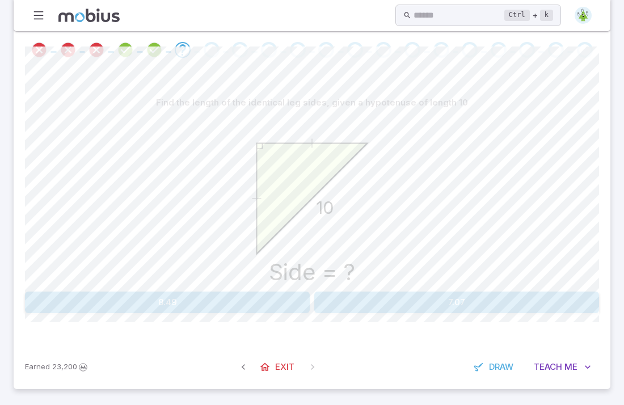
scroll to position [223, 0]
click at [364, 309] on button "7.07" at bounding box center [456, 303] width 285 height 22
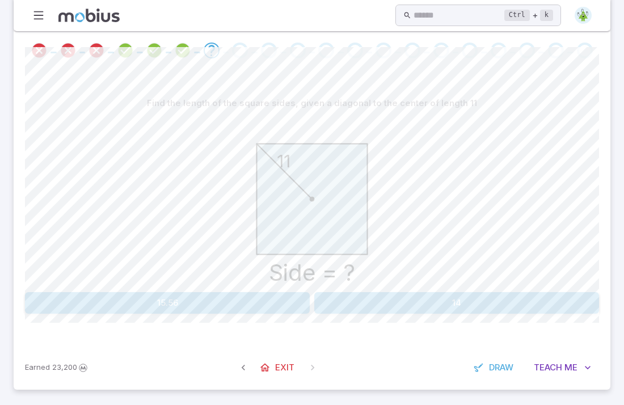
click at [364, 309] on button "14" at bounding box center [456, 303] width 285 height 22
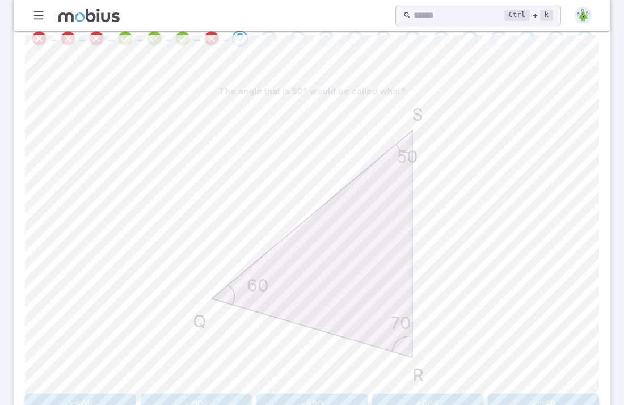
scroll to position [337, 0]
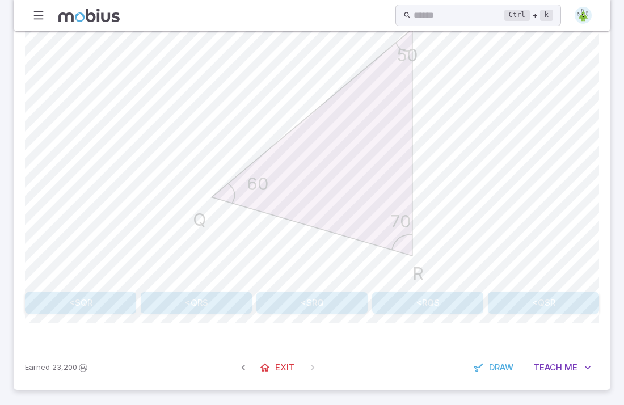
click at [324, 297] on button "<SRQ" at bounding box center [312, 303] width 111 height 22
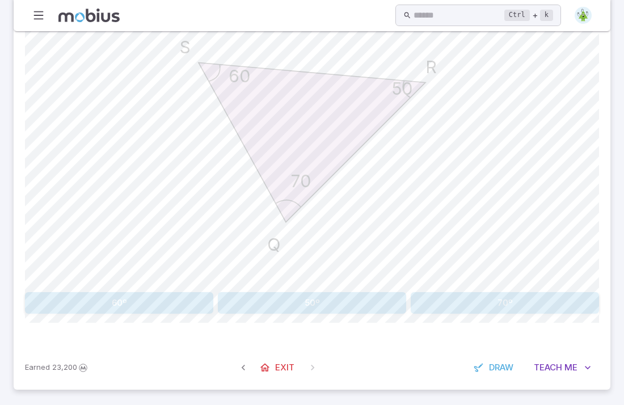
click at [301, 309] on button "50º" at bounding box center [312, 303] width 188 height 22
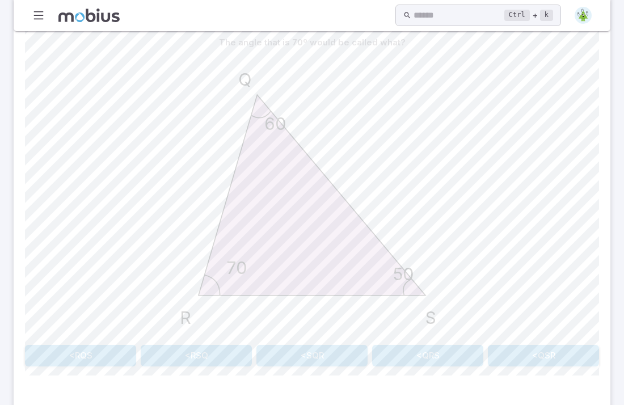
scroll to position [275, 0]
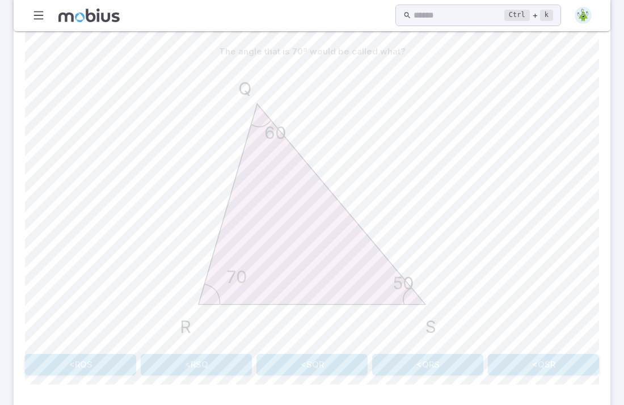
click at [523, 365] on button "<QSR" at bounding box center [543, 365] width 111 height 22
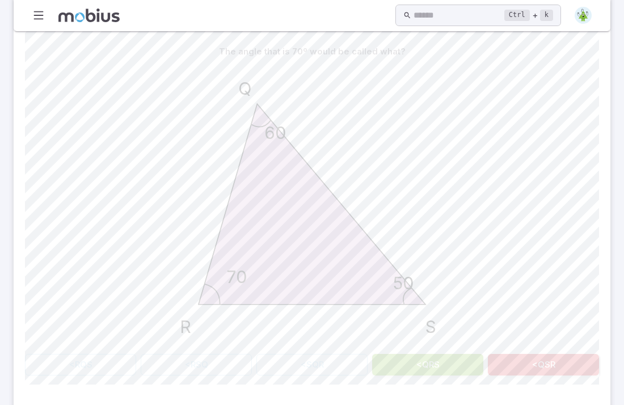
click at [523, 365] on button "<QSR" at bounding box center [543, 365] width 111 height 22
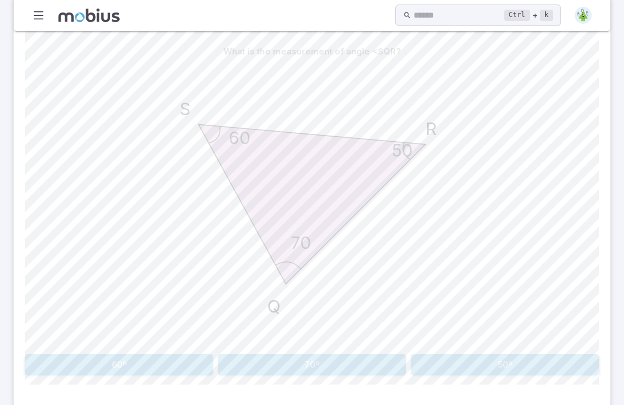
click at [523, 365] on button "50º" at bounding box center [505, 365] width 188 height 22
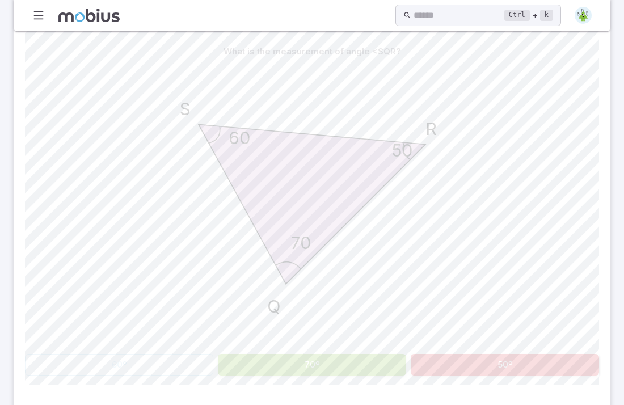
click at [523, 365] on button "50º" at bounding box center [505, 365] width 188 height 22
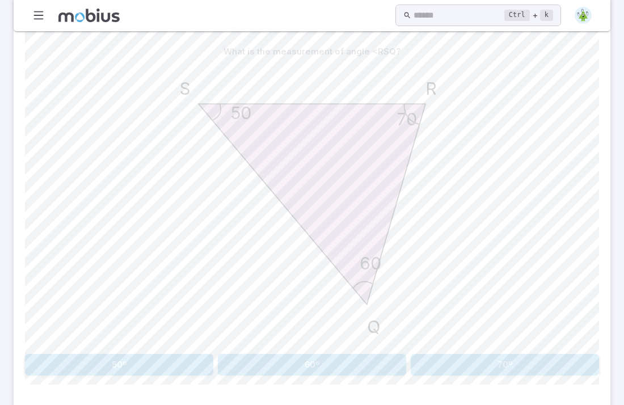
click at [322, 363] on button "60º" at bounding box center [312, 365] width 188 height 22
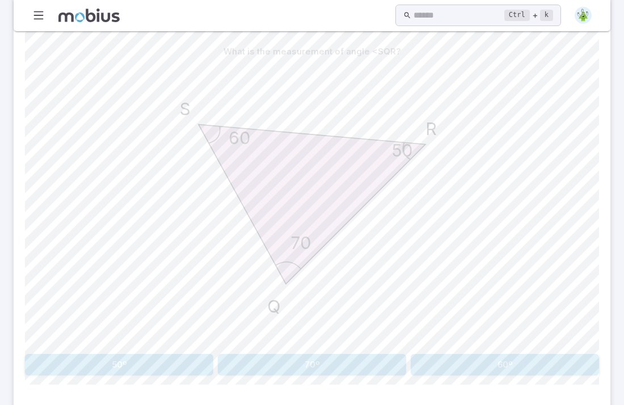
click at [458, 359] on button "60º" at bounding box center [505, 365] width 188 height 22
